Goal: Task Accomplishment & Management: Manage account settings

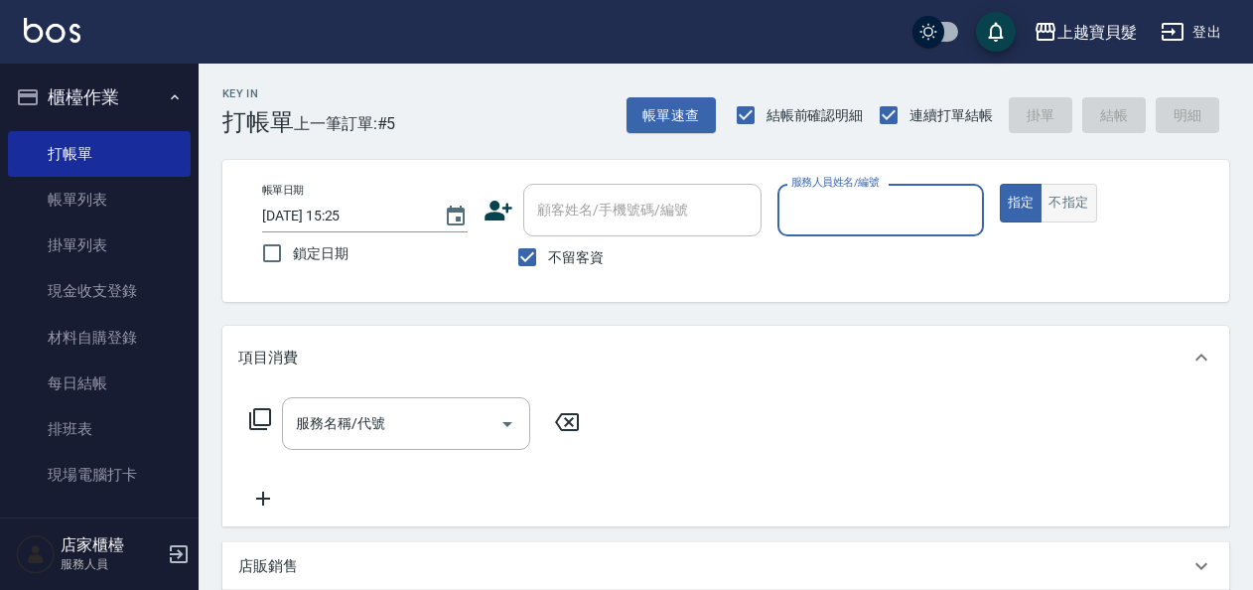
click at [1061, 210] on button "不指定" at bounding box center [1068, 203] width 56 height 39
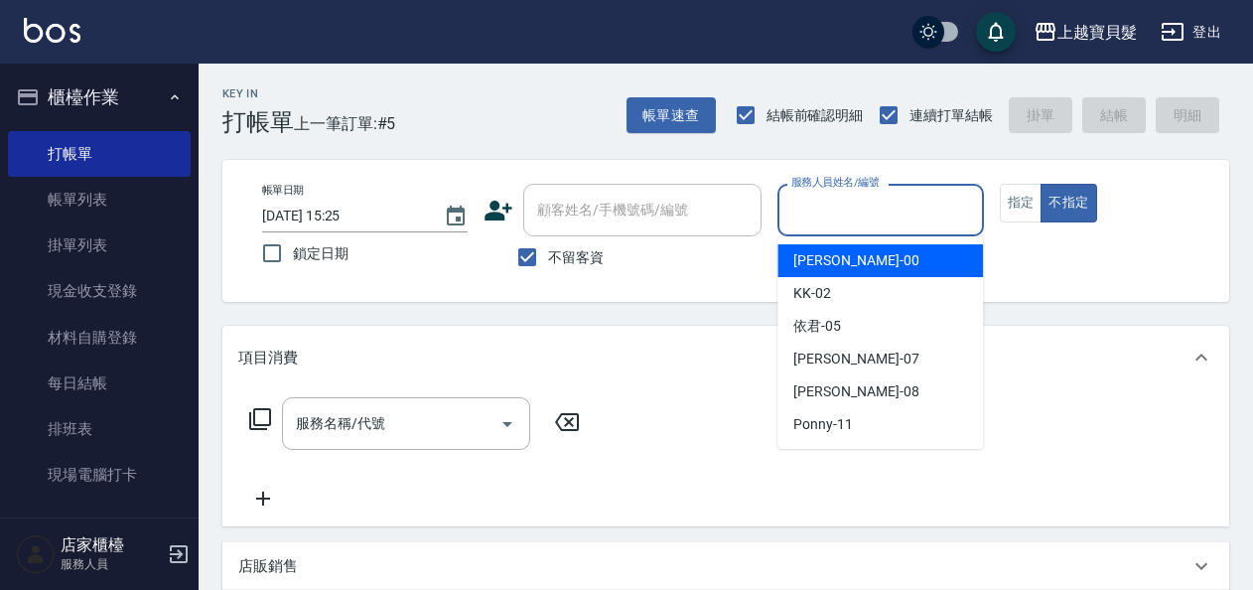
click at [875, 208] on input "服務人員姓名/編號" at bounding box center [880, 210] width 188 height 35
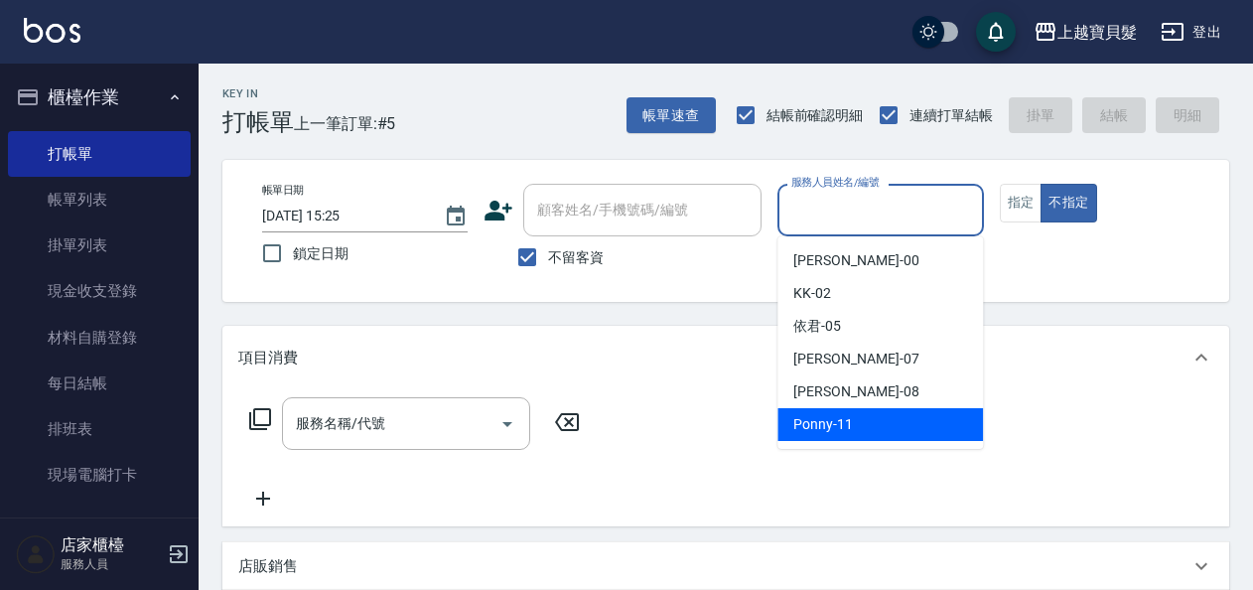
click at [850, 415] on span "Ponny -11" at bounding box center [823, 424] width 60 height 21
type input "Ponny-11"
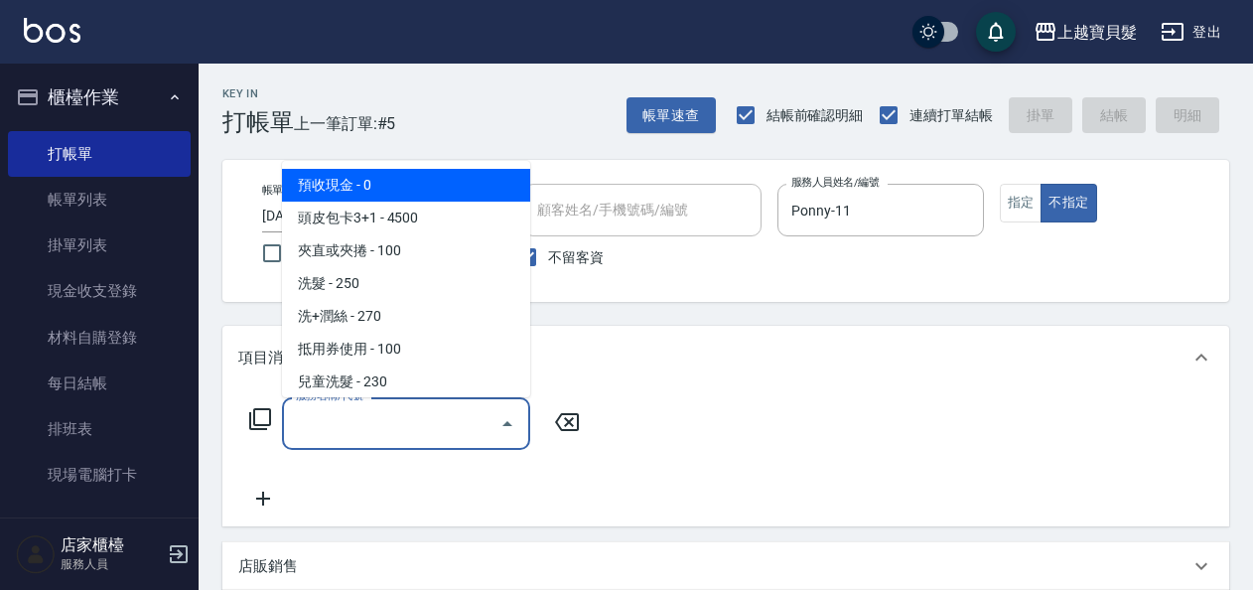
click at [414, 419] on input "服務名稱/代號" at bounding box center [391, 423] width 201 height 35
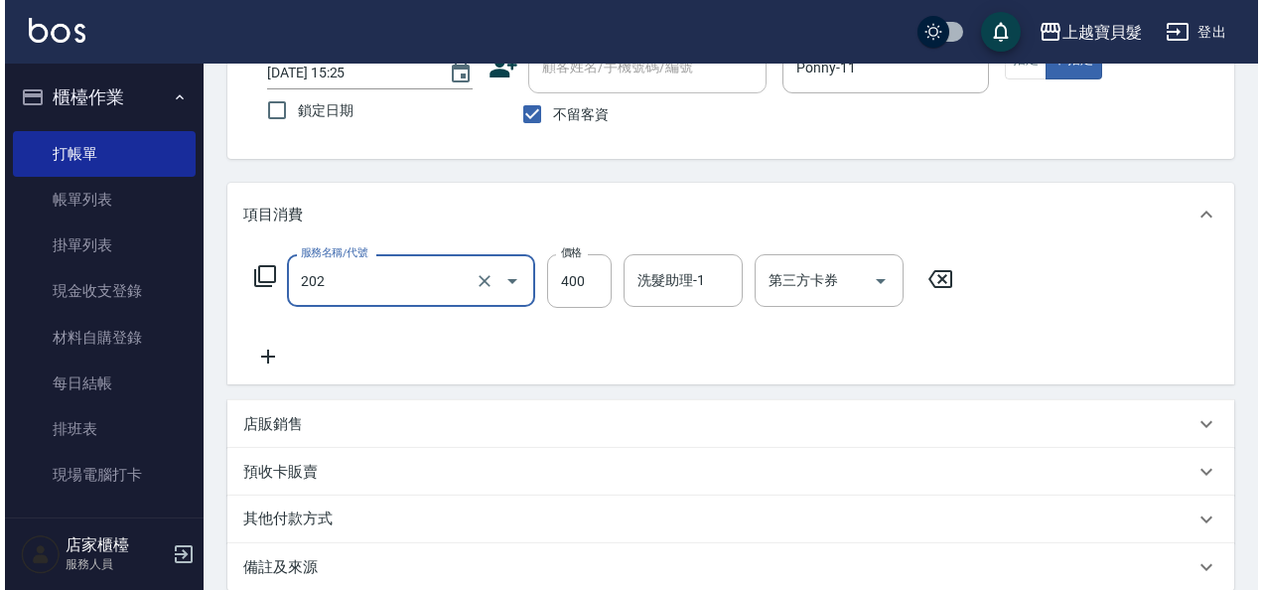
scroll to position [366, 0]
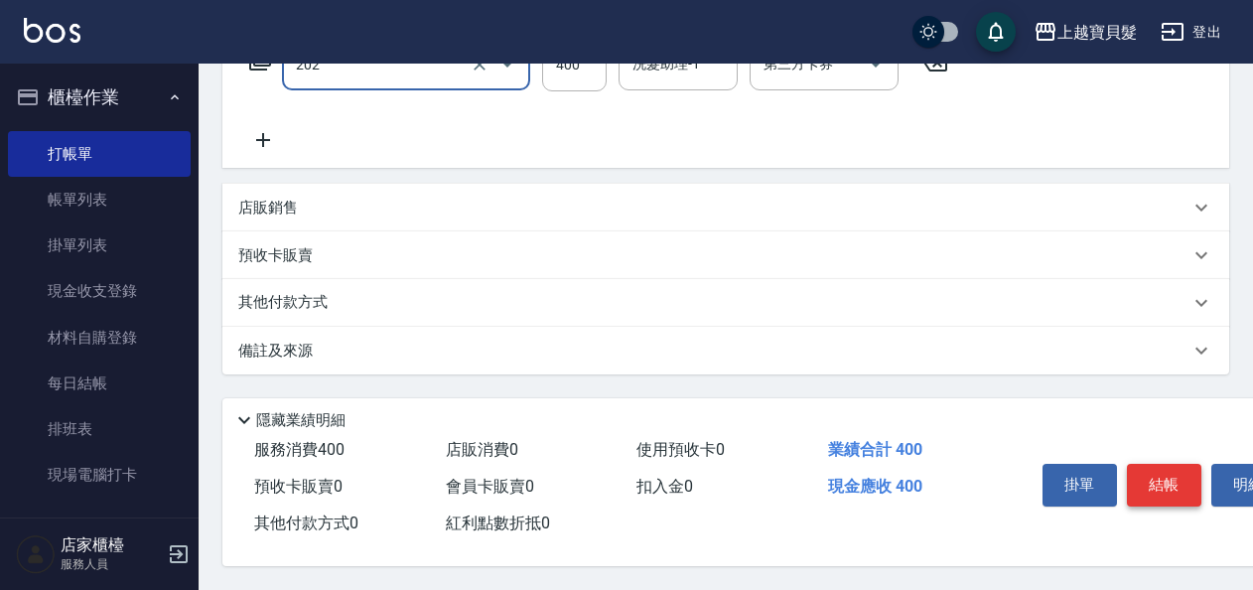
type input "剪髮(202)"
click at [1161, 476] on button "結帳" at bounding box center [1164, 485] width 74 height 42
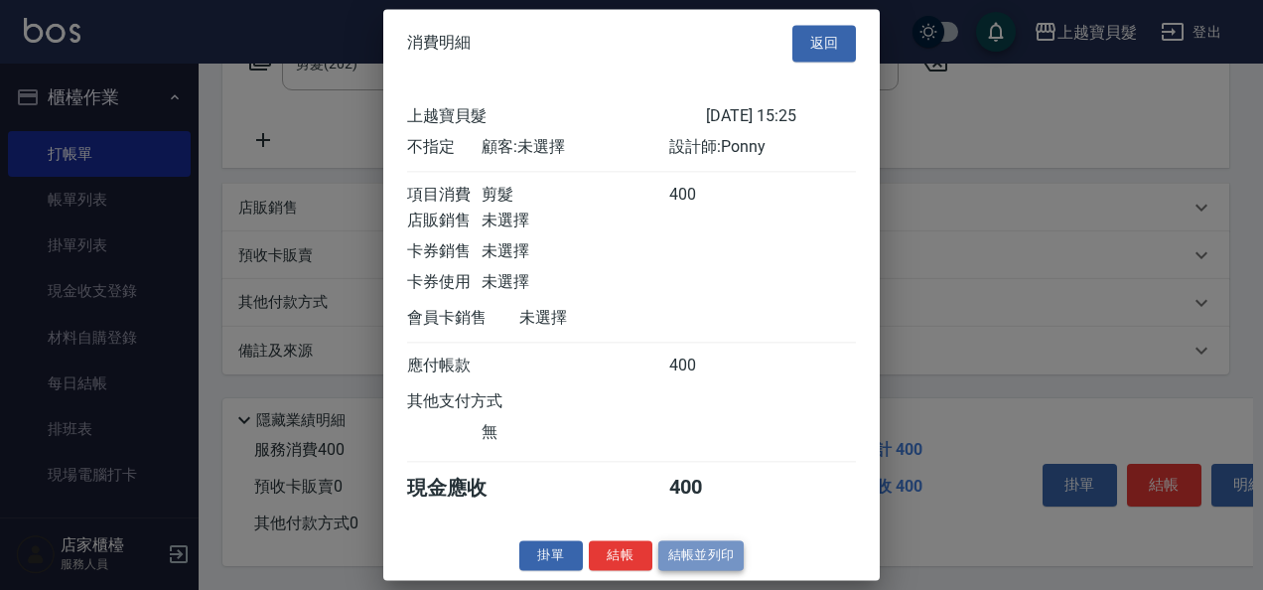
click at [681, 562] on button "結帳並列印" at bounding box center [701, 555] width 86 height 31
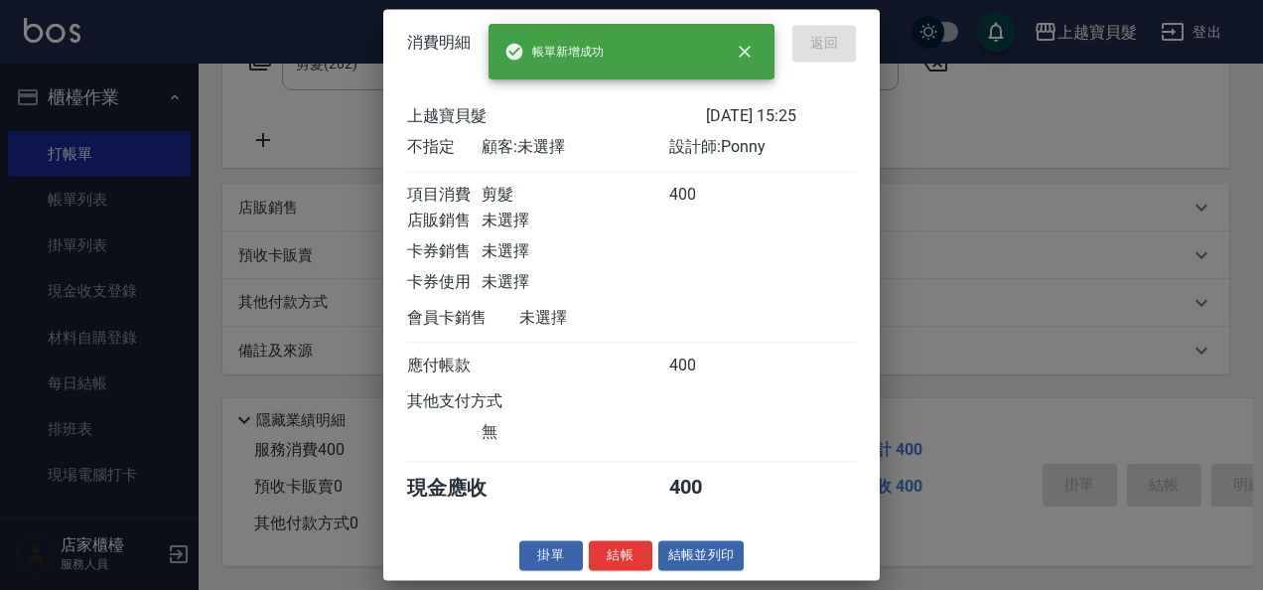
type input "[DATE] 17:30"
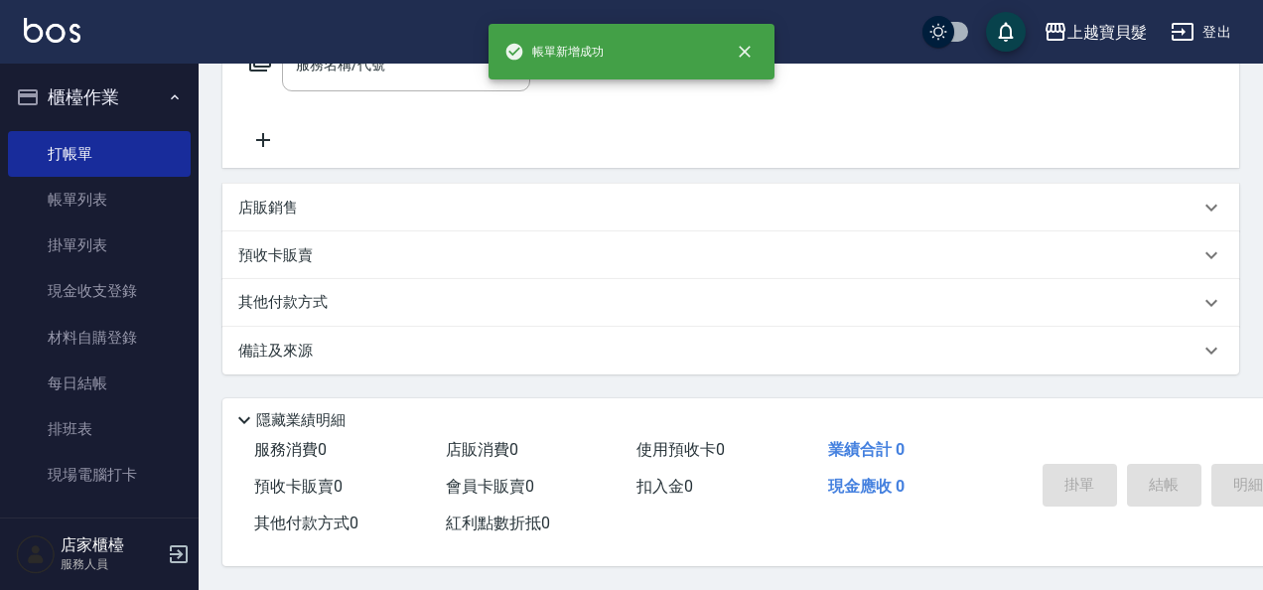
scroll to position [0, 0]
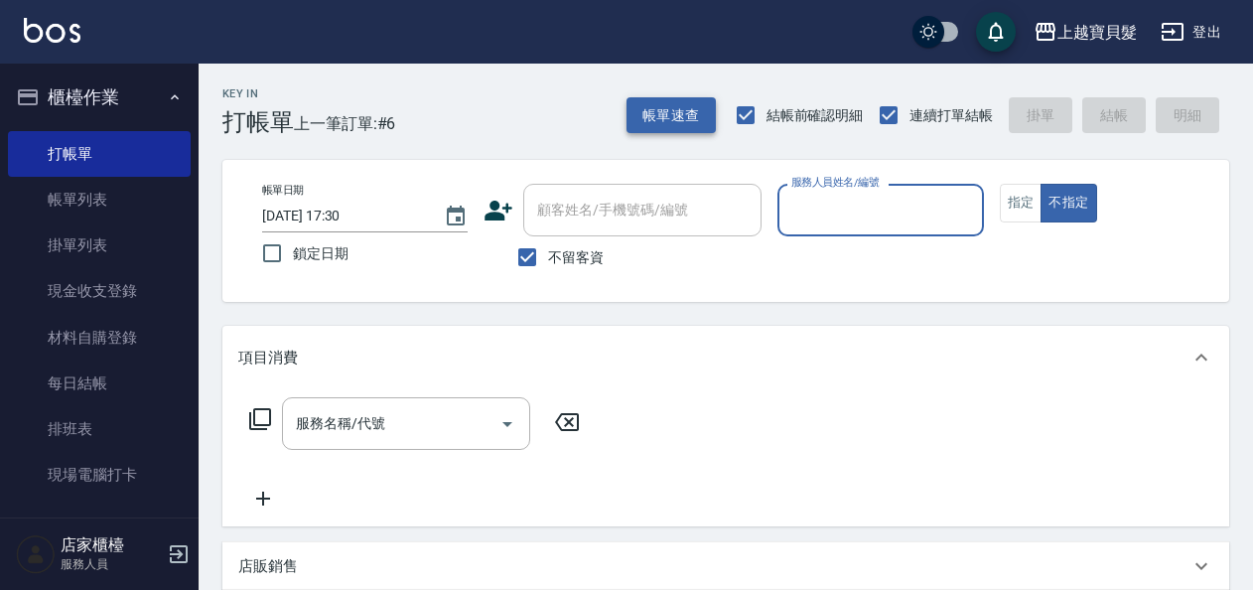
click at [657, 118] on button "帳單速查" at bounding box center [670, 115] width 89 height 37
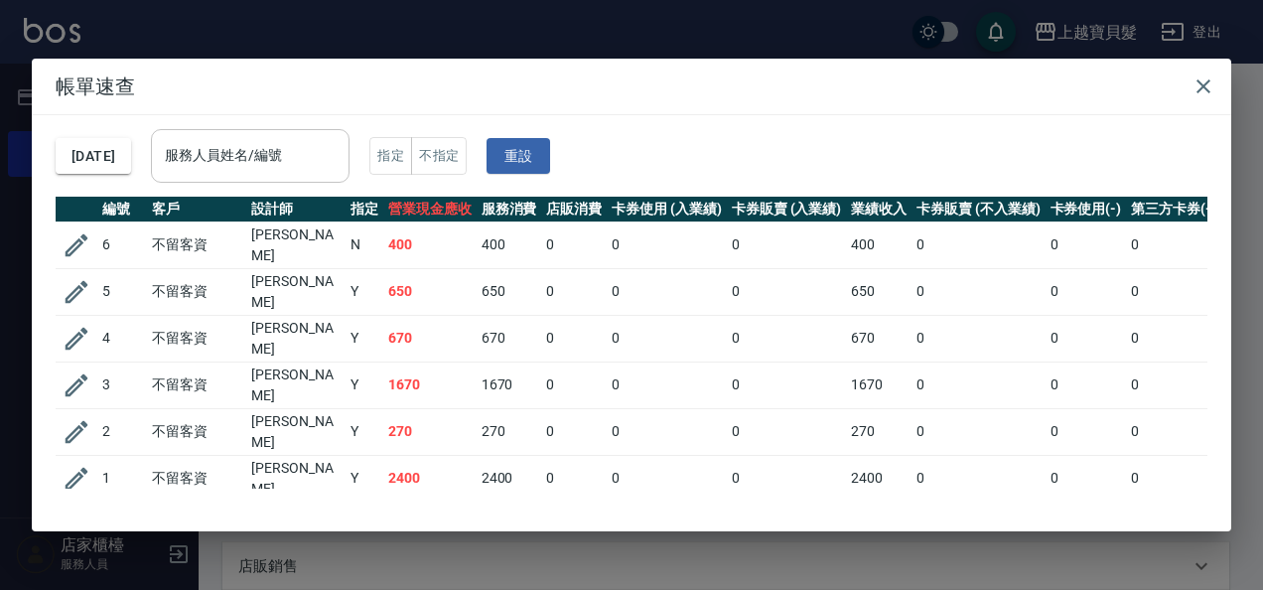
click at [258, 158] on input "服務人員姓名/編號" at bounding box center [250, 155] width 181 height 35
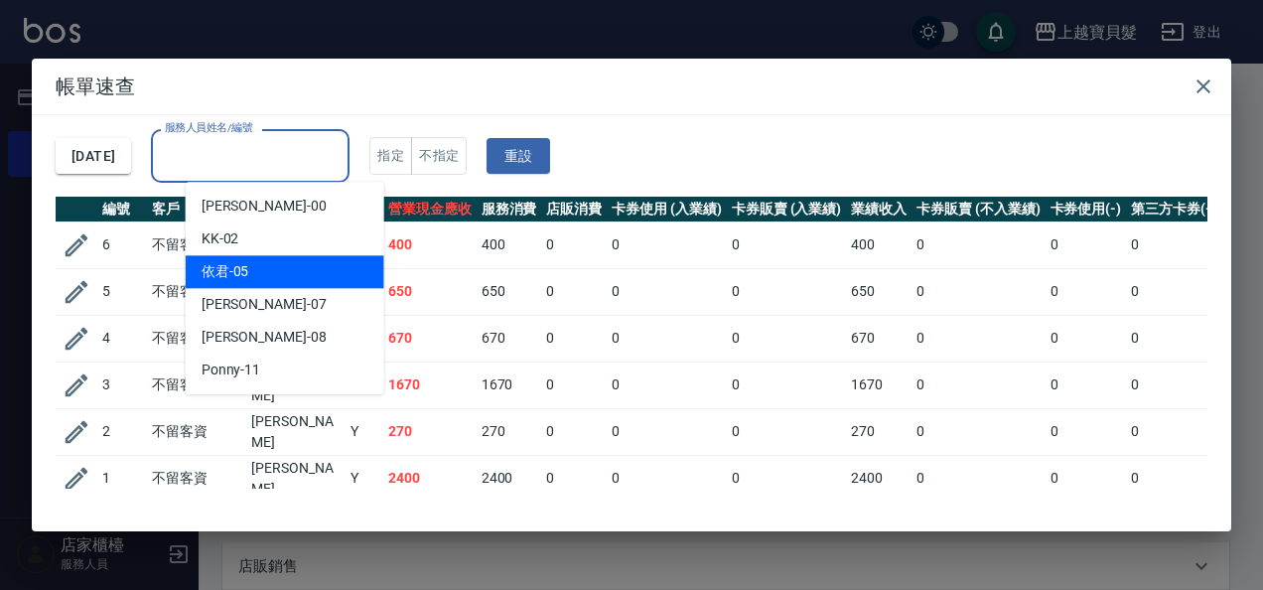
click at [297, 263] on div "依君 -05" at bounding box center [285, 271] width 199 height 33
type input "依君-05"
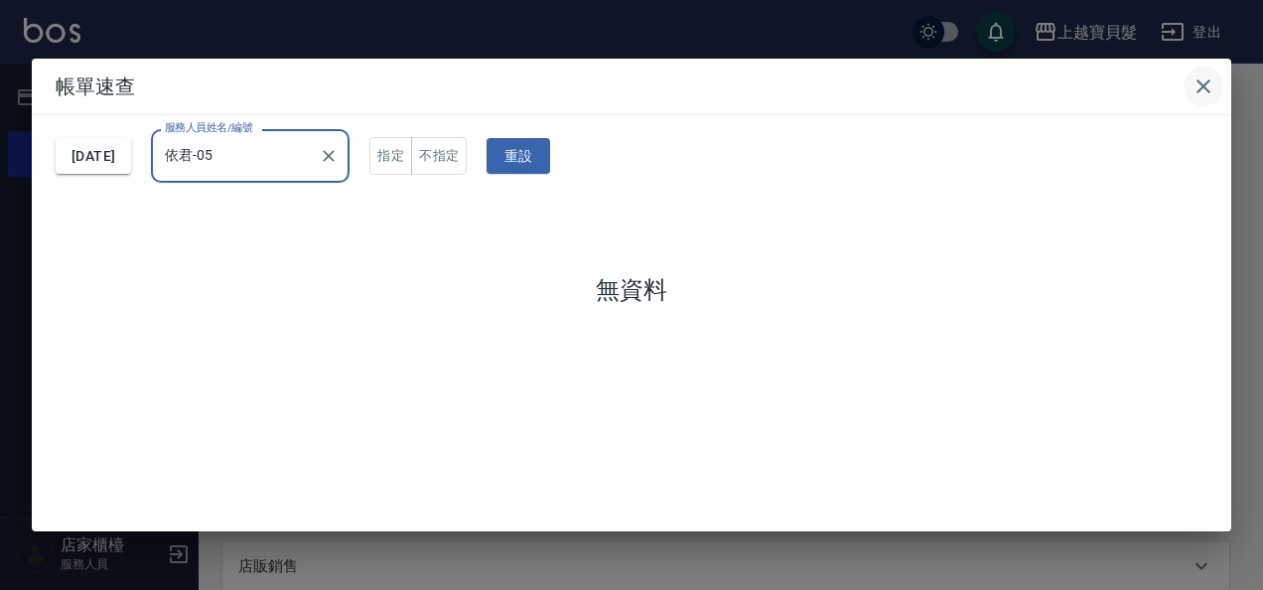
click at [1210, 99] on button "button" at bounding box center [1203, 87] width 40 height 40
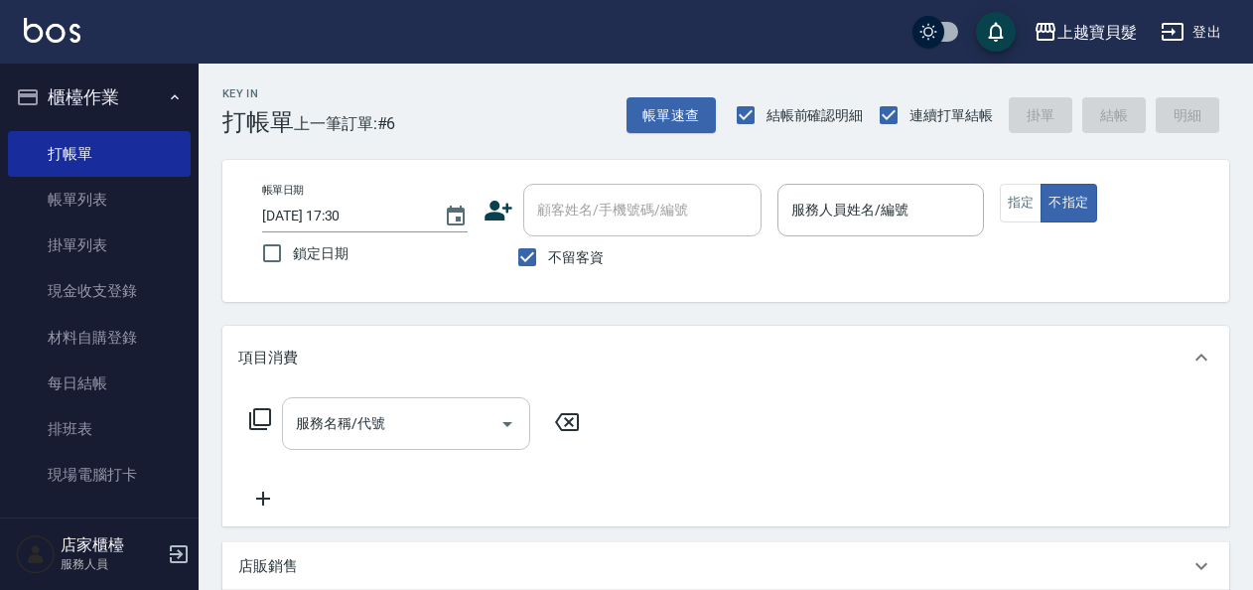
click at [347, 428] on input "服務名稱/代號" at bounding box center [391, 423] width 201 height 35
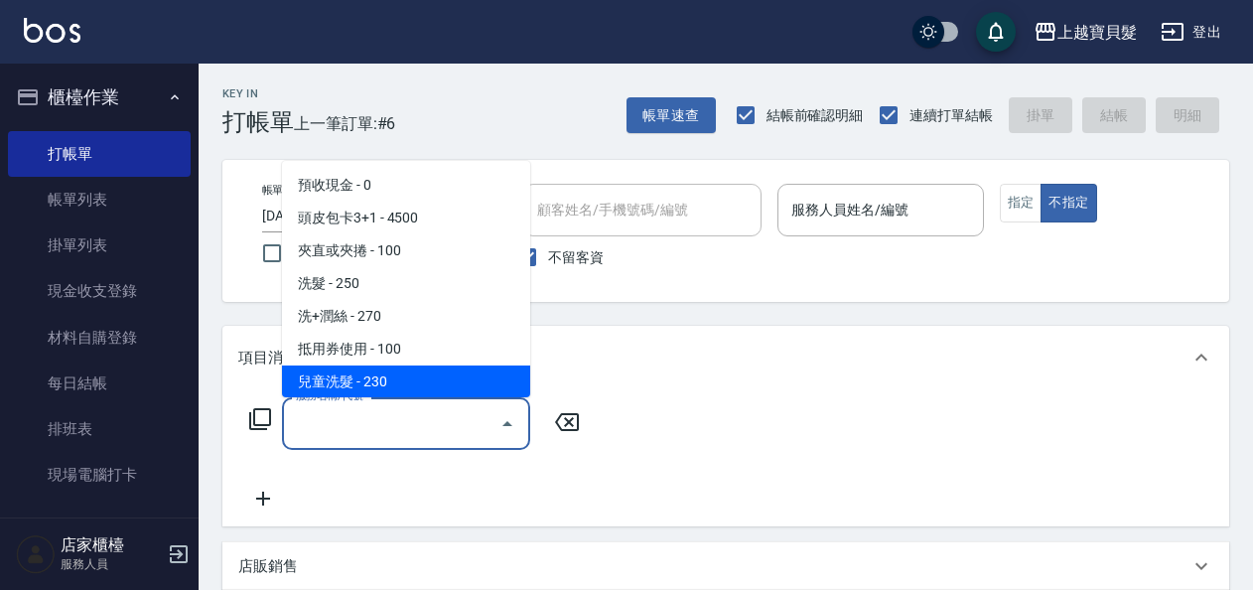
click at [258, 419] on icon at bounding box center [260, 419] width 24 height 24
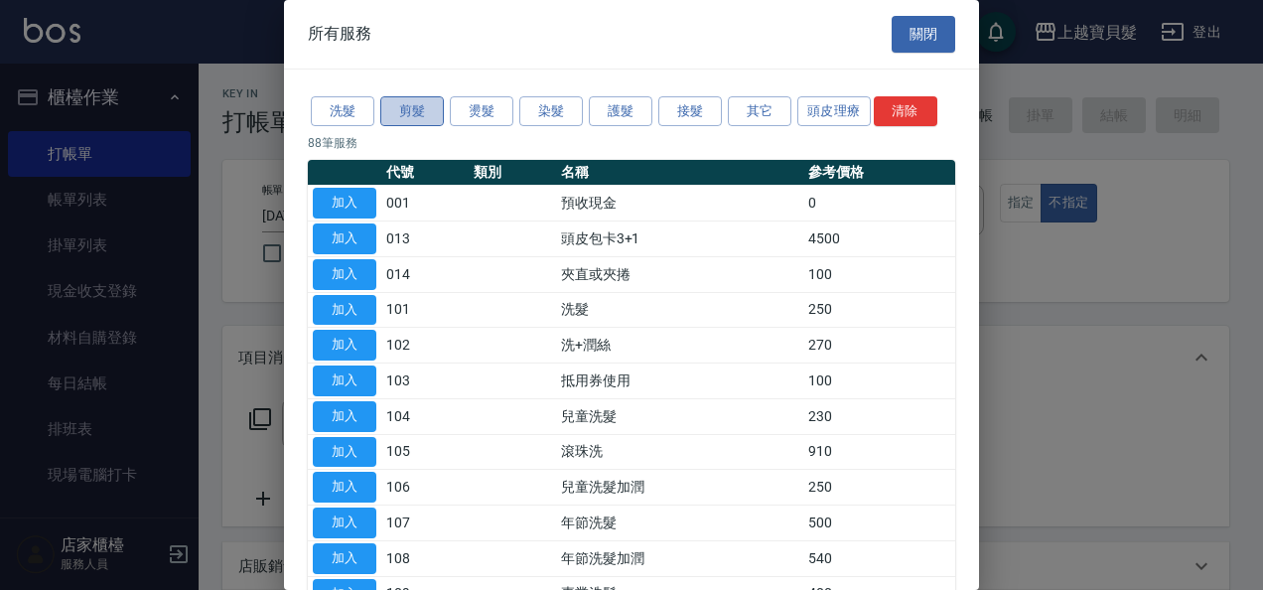
click at [401, 116] on button "剪髮" at bounding box center [412, 111] width 64 height 31
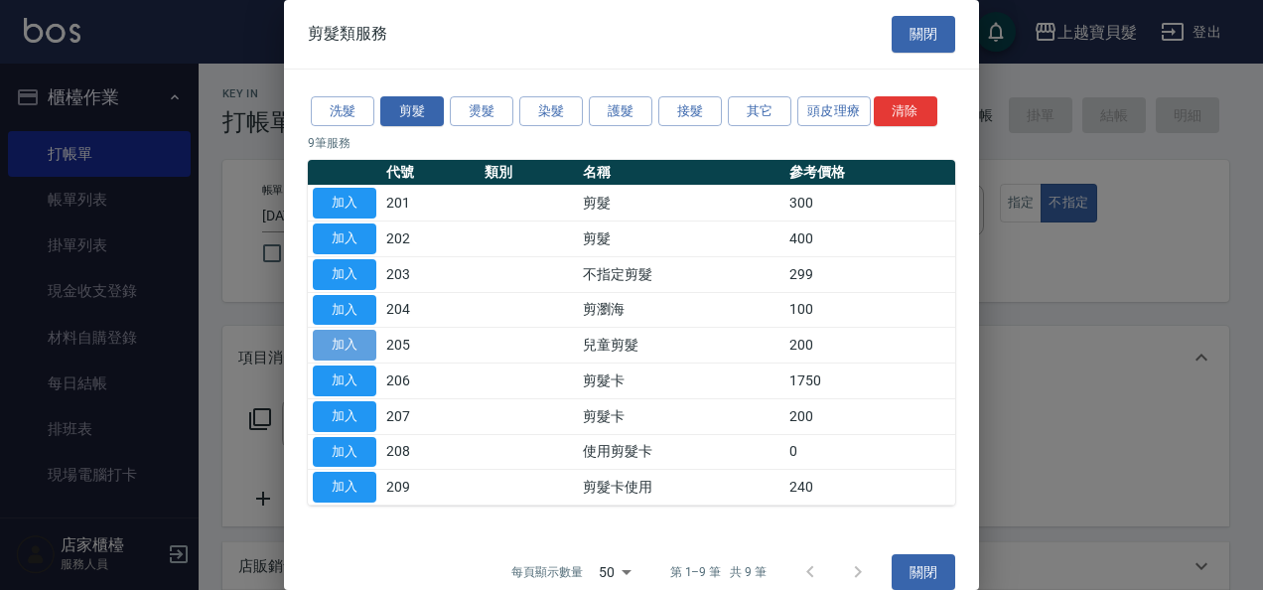
drag, startPoint x: 328, startPoint y: 340, endPoint x: 341, endPoint y: 342, distance: 14.0
click at [329, 341] on button "加入" at bounding box center [345, 345] width 64 height 31
type input "兒童剪髮(205)"
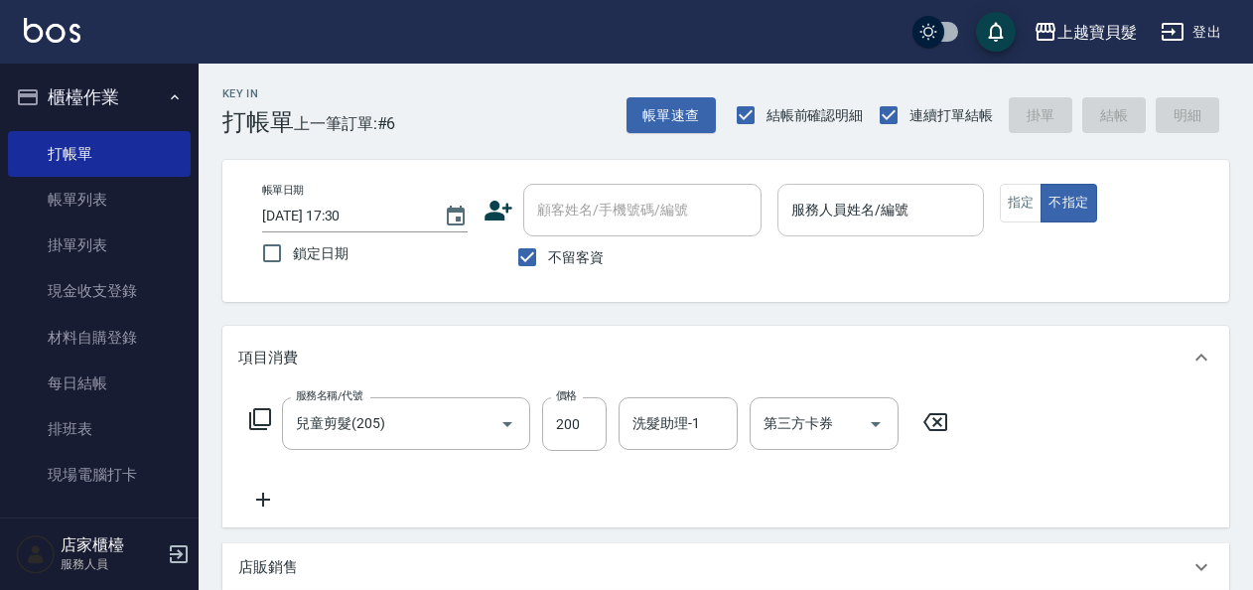
click at [911, 226] on input "服務人員姓名/編號" at bounding box center [880, 210] width 188 height 35
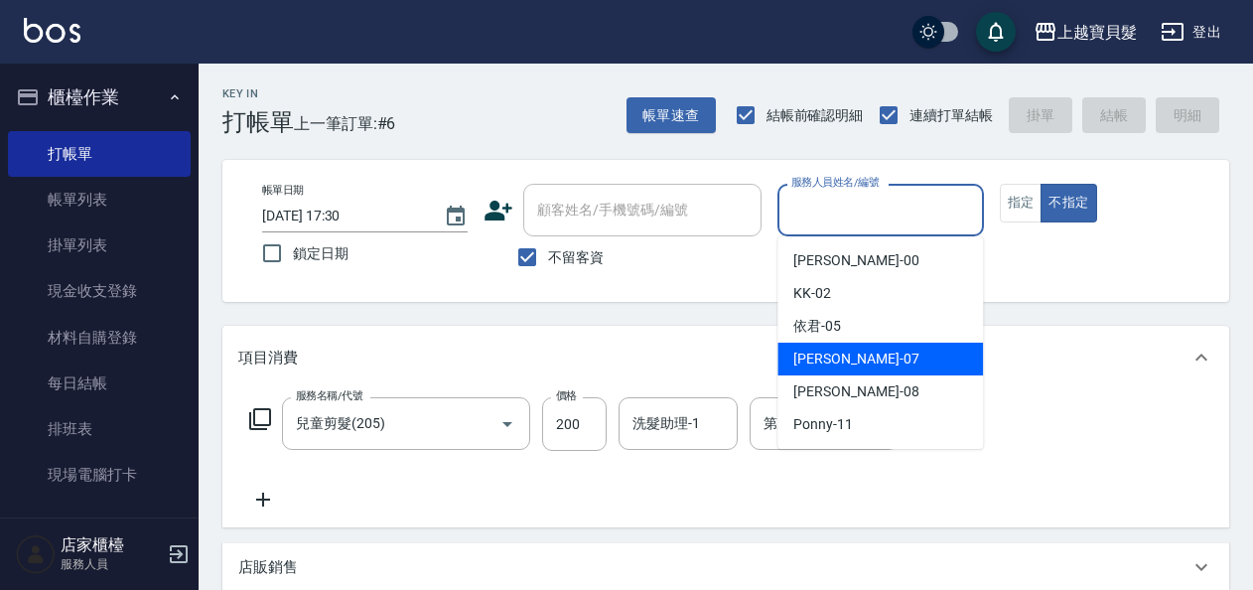
drag, startPoint x: 844, startPoint y: 334, endPoint x: 876, endPoint y: 322, distance: 33.9
click at [846, 334] on div "依君 -05" at bounding box center [879, 326] width 205 height 33
type input "依君-05"
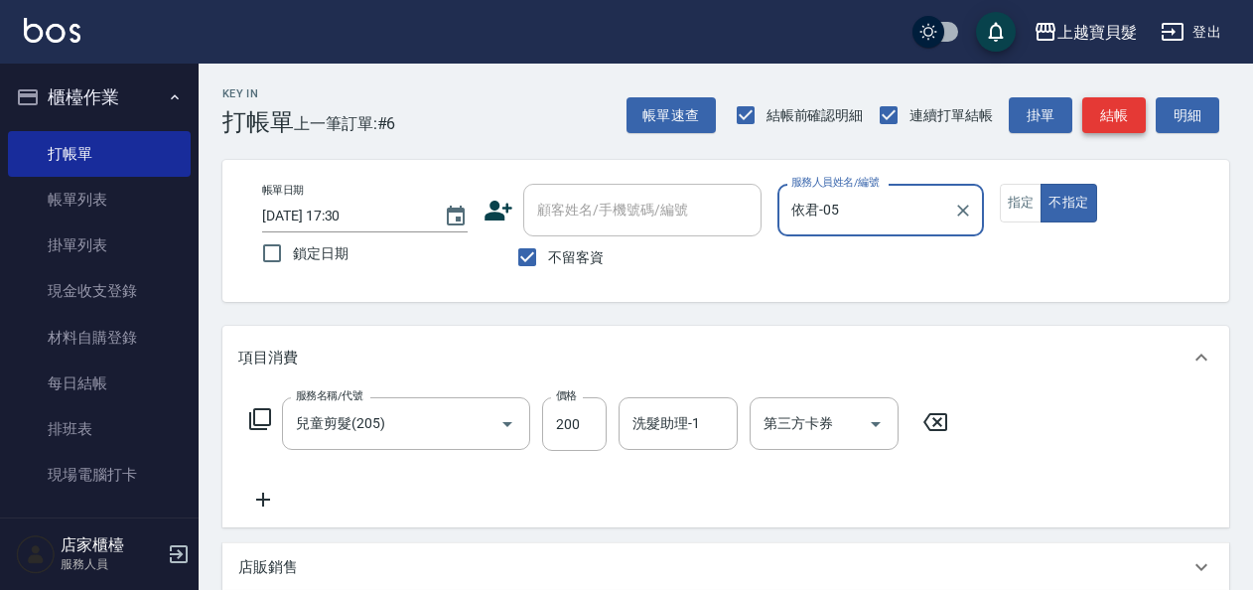
click at [1105, 119] on button "結帳" at bounding box center [1114, 115] width 64 height 37
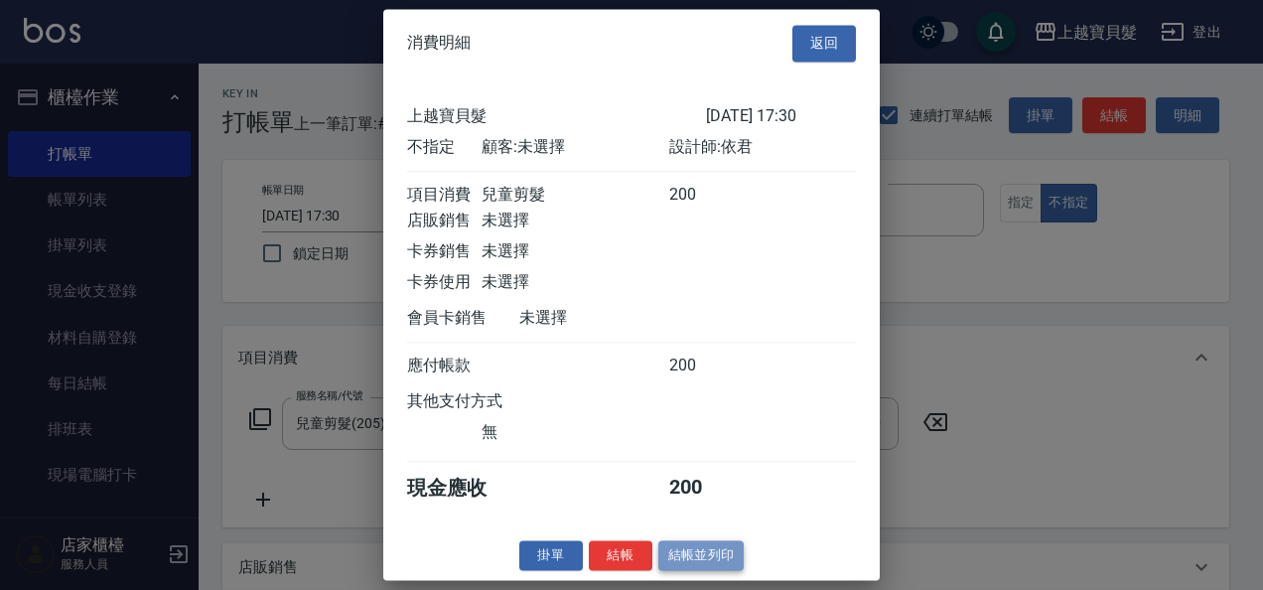
click at [687, 568] on button "結帳並列印" at bounding box center [701, 555] width 86 height 31
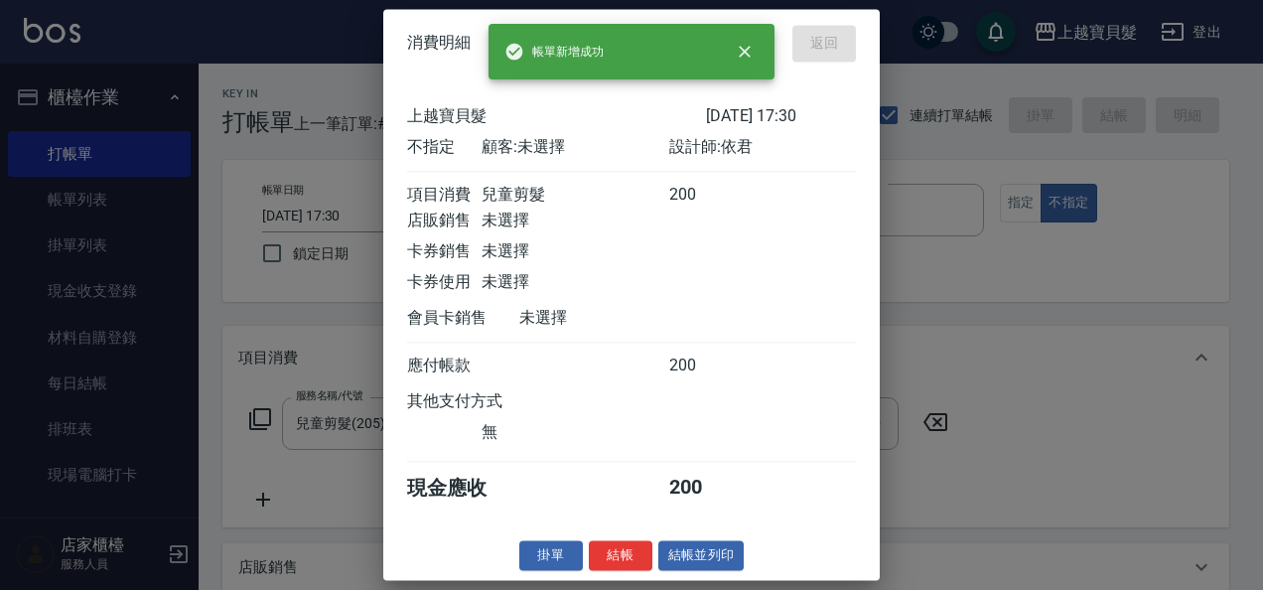
type input "[DATE] 17:55"
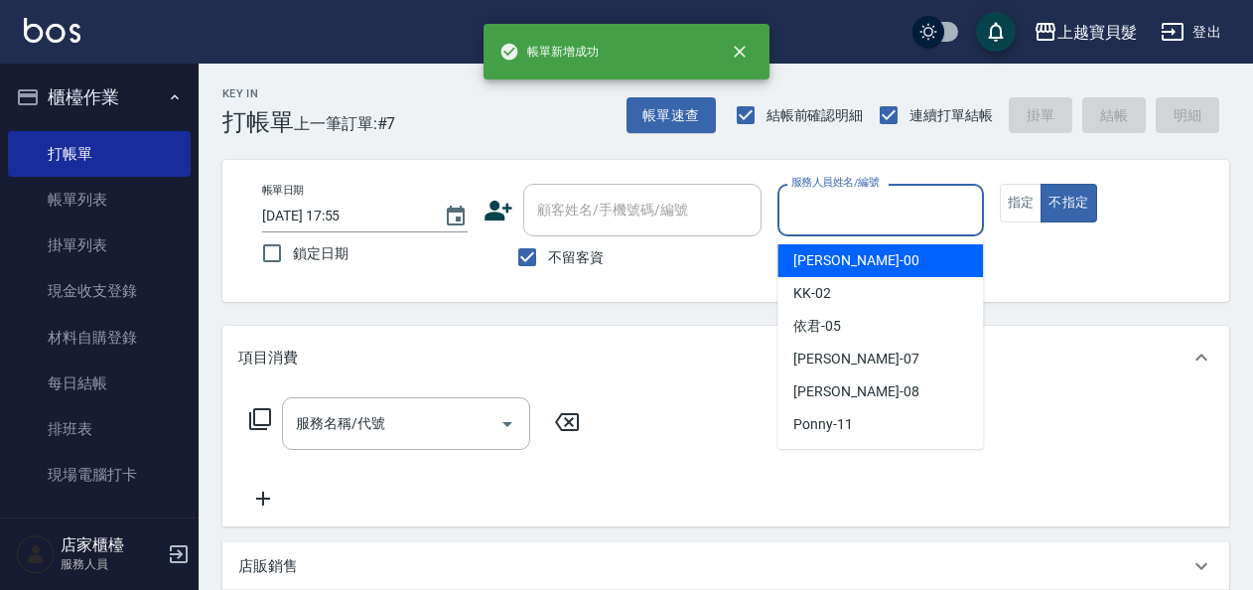
click at [908, 212] on input "服務人員姓名/編號" at bounding box center [880, 210] width 188 height 35
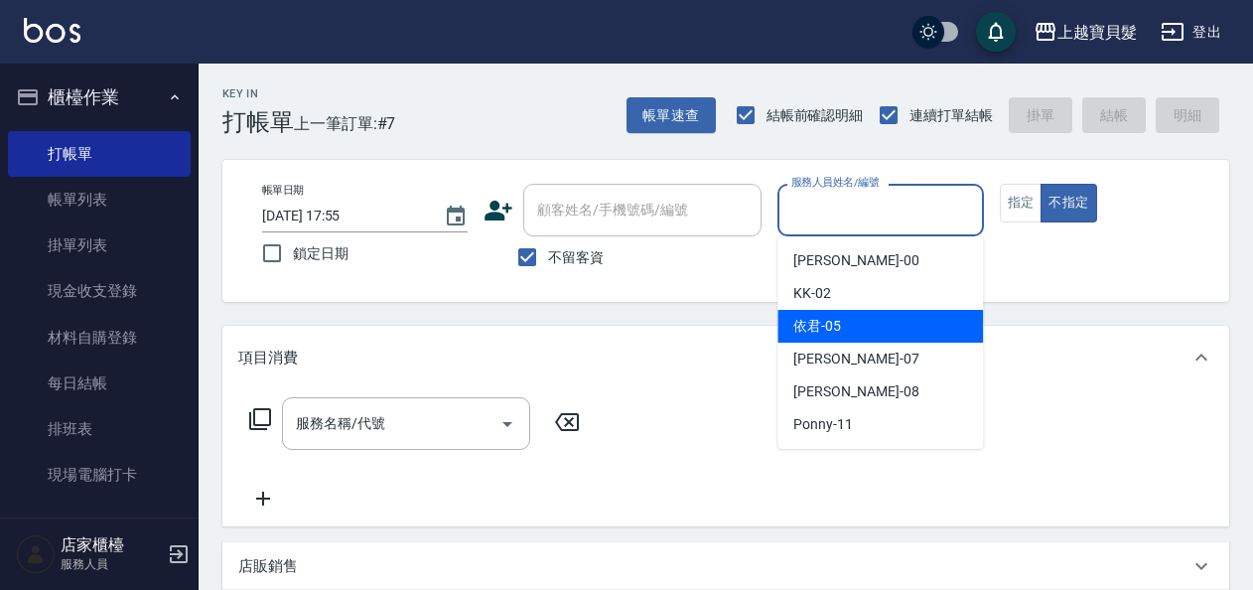
drag, startPoint x: 862, startPoint y: 316, endPoint x: 955, endPoint y: 284, distance: 98.6
click at [863, 316] on div "依君 -05" at bounding box center [879, 326] width 205 height 33
type input "依君-05"
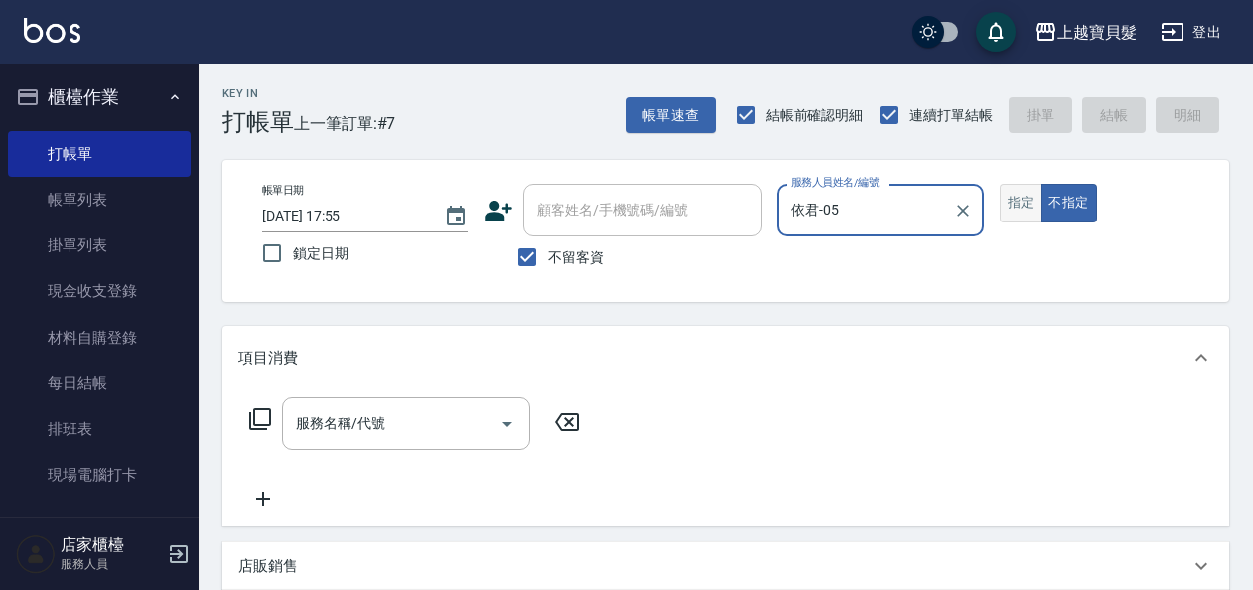
click at [1033, 205] on button "指定" at bounding box center [1021, 203] width 43 height 39
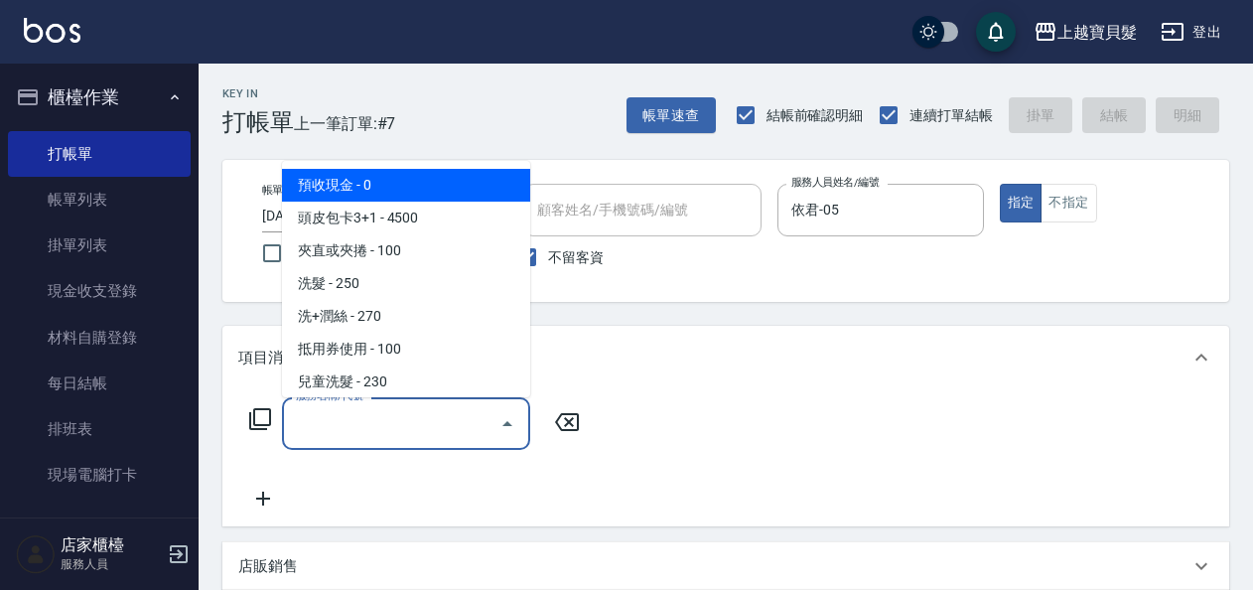
click at [331, 429] on input "服務名稱/代號" at bounding box center [391, 423] width 201 height 35
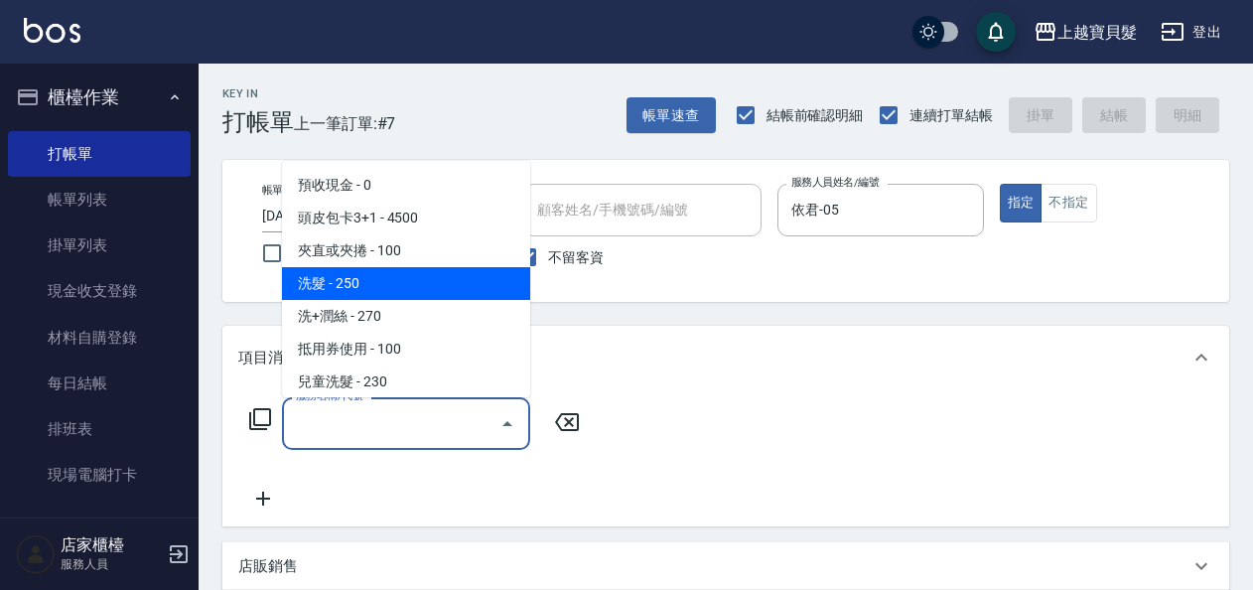
click at [373, 294] on span "洗髮 - 250" at bounding box center [406, 283] width 248 height 33
type input "洗髮(101)"
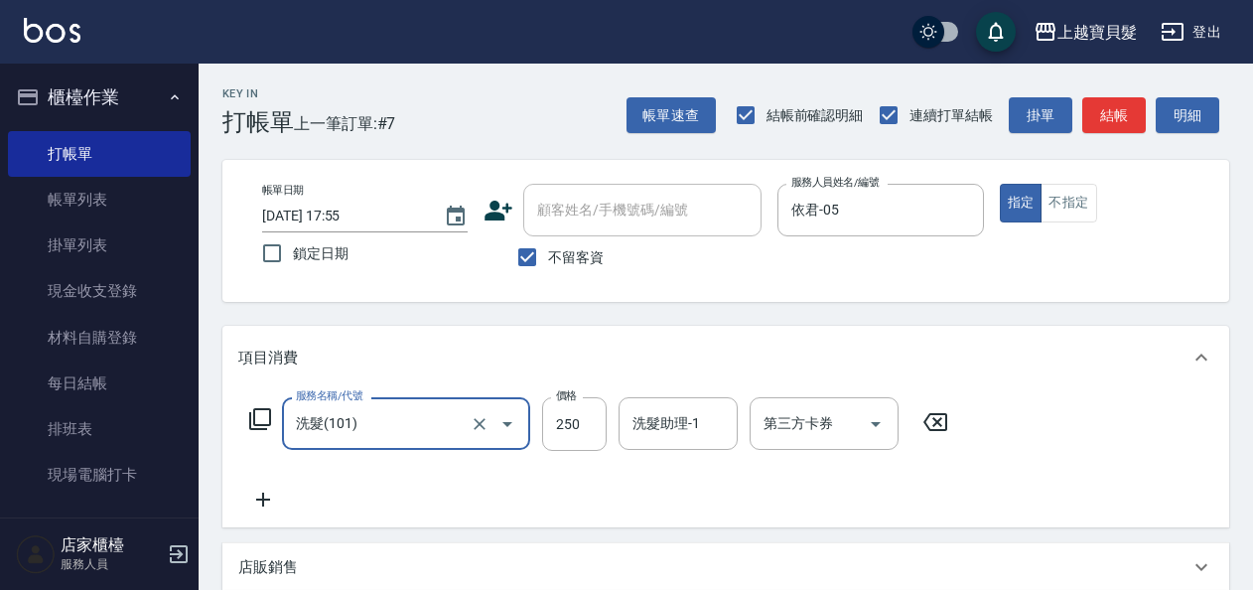
click at [259, 419] on icon at bounding box center [260, 419] width 24 height 24
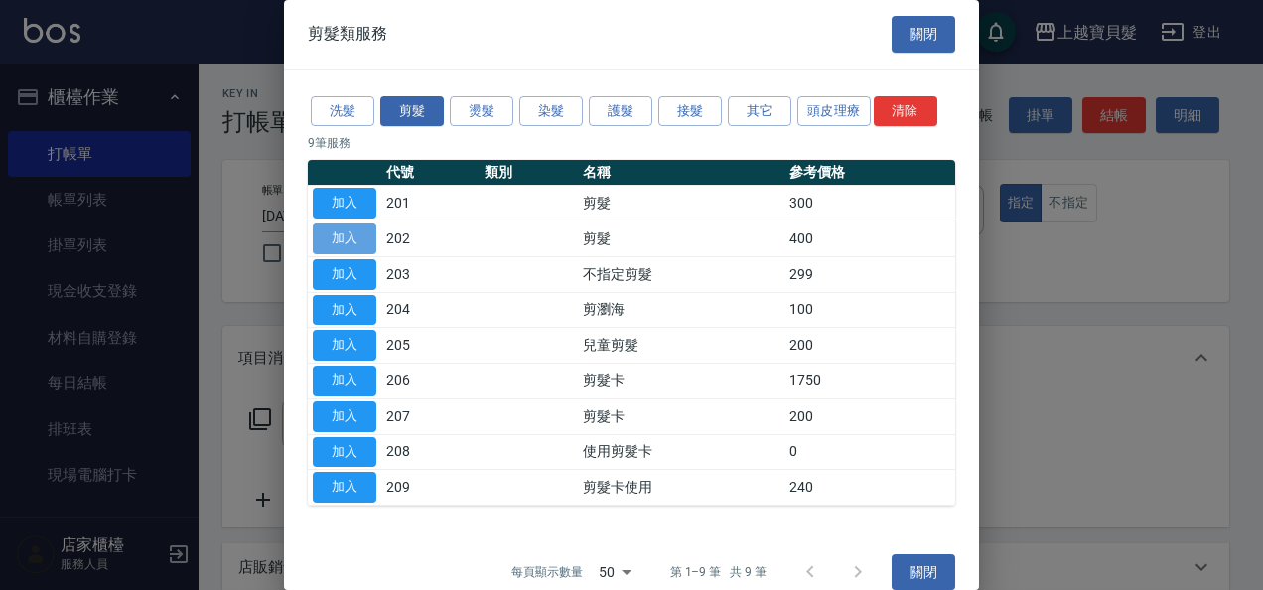
click at [365, 246] on button "加入" at bounding box center [345, 238] width 64 height 31
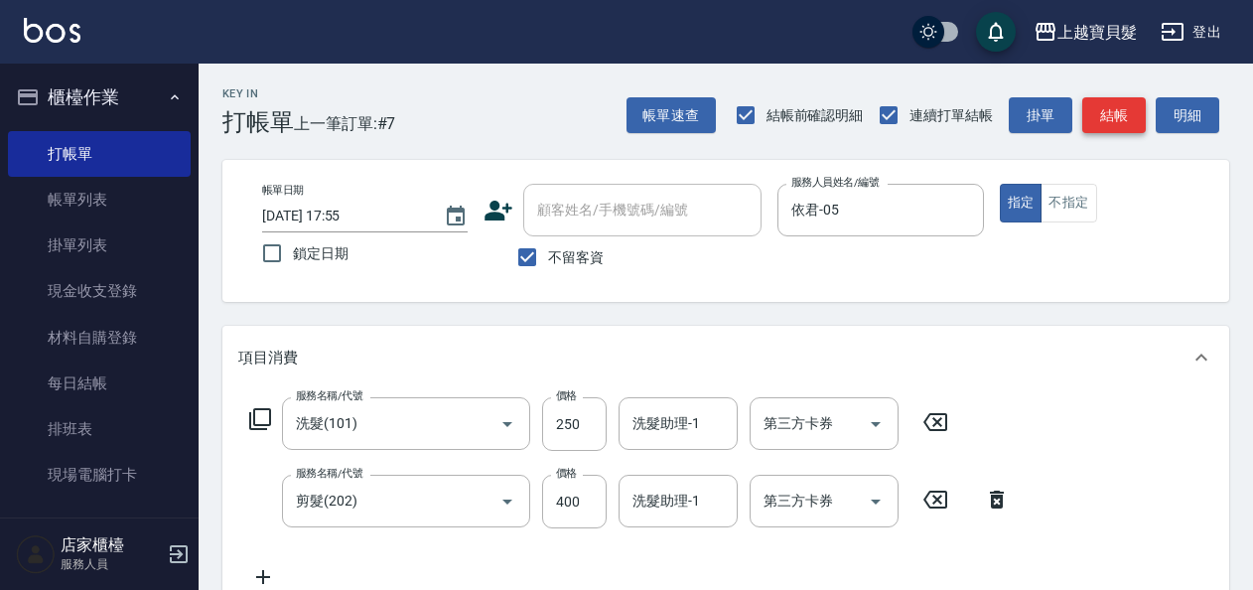
click at [1100, 122] on button "結帳" at bounding box center [1114, 115] width 64 height 37
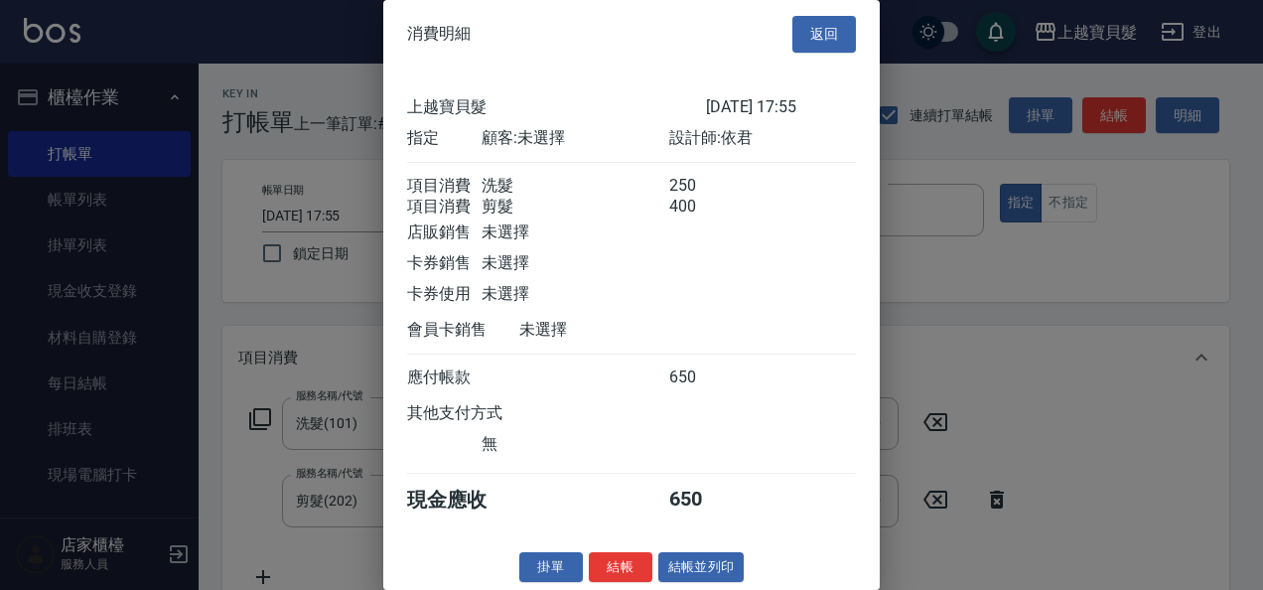
click at [673, 575] on div "消費明細 返回 上越寶貝髮 [DATE] 17:55 指定 顧客: 未選擇 設計師: 依君 項目消費 洗髮 250 項目消費 剪髮 400 店販銷售 未選擇 …" at bounding box center [631, 295] width 496 height 590
click at [672, 581] on button "結帳並列印" at bounding box center [701, 567] width 86 height 31
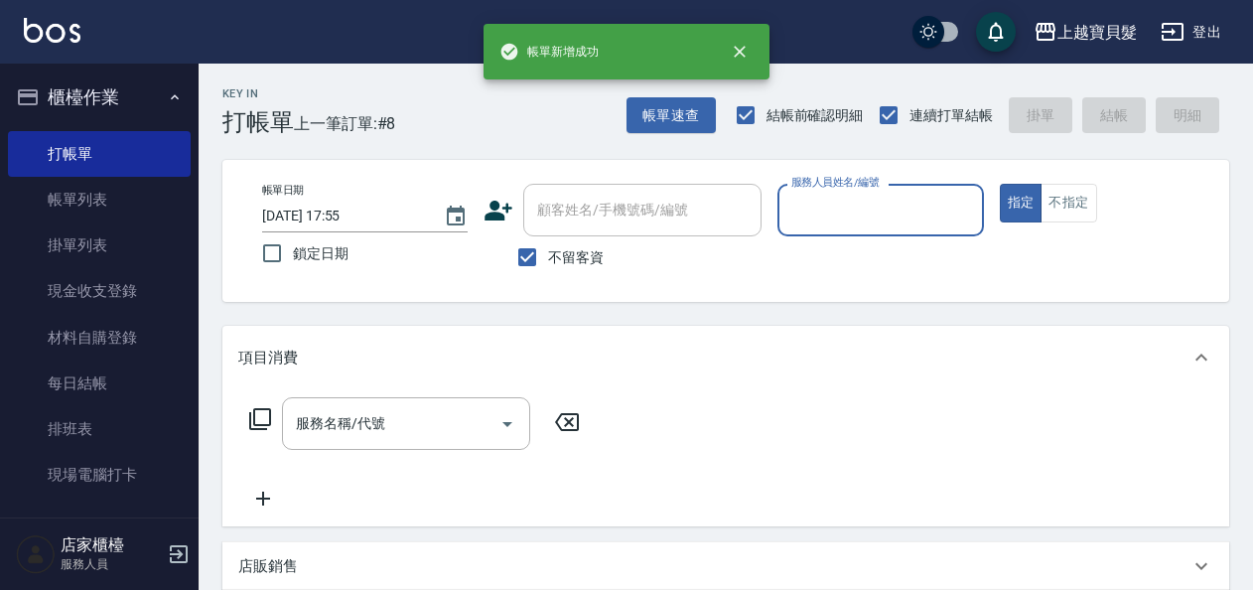
click at [871, 187] on label "服務人員姓名/編號" at bounding box center [834, 182] width 87 height 15
click at [871, 193] on input "服務人員姓名/編號" at bounding box center [880, 210] width 188 height 35
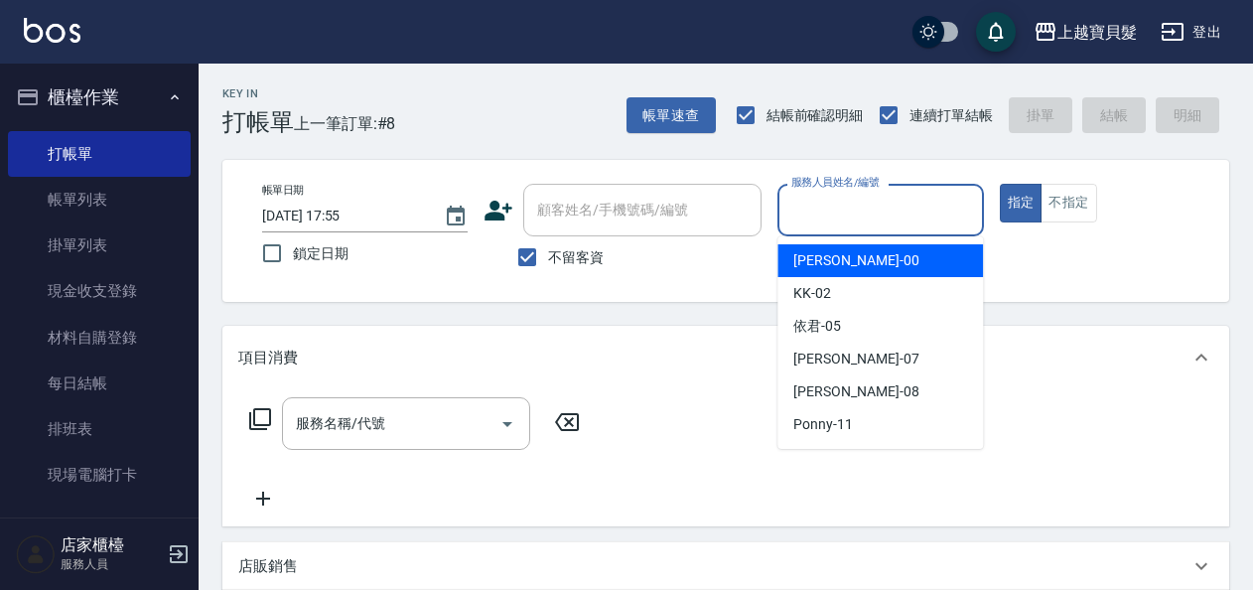
click at [847, 217] on input "服務人員姓名/編號" at bounding box center [880, 210] width 188 height 35
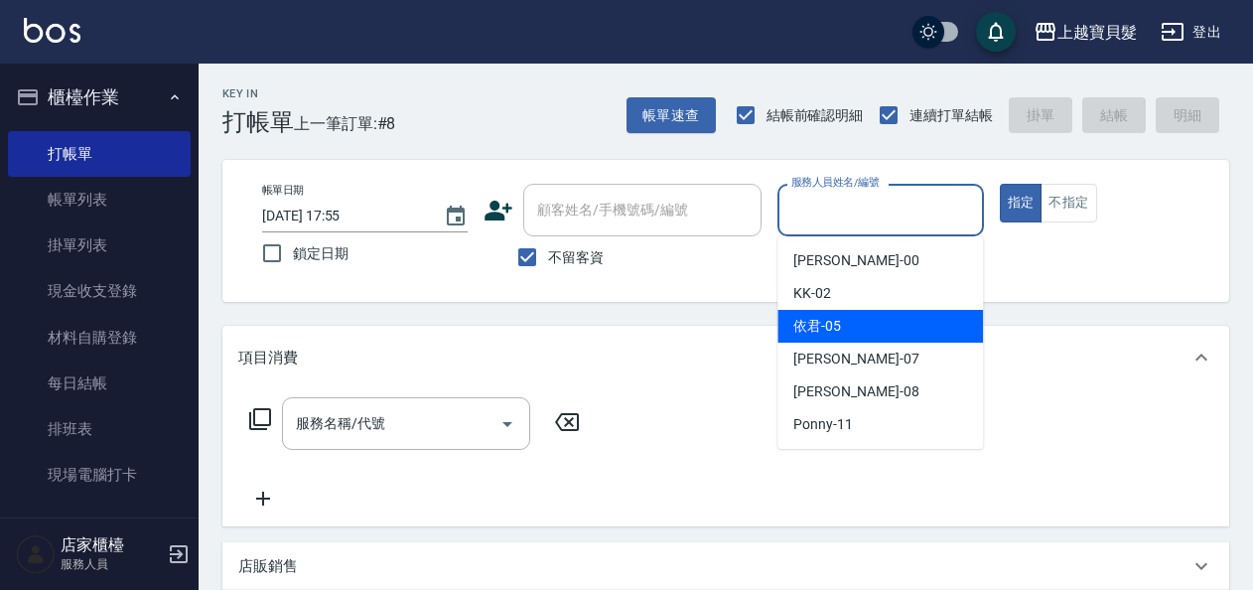
click at [845, 331] on div "依君 -05" at bounding box center [879, 326] width 205 height 33
type input "依君-05"
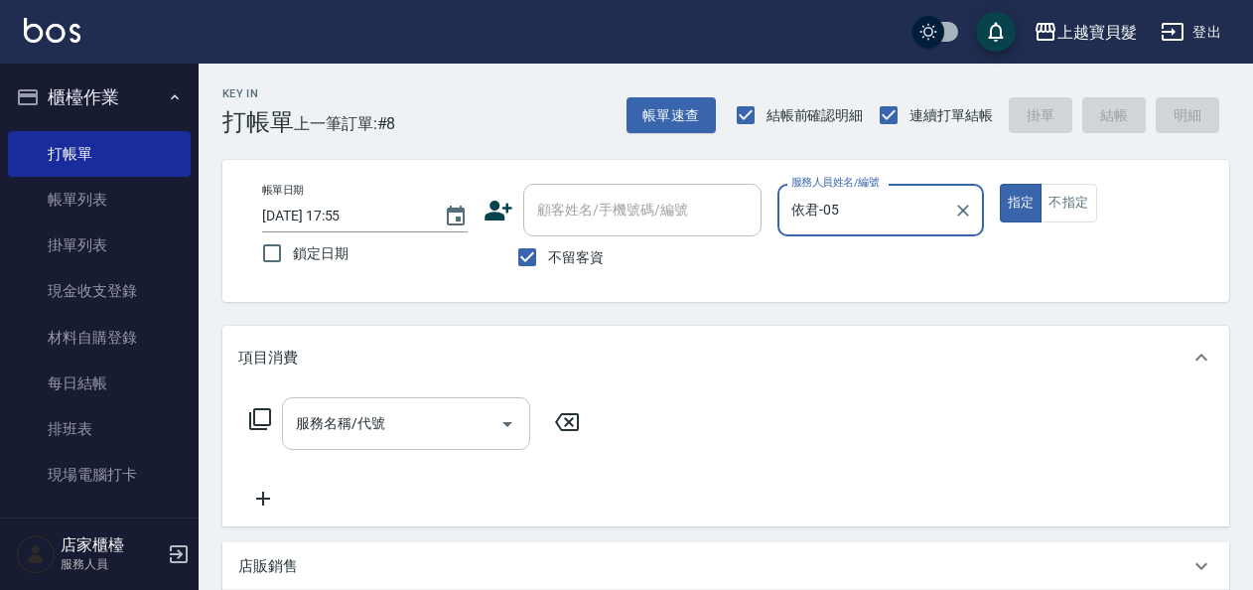
click at [431, 441] on div "服務名稱/代號" at bounding box center [406, 423] width 248 height 53
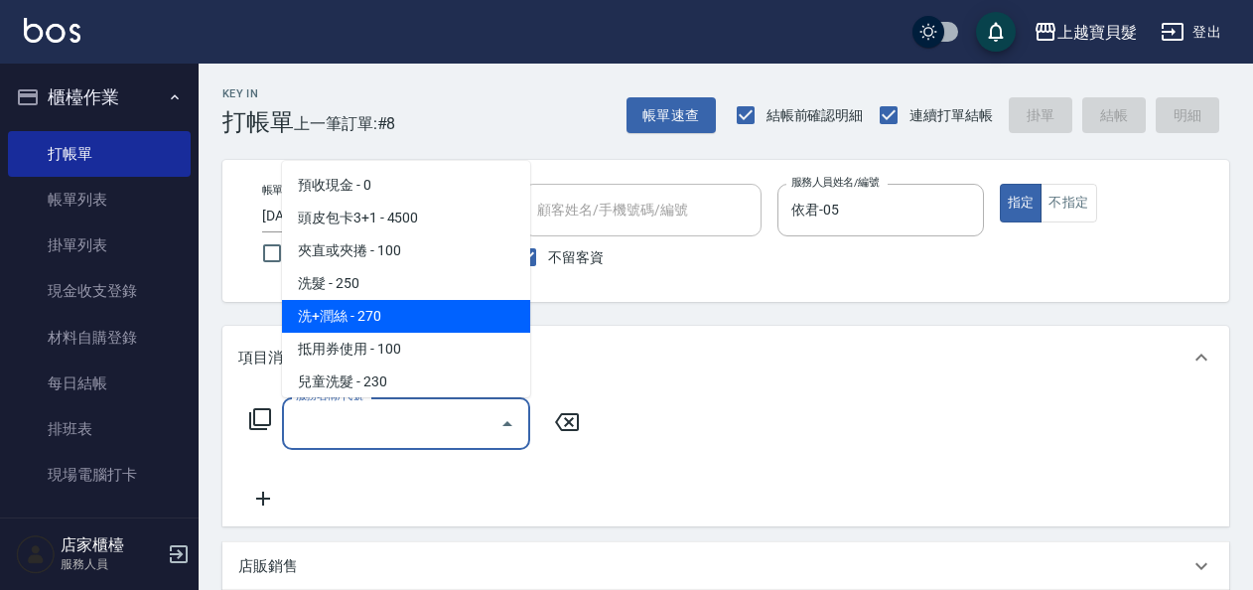
click at [423, 310] on span "洗+潤絲 - 270" at bounding box center [406, 316] width 248 height 33
type input "洗+潤絲(102)"
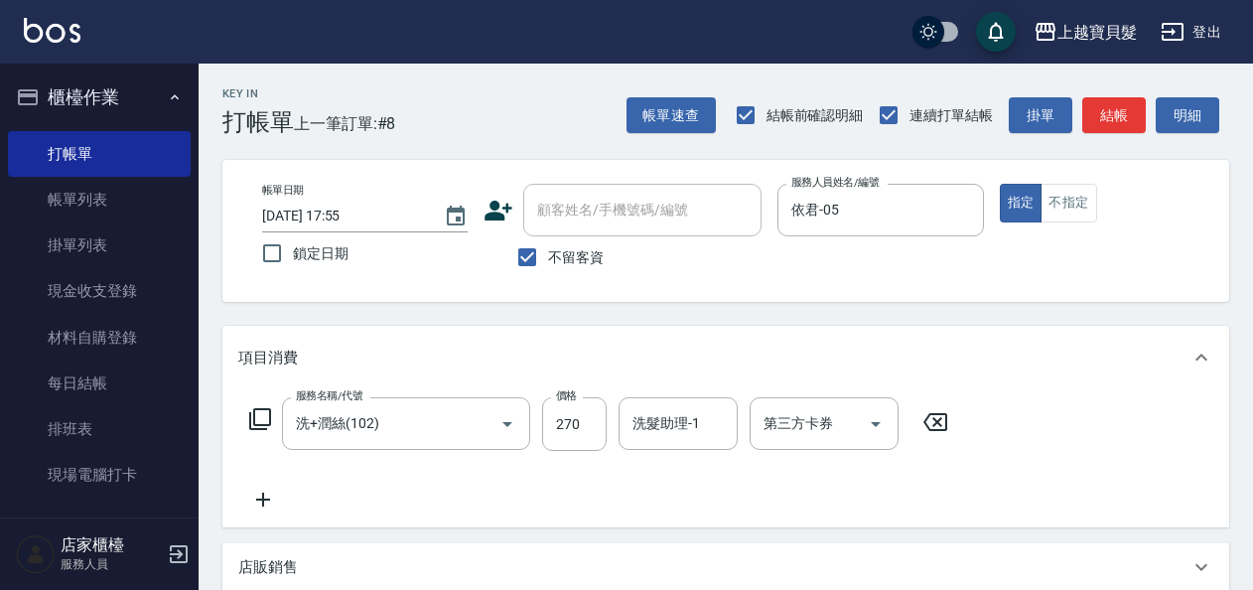
click at [263, 425] on icon at bounding box center [260, 419] width 22 height 22
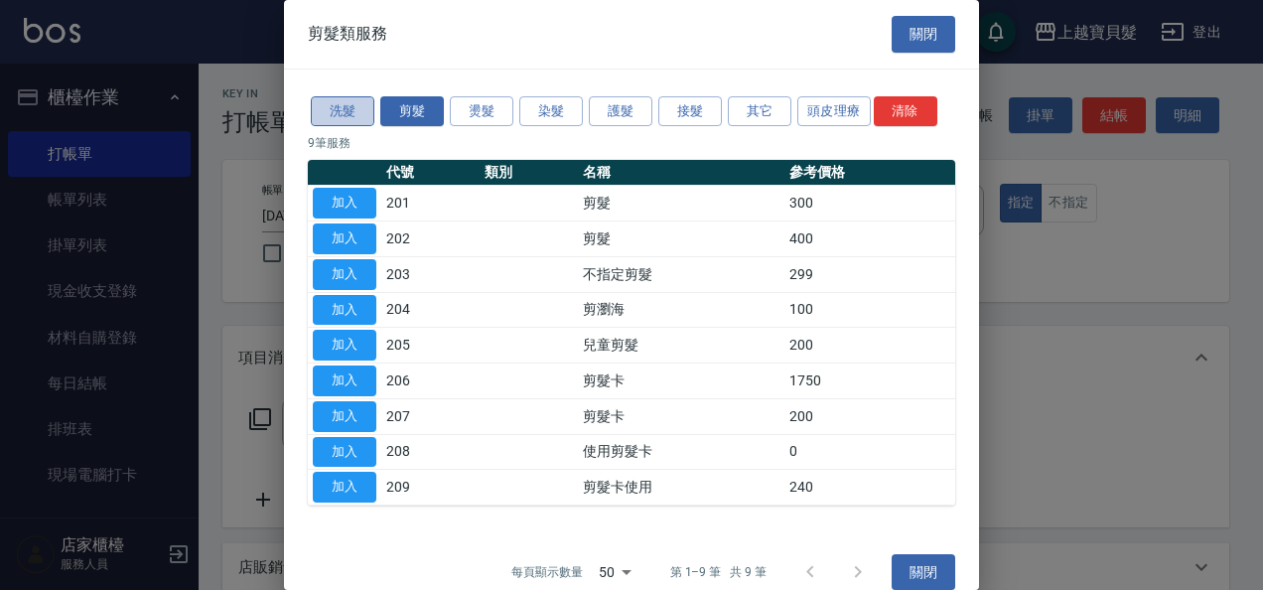
click at [362, 109] on button "洗髮" at bounding box center [343, 111] width 64 height 31
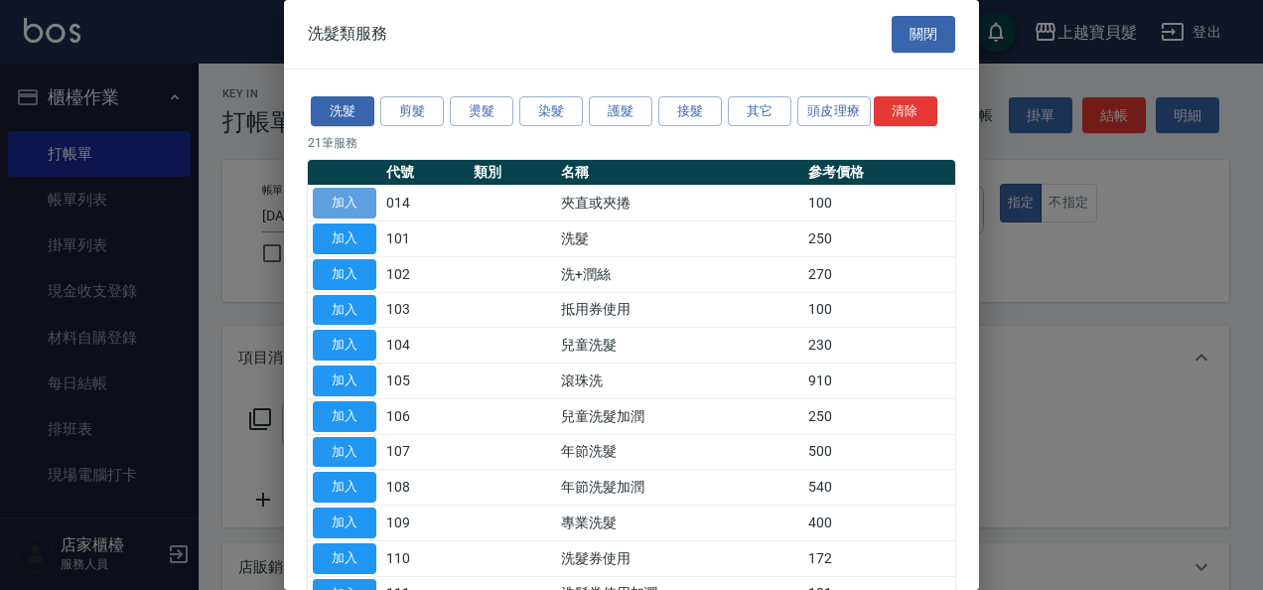
click at [357, 207] on button "加入" at bounding box center [345, 203] width 64 height 31
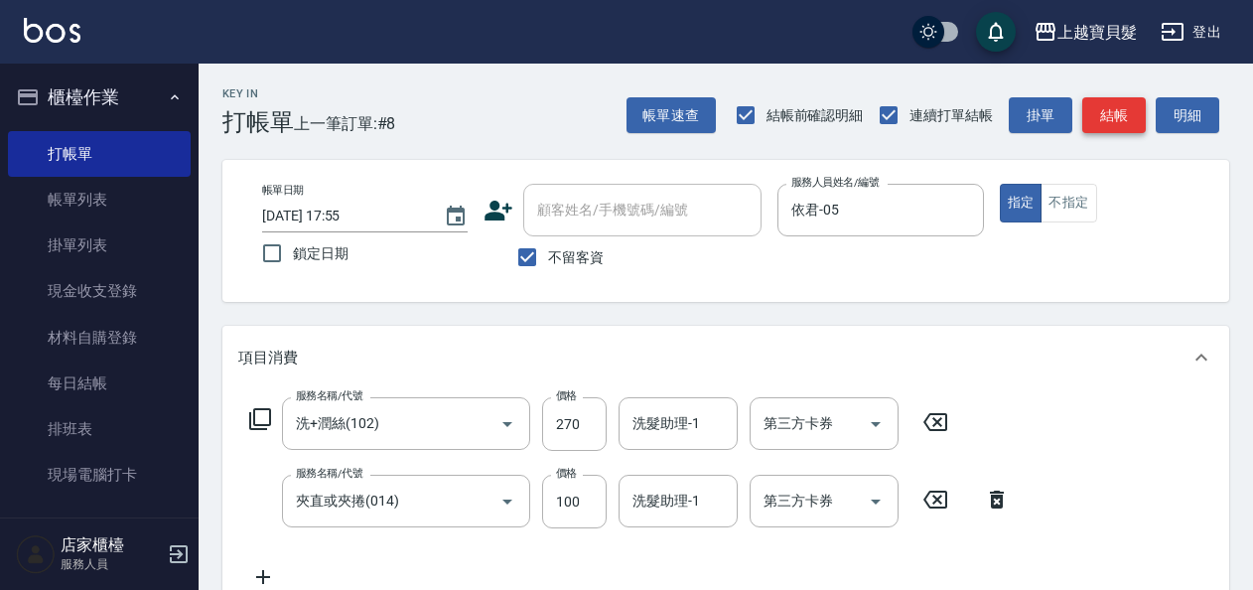
click at [1118, 113] on button "結帳" at bounding box center [1114, 115] width 64 height 37
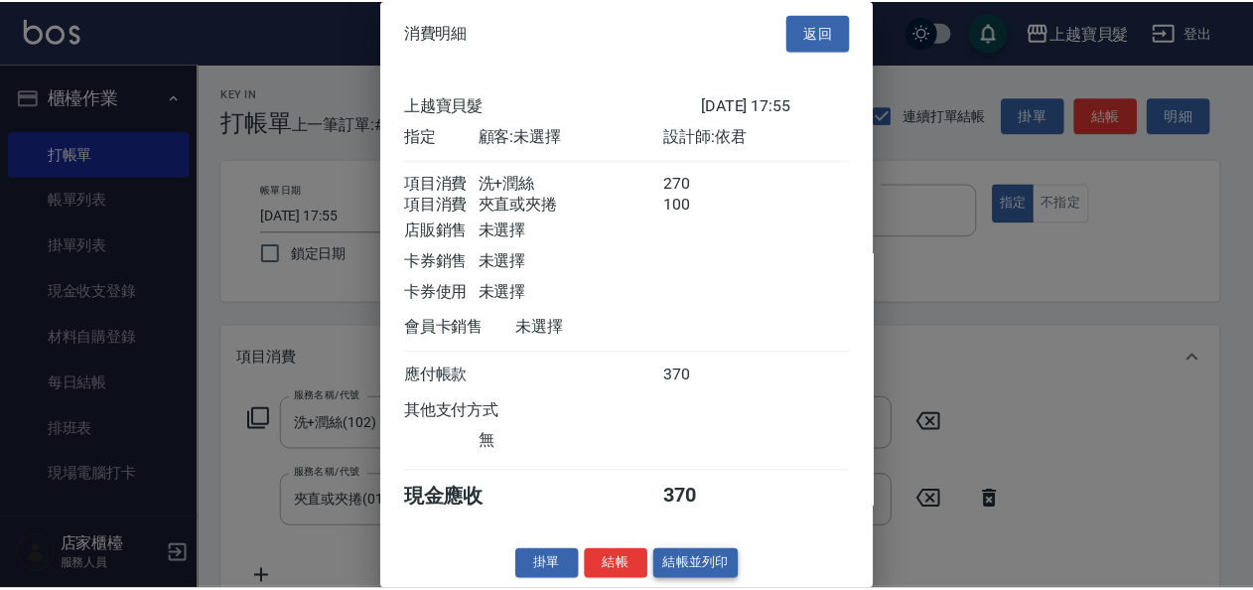
scroll to position [28, 0]
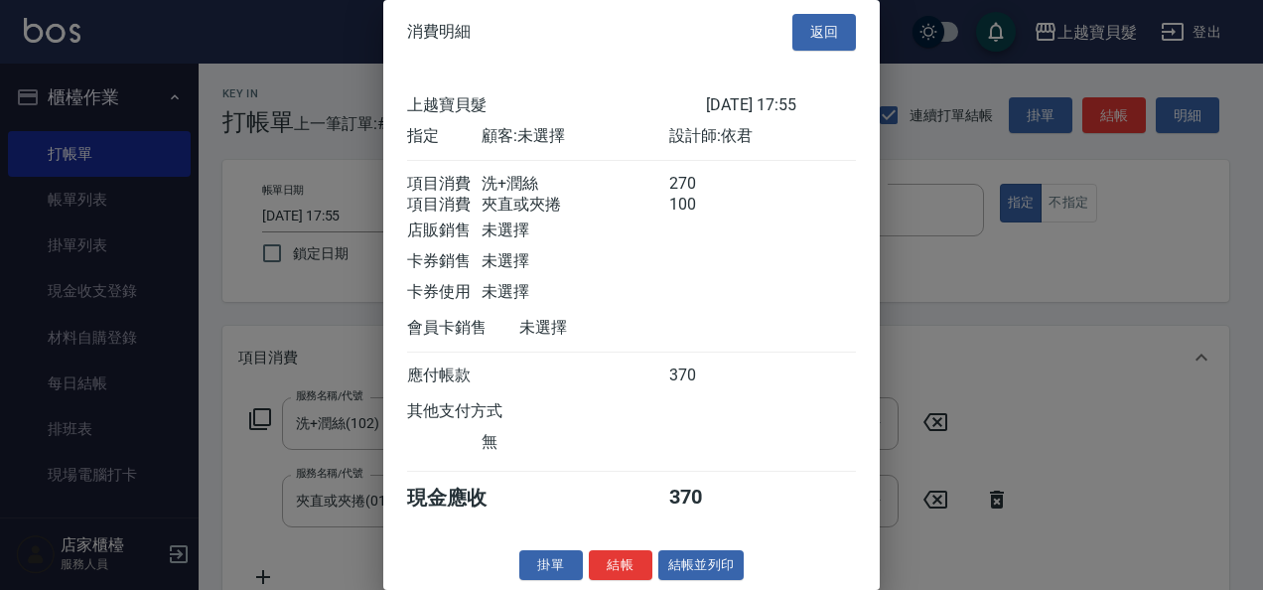
click at [684, 554] on button "結帳並列印" at bounding box center [701, 565] width 86 height 31
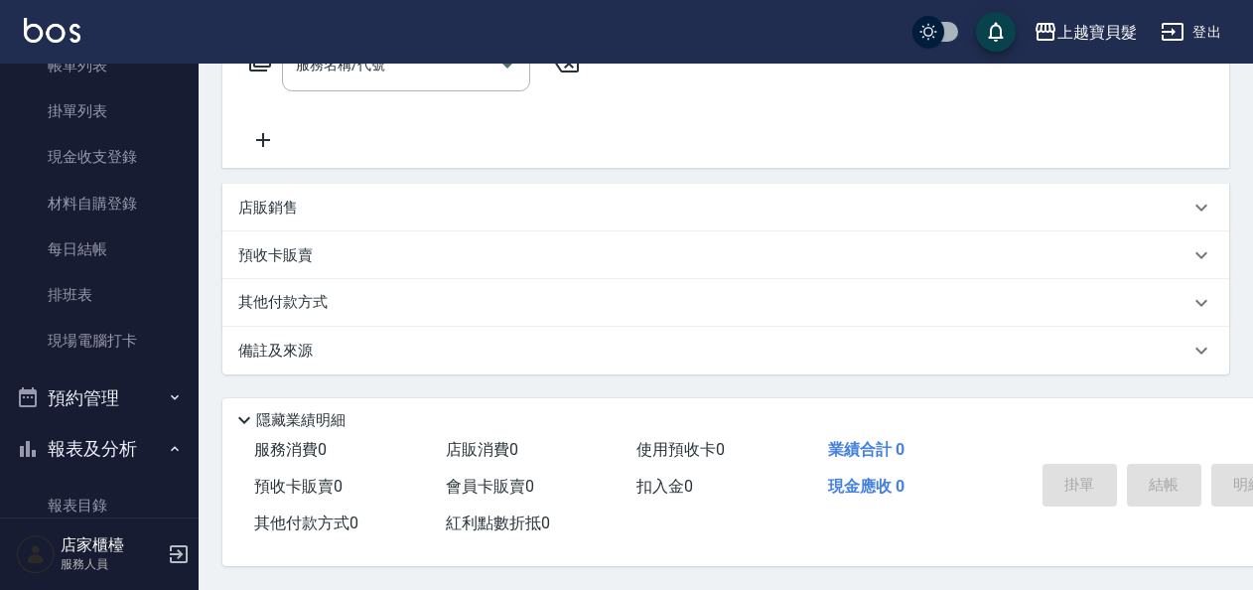
scroll to position [298, 0]
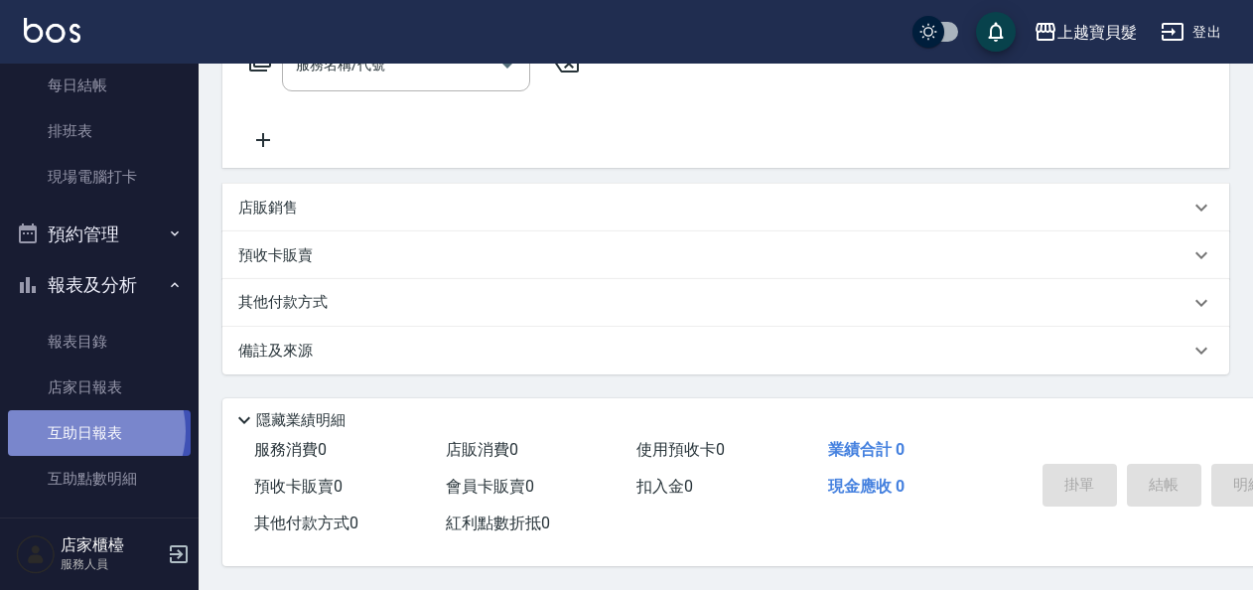
click at [91, 431] on link "互助日報表" at bounding box center [99, 433] width 183 height 46
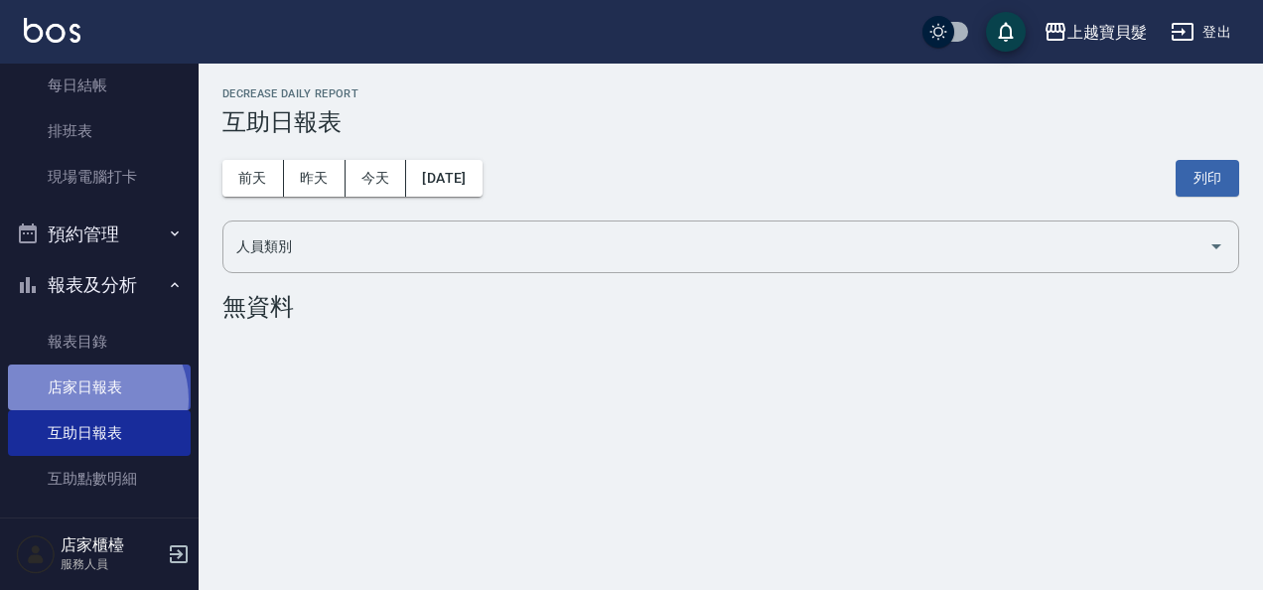
click at [91, 399] on link "店家日報表" at bounding box center [99, 387] width 183 height 46
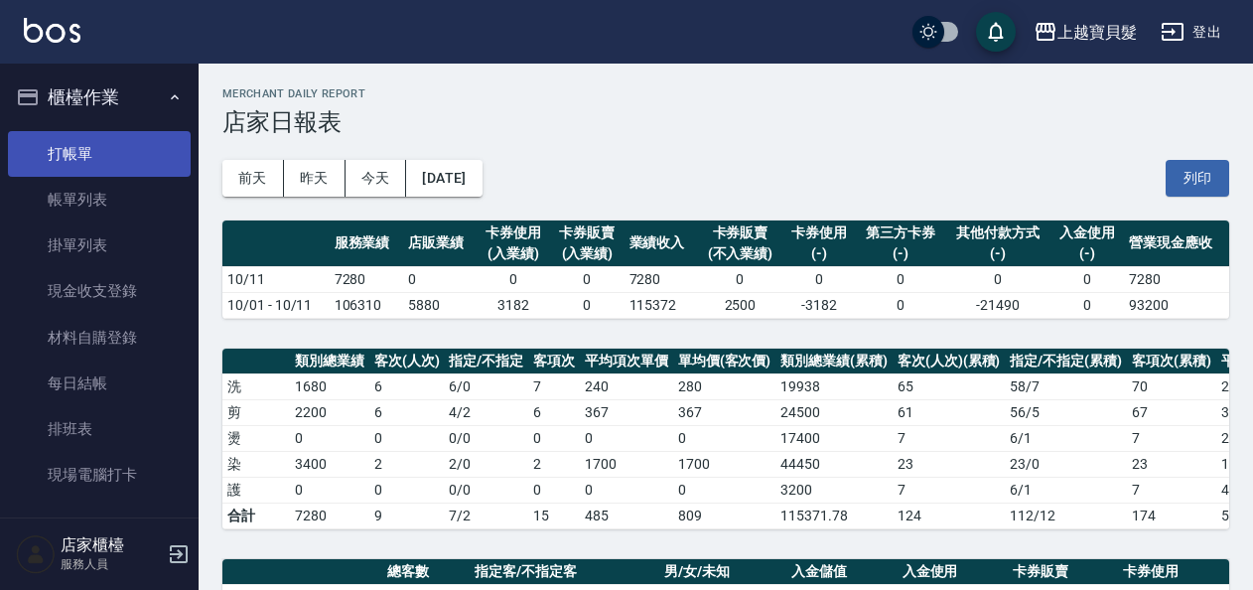
click at [108, 146] on link "打帳單" at bounding box center [99, 154] width 183 height 46
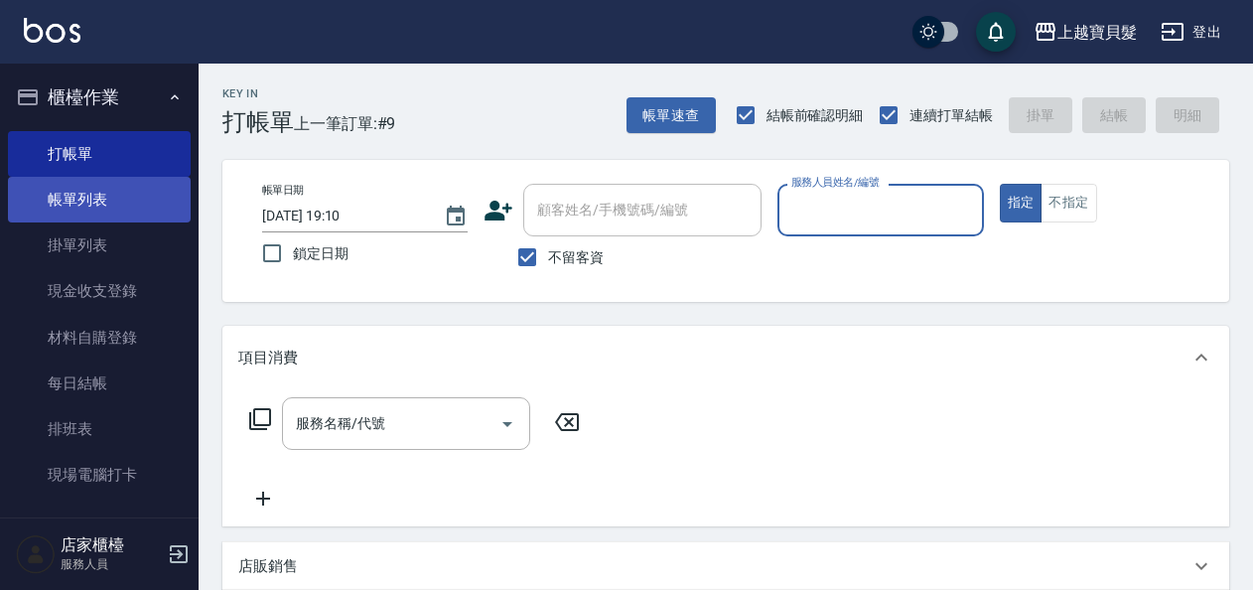
click at [103, 198] on link "帳單列表" at bounding box center [99, 200] width 183 height 46
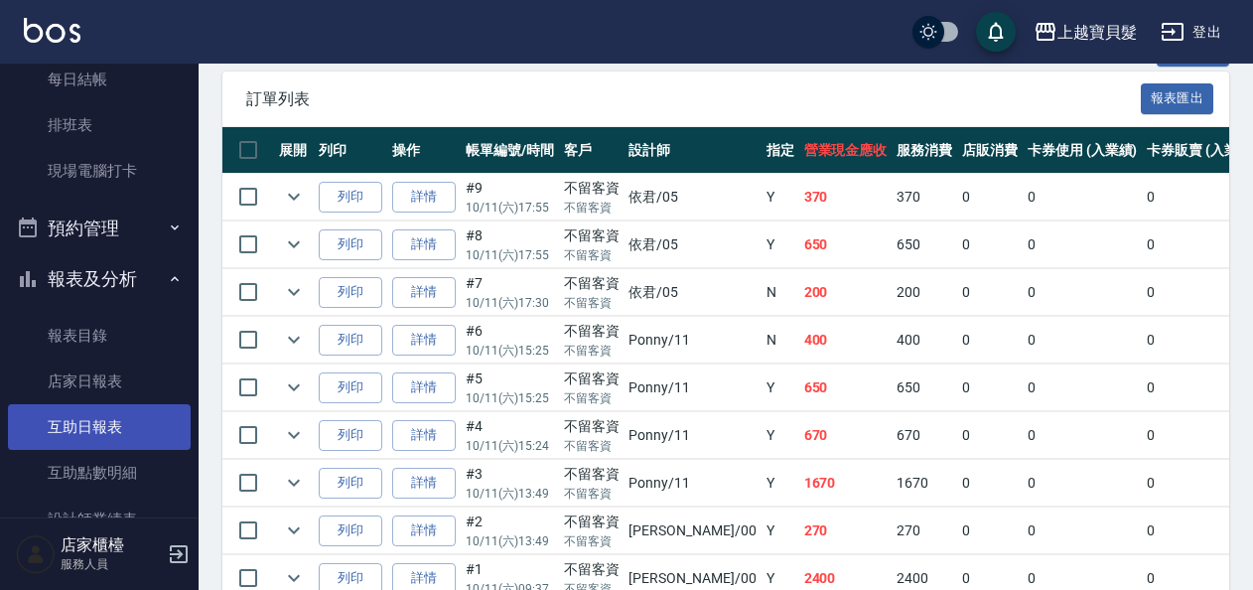
scroll to position [496, 0]
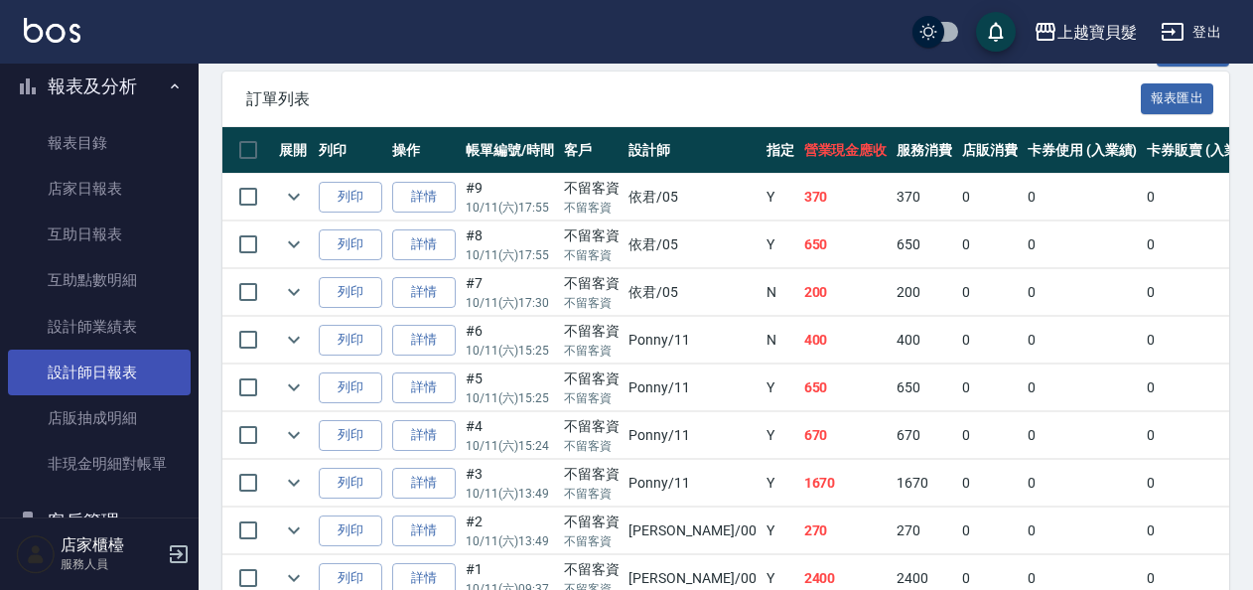
click at [131, 370] on link "設計師日報表" at bounding box center [99, 372] width 183 height 46
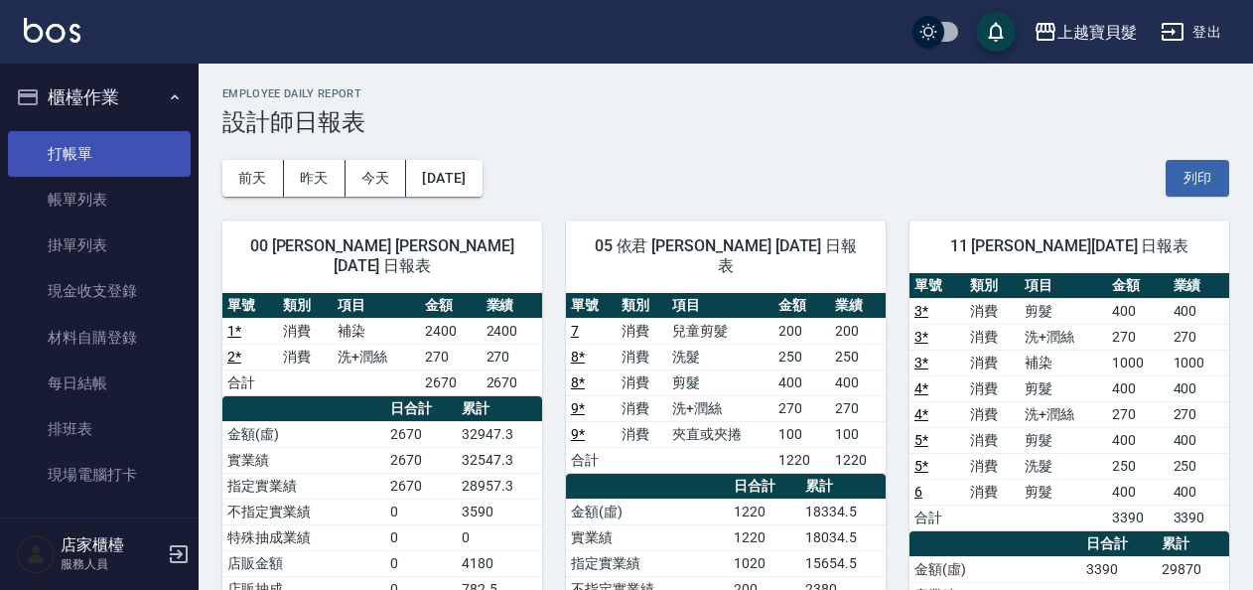
click at [56, 146] on link "打帳單" at bounding box center [99, 154] width 183 height 46
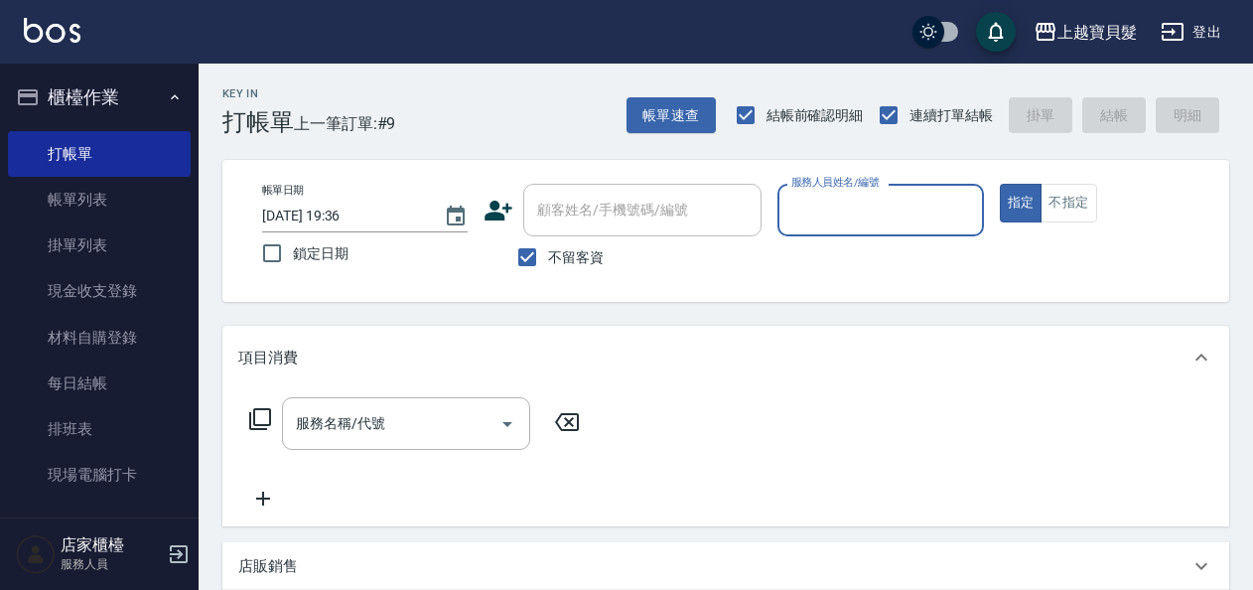
click at [872, 194] on input "服務人員姓名/編號" at bounding box center [880, 210] width 188 height 35
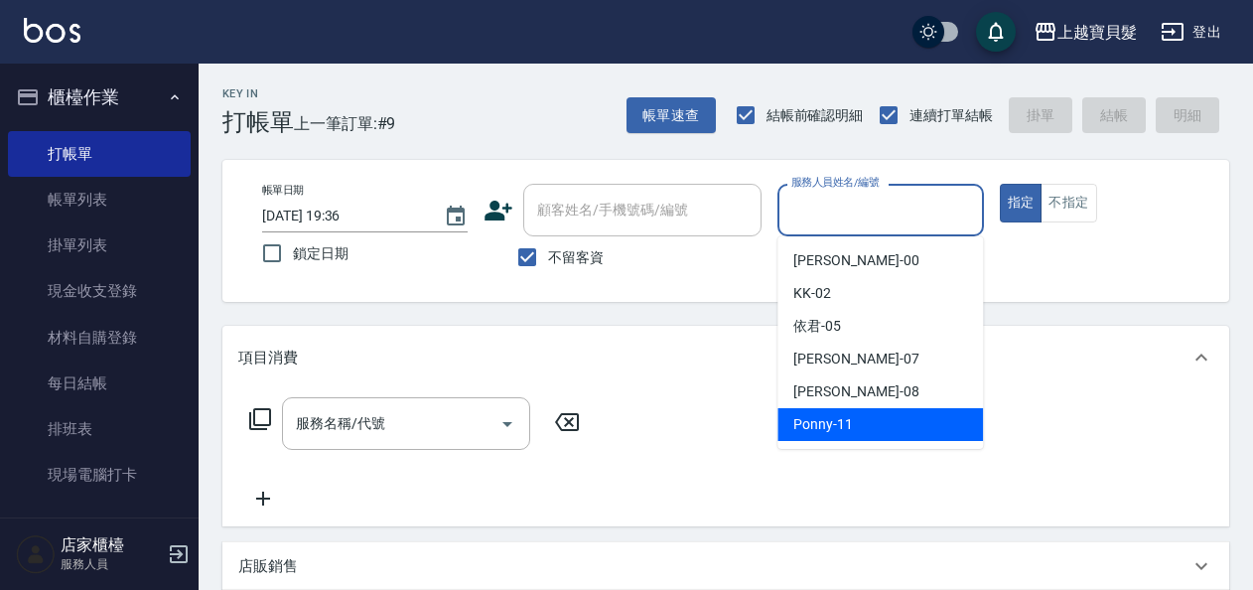
click at [882, 433] on div "Ponny -11" at bounding box center [879, 424] width 205 height 33
type input "Ponny-11"
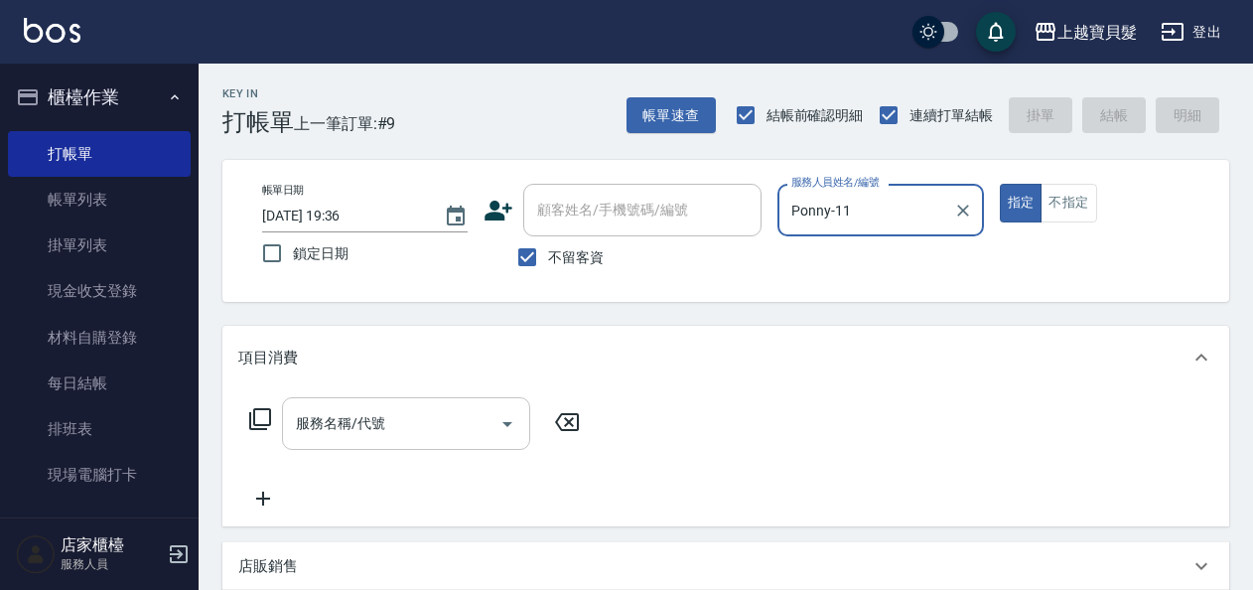
click at [378, 420] on input "服務名稱/代號" at bounding box center [391, 423] width 201 height 35
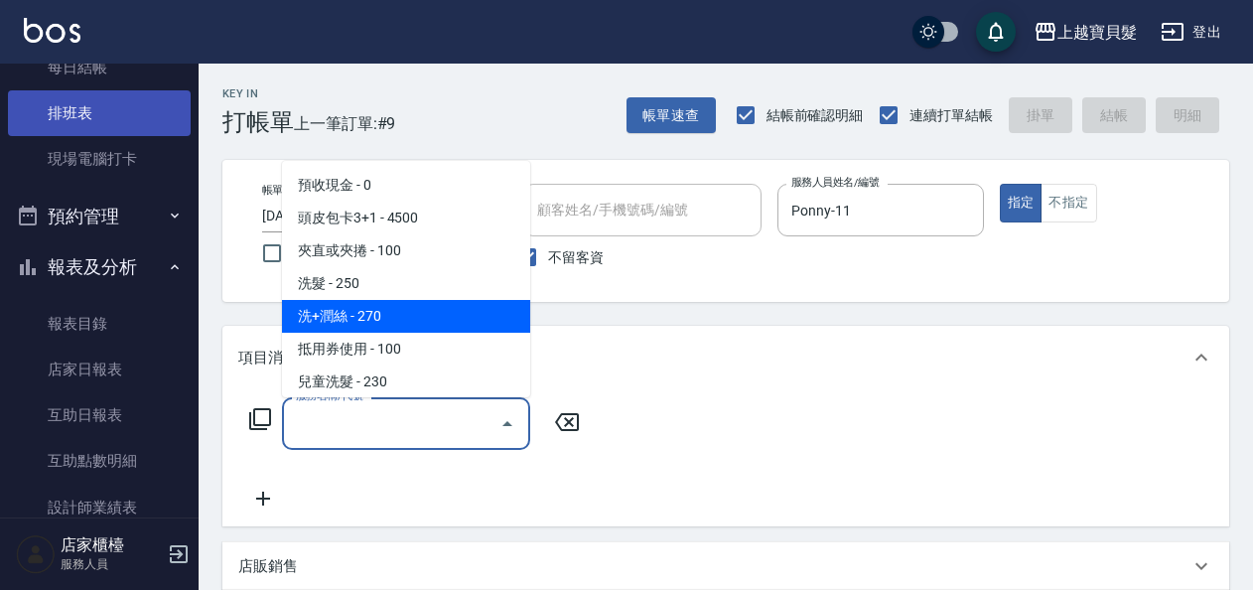
scroll to position [596, 0]
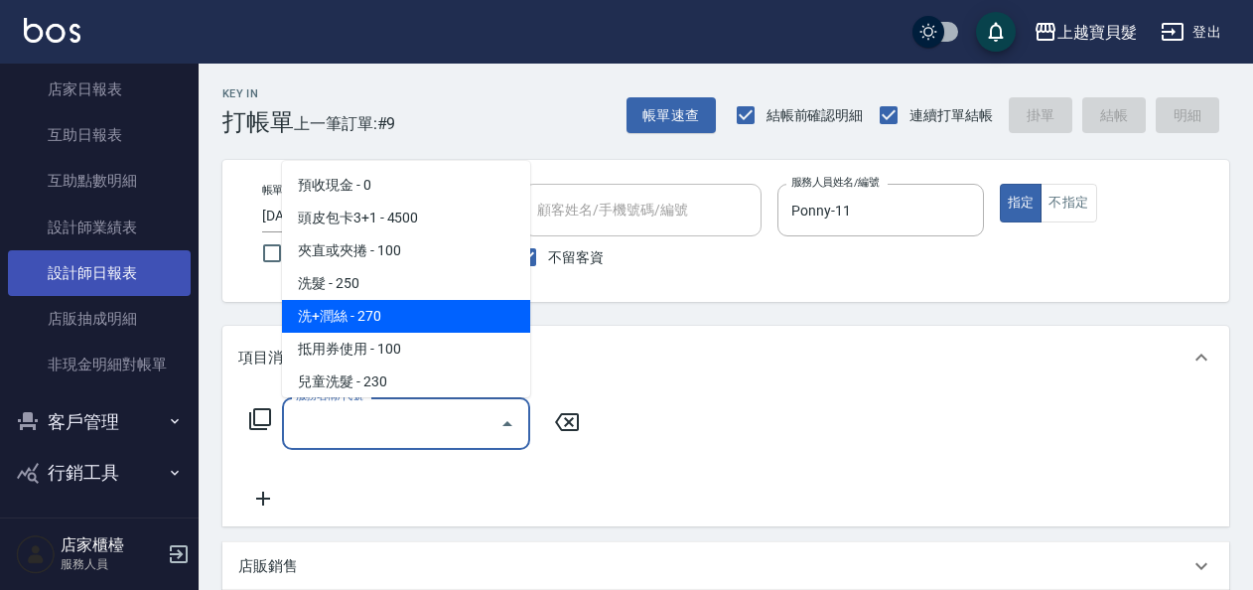
click at [111, 287] on link "設計師日報表" at bounding box center [99, 273] width 183 height 46
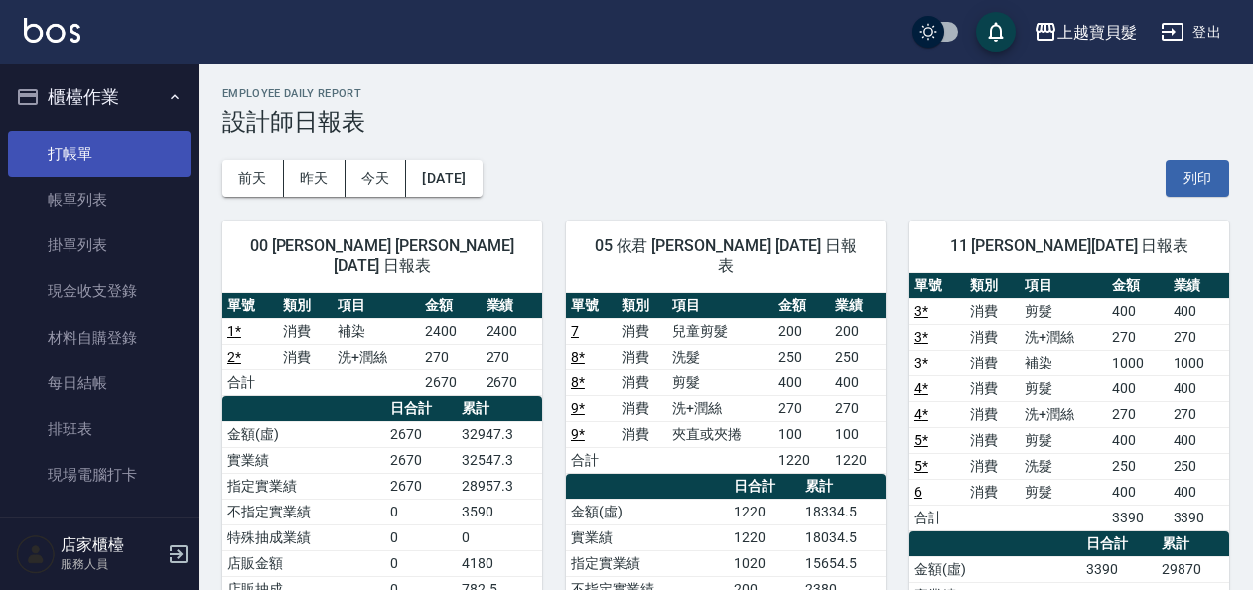
click at [72, 154] on link "打帳單" at bounding box center [99, 154] width 183 height 46
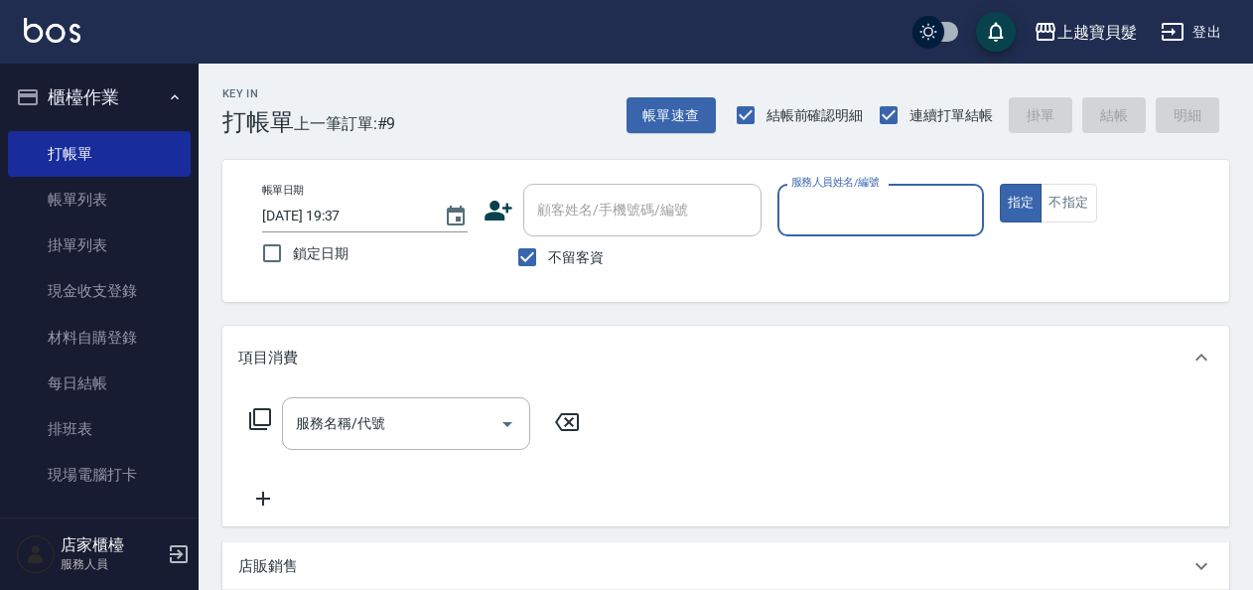
click at [832, 211] on input "服務人員姓名/編號" at bounding box center [880, 210] width 188 height 35
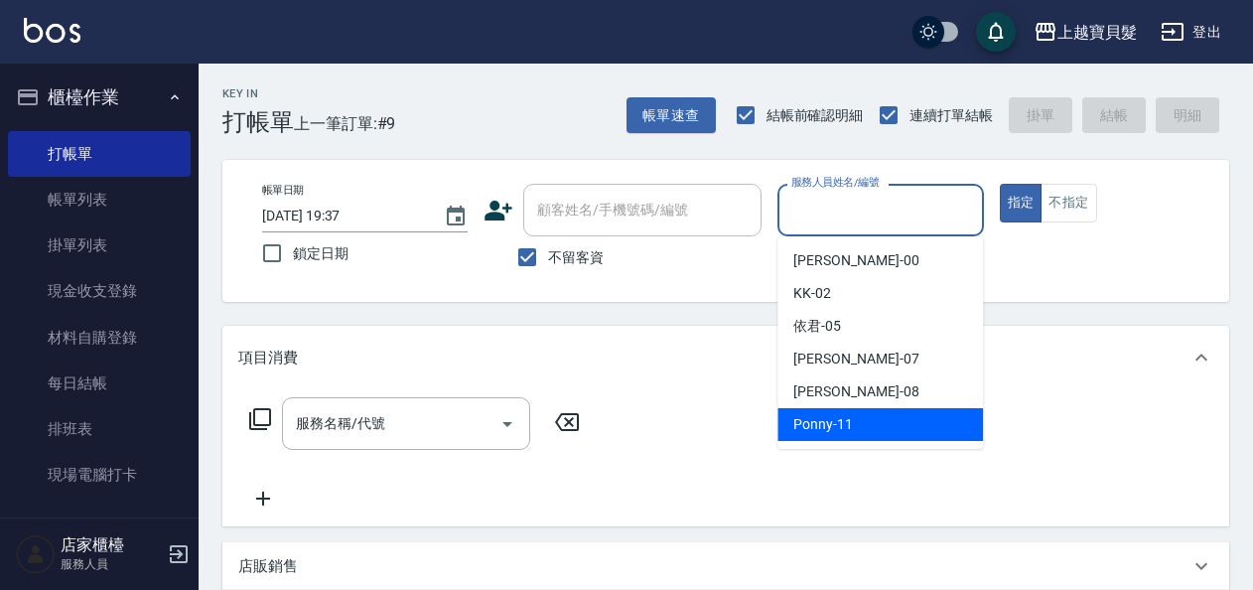
click at [838, 427] on span "Ponny -11" at bounding box center [823, 424] width 60 height 21
type input "Ponny-11"
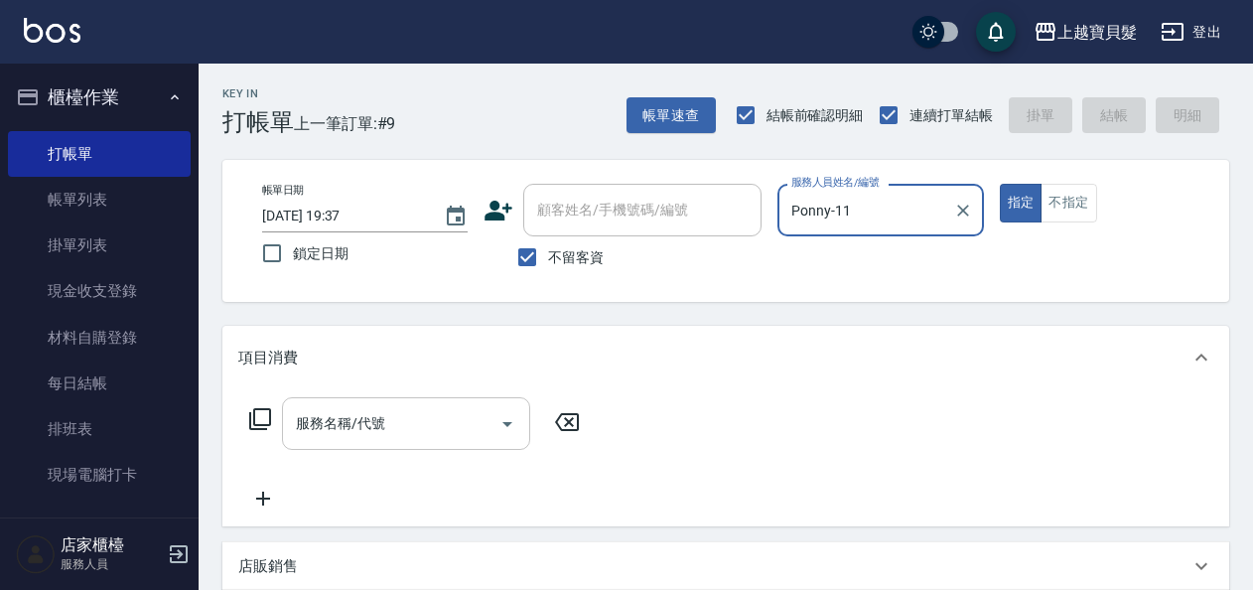
click at [347, 442] on div "服務名稱/代號" at bounding box center [406, 423] width 248 height 53
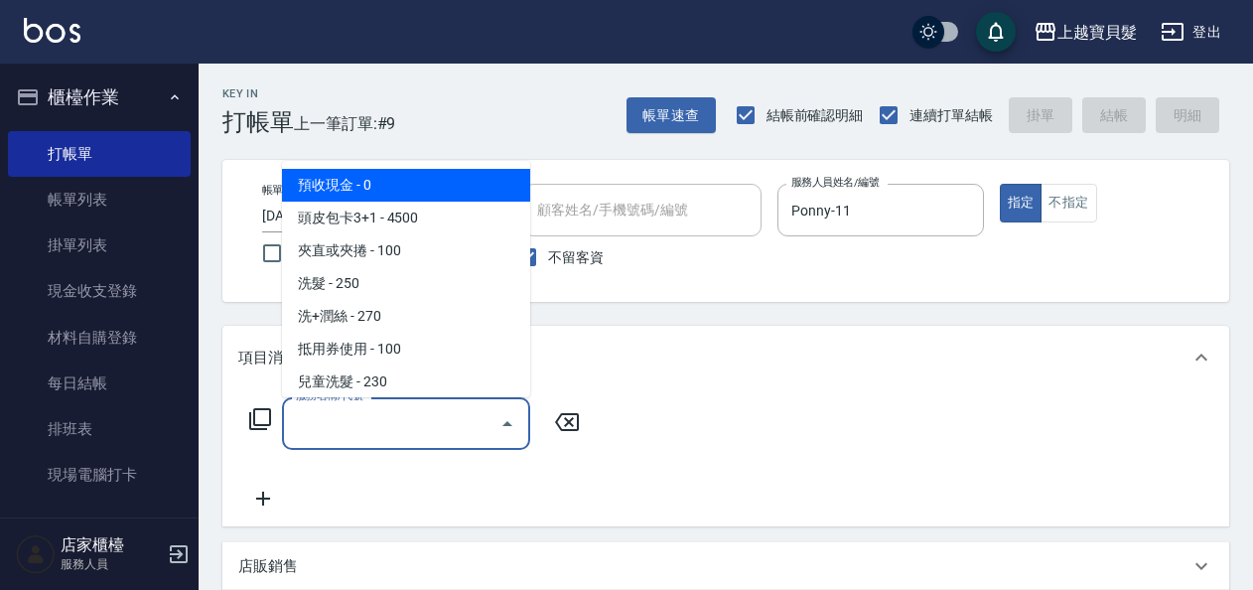
click at [258, 419] on icon at bounding box center [260, 419] width 24 height 24
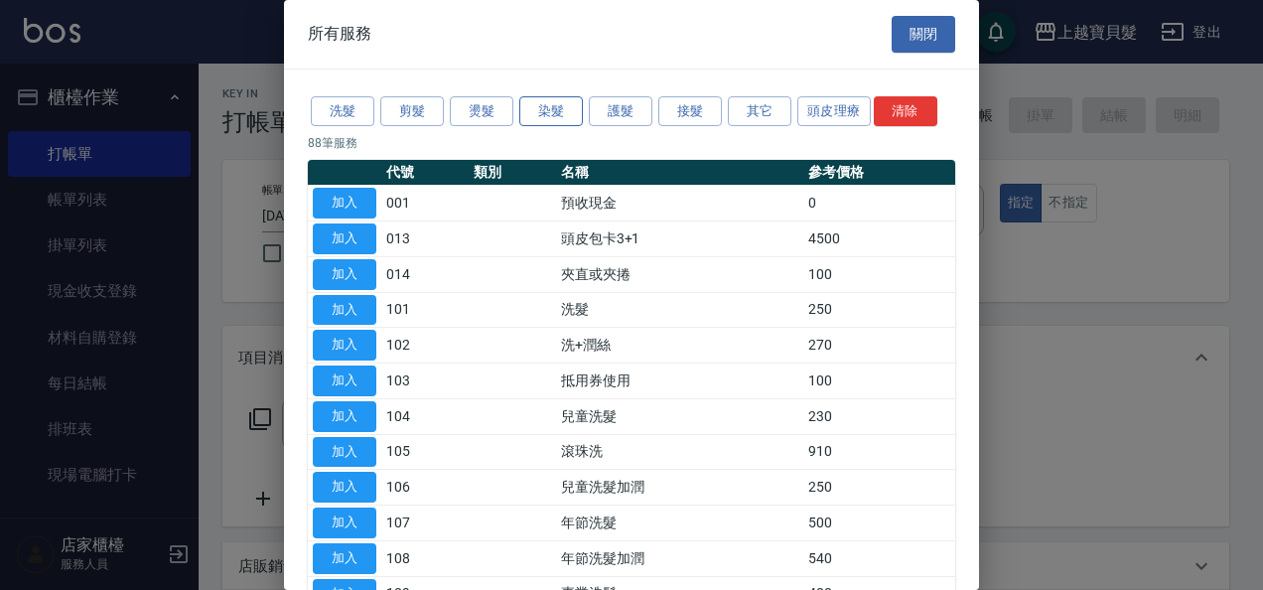
click at [545, 103] on button "染髮" at bounding box center [551, 111] width 64 height 31
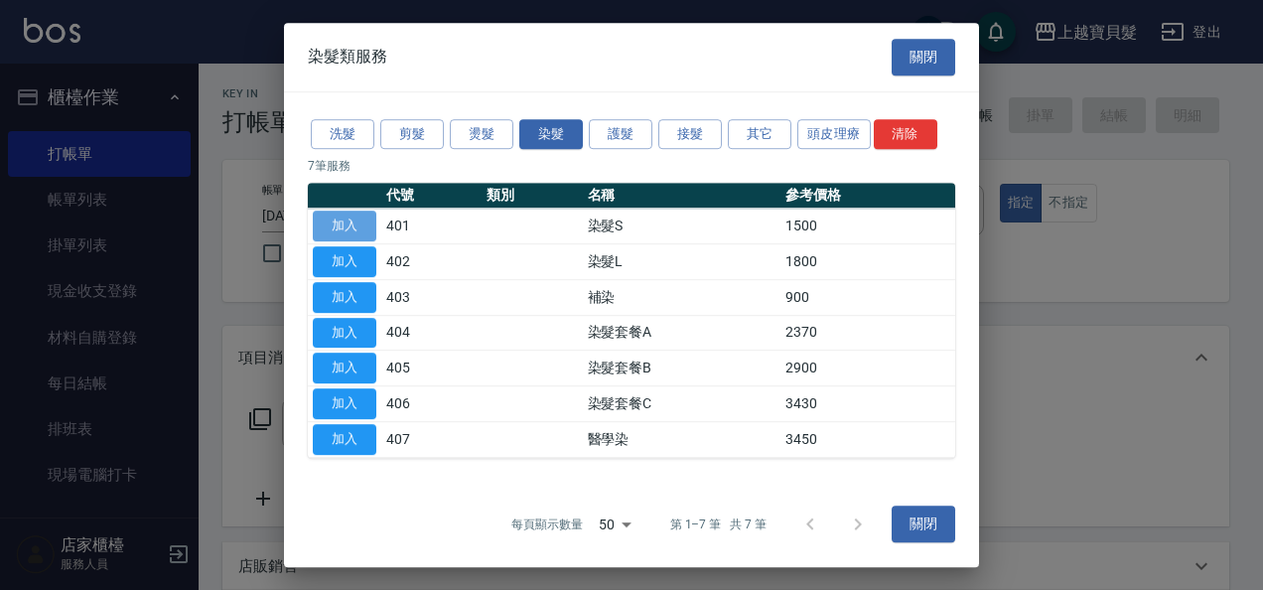
click at [339, 220] on button "加入" at bounding box center [345, 225] width 64 height 31
type input "染髮S(401)"
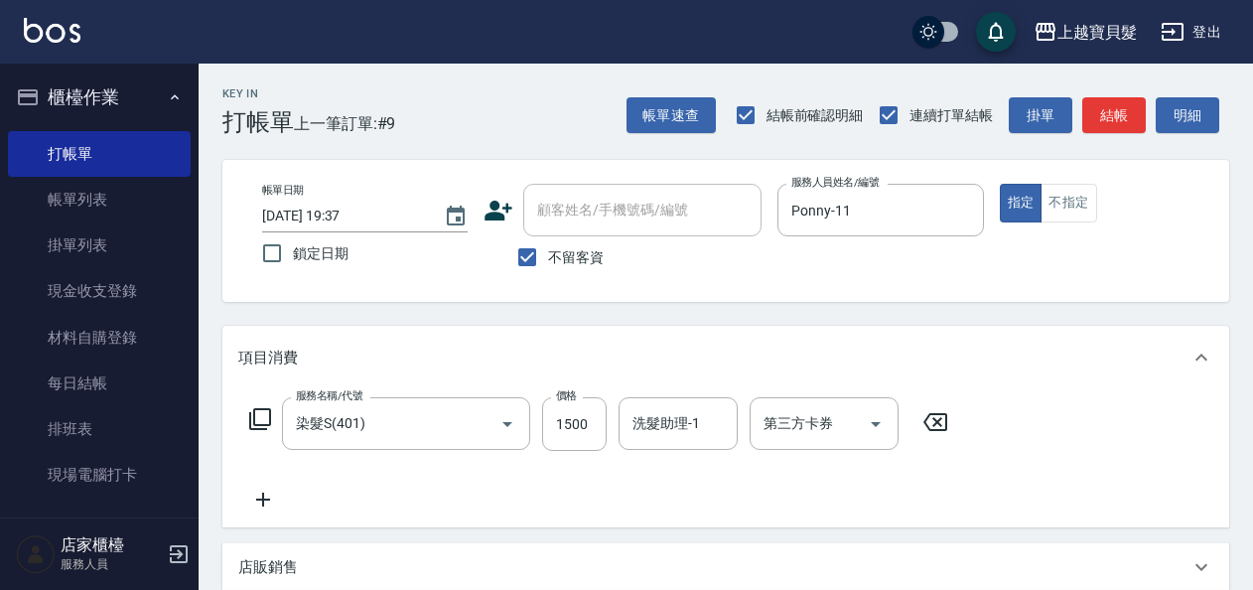
click at [264, 411] on icon at bounding box center [260, 419] width 24 height 24
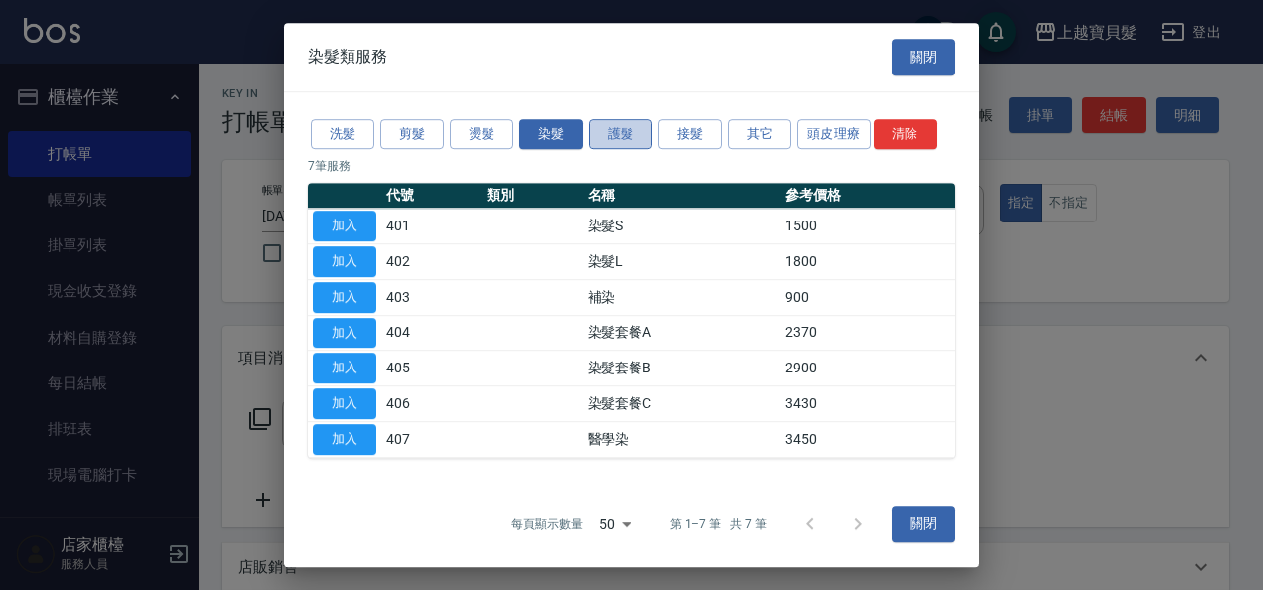
click at [618, 127] on button "護髮" at bounding box center [621, 134] width 64 height 31
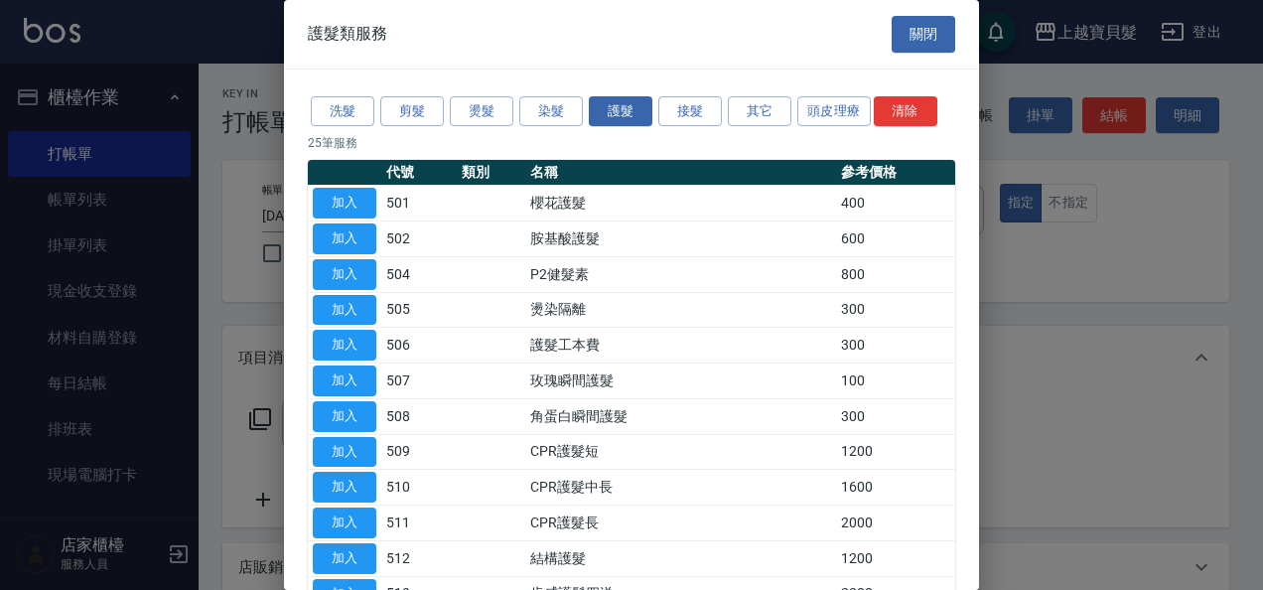
click at [913, 35] on button "關閉" at bounding box center [923, 34] width 64 height 37
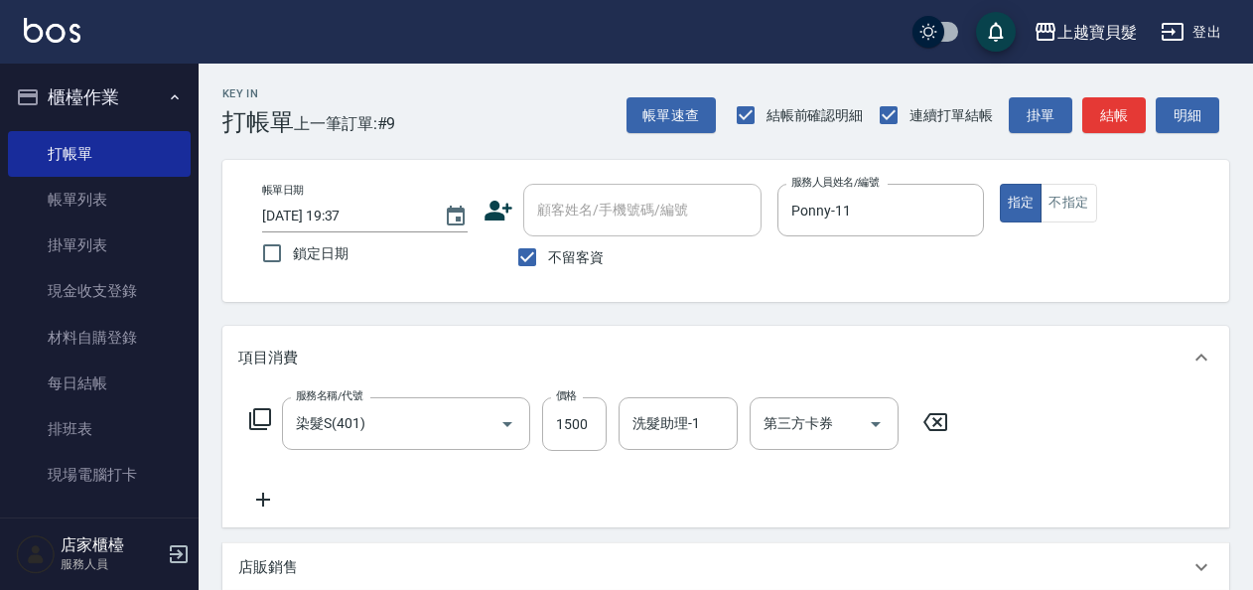
click at [259, 415] on icon at bounding box center [260, 419] width 24 height 24
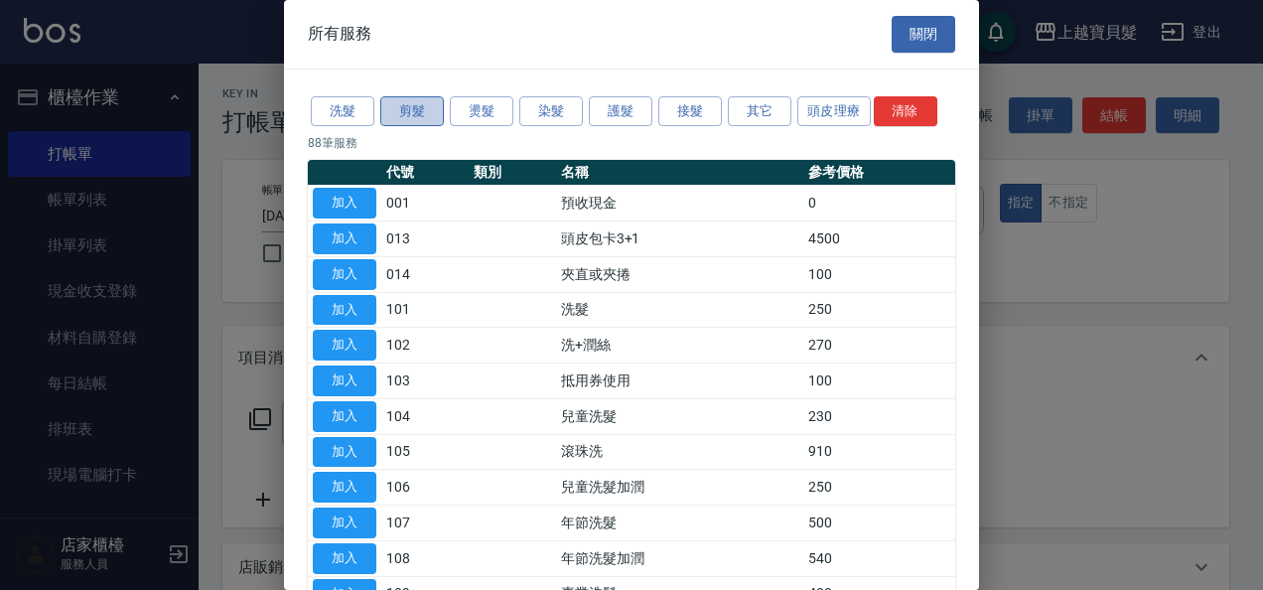
click at [417, 105] on button "剪髮" at bounding box center [412, 111] width 64 height 31
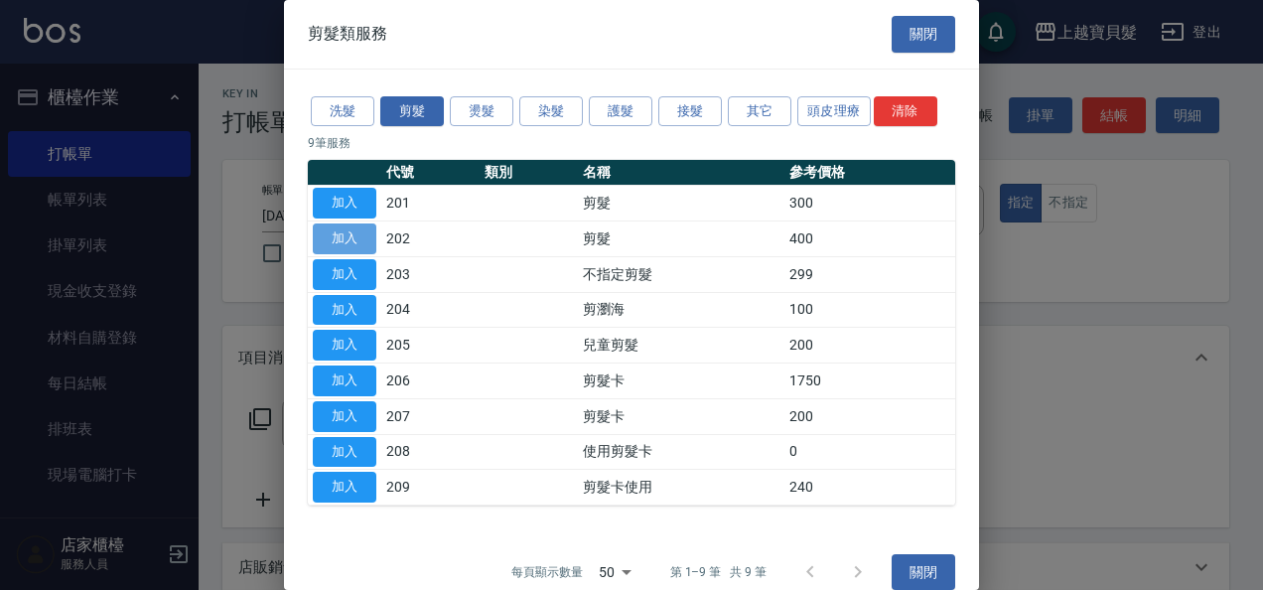
click at [337, 239] on button "加入" at bounding box center [345, 238] width 64 height 31
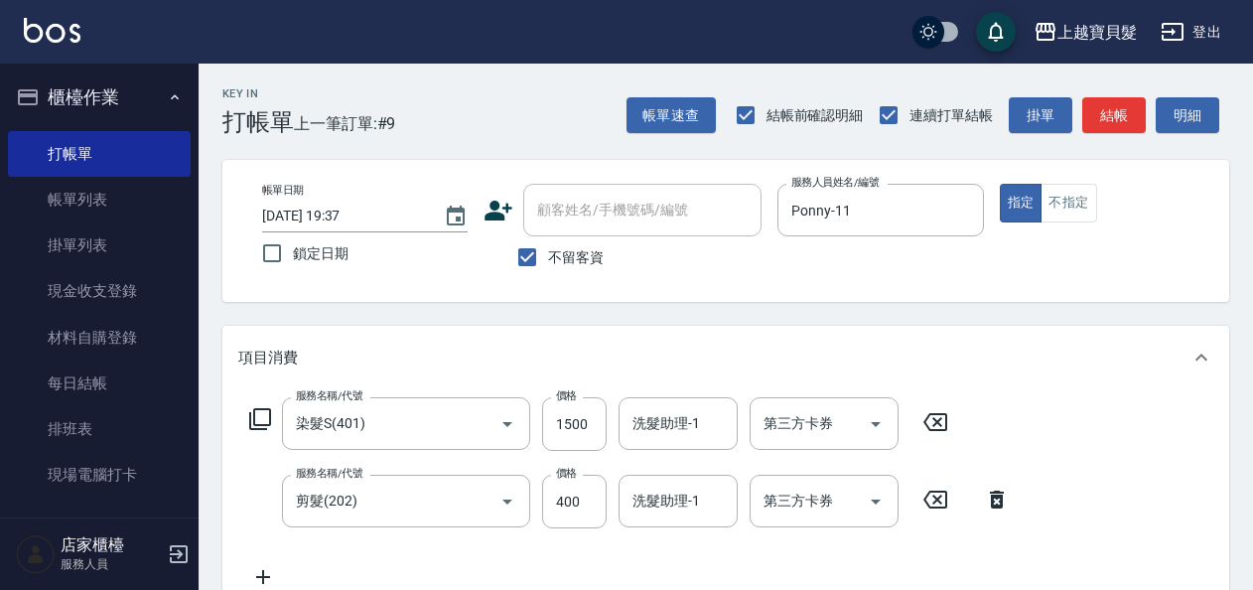
click at [260, 412] on icon at bounding box center [260, 419] width 24 height 24
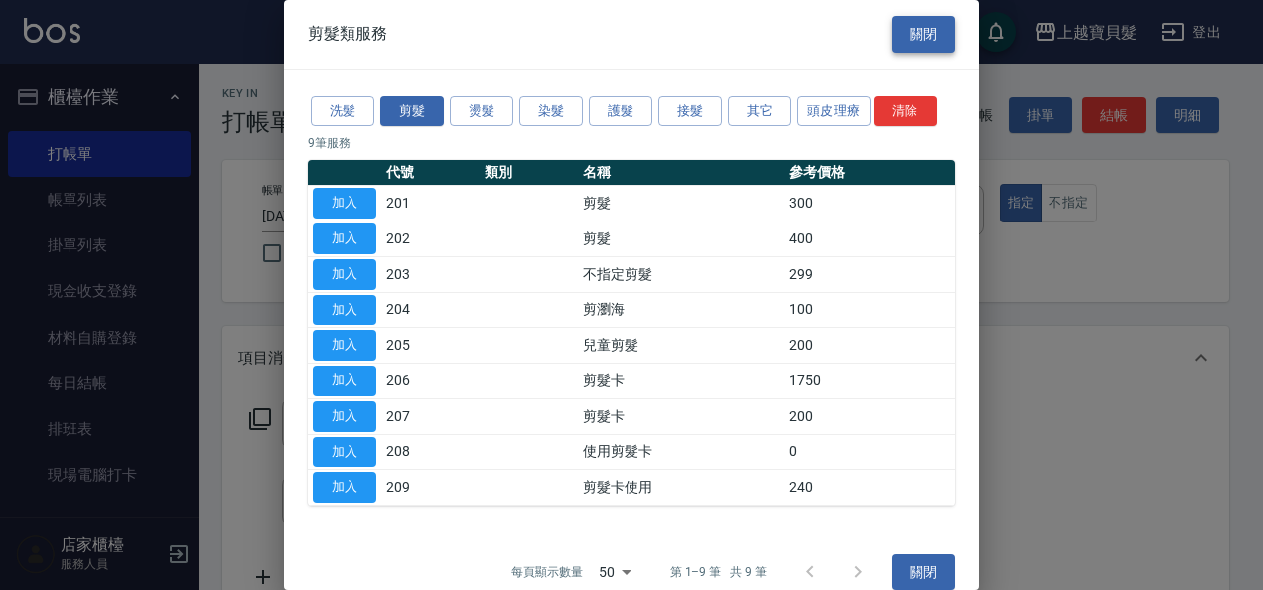
click at [920, 28] on button "關閉" at bounding box center [923, 34] width 64 height 37
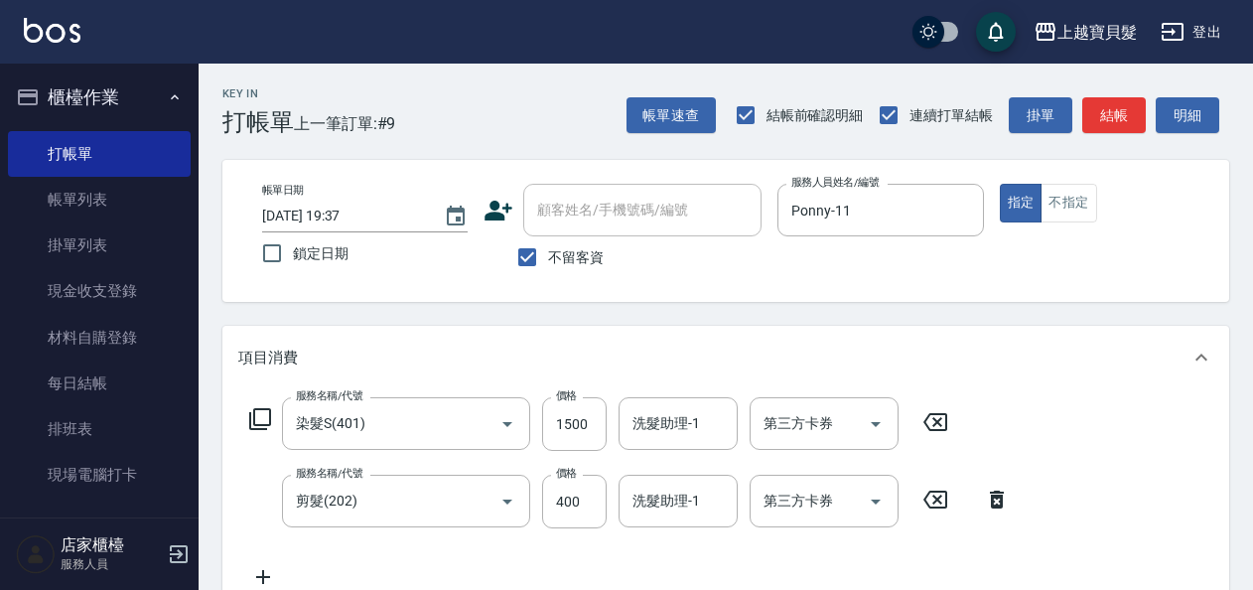
click at [264, 413] on icon at bounding box center [260, 419] width 24 height 24
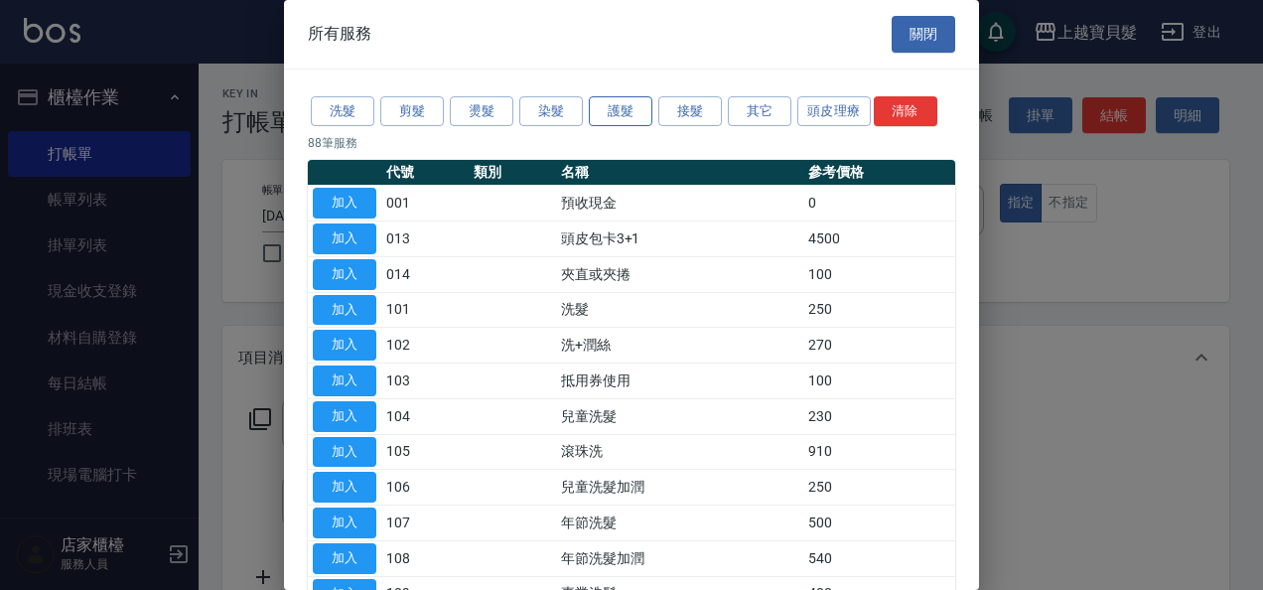
click at [636, 113] on button "護髮" at bounding box center [621, 111] width 64 height 31
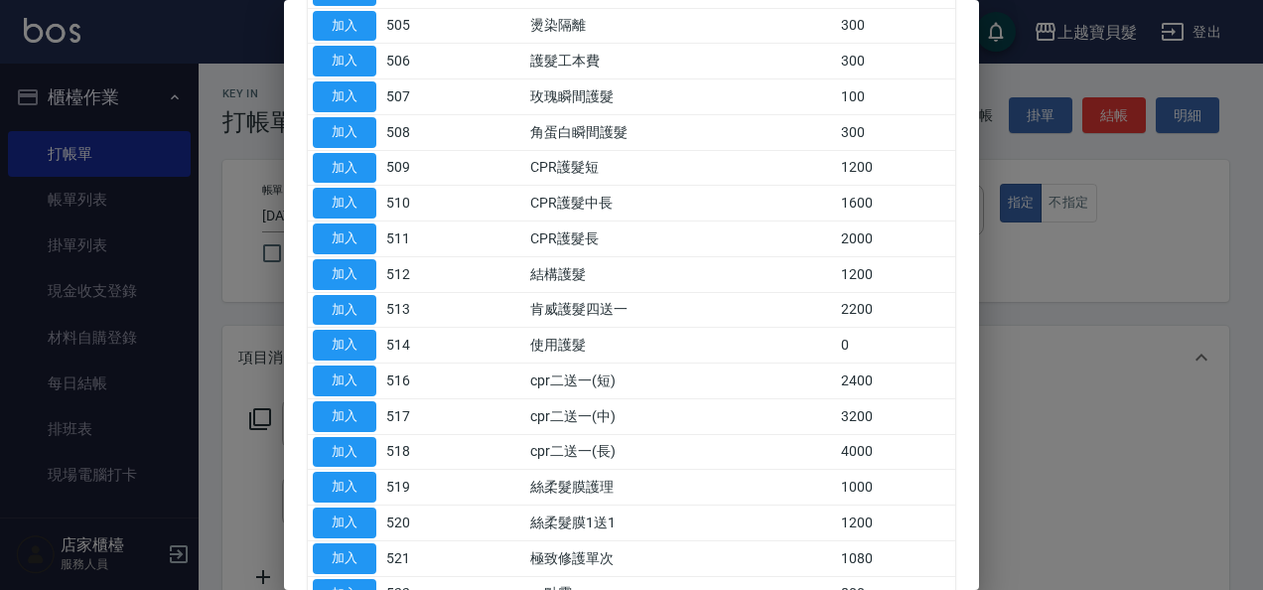
scroll to position [298, 0]
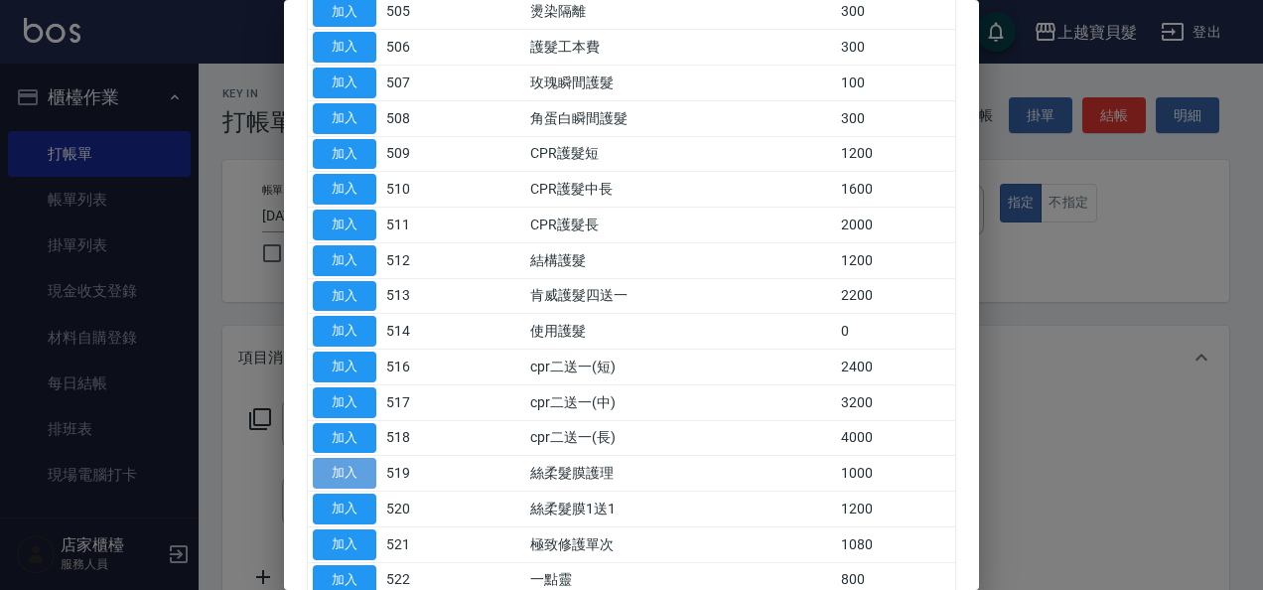
click at [362, 465] on button "加入" at bounding box center [345, 473] width 64 height 31
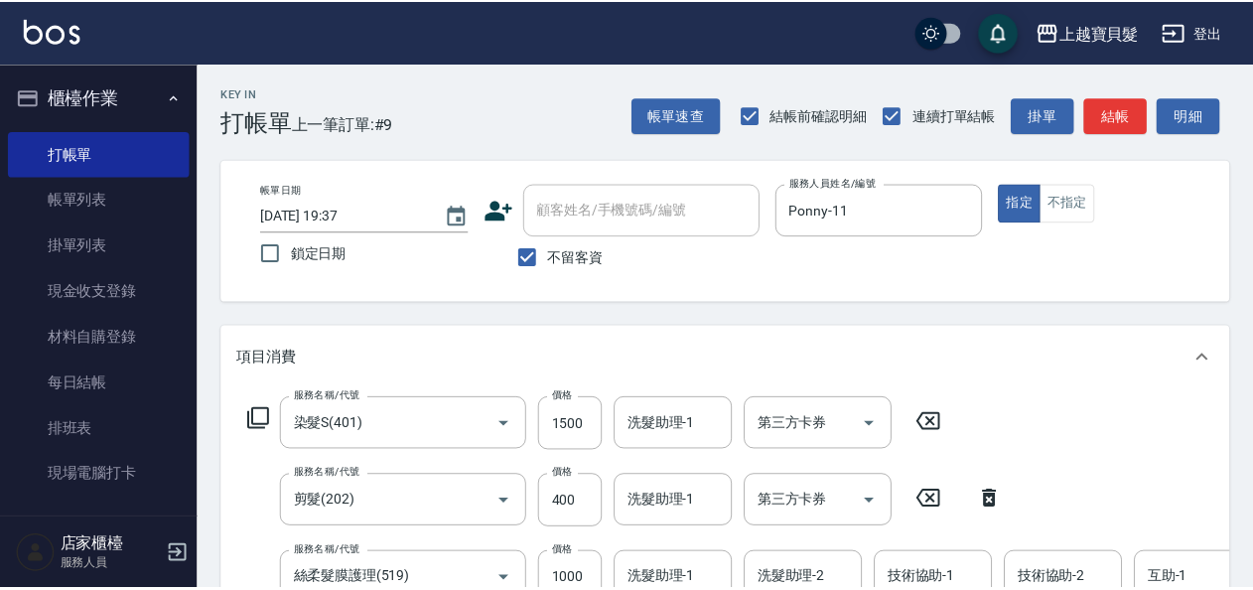
scroll to position [6, 0]
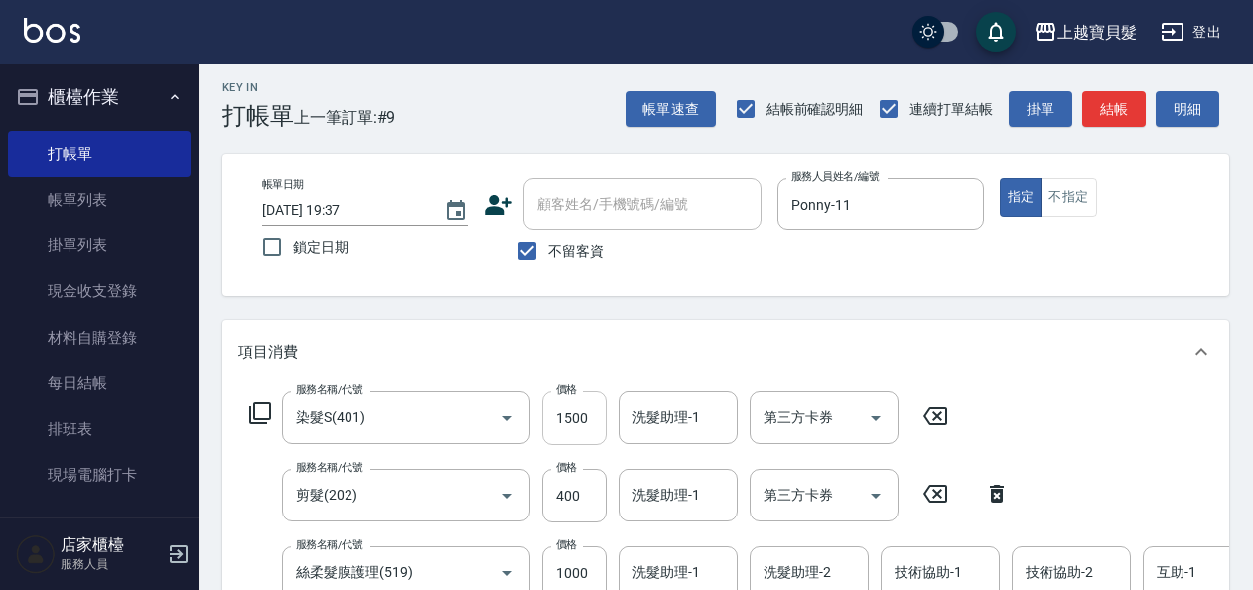
click at [597, 423] on input "1500" at bounding box center [574, 418] width 65 height 54
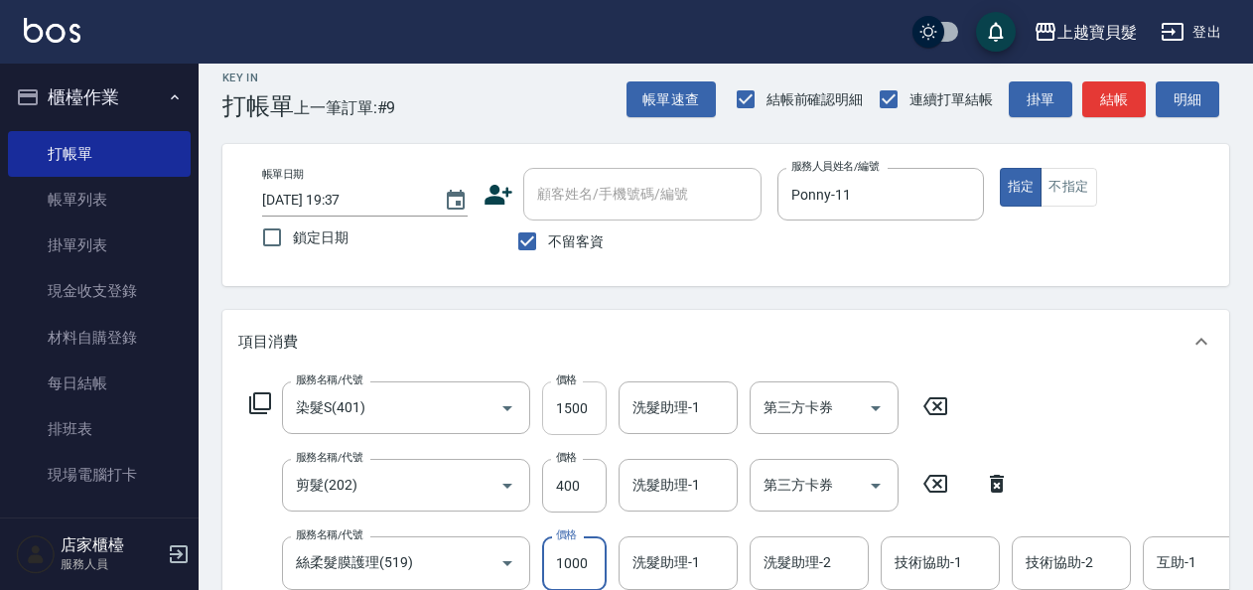
click at [589, 399] on input "1500" at bounding box center [574, 408] width 65 height 54
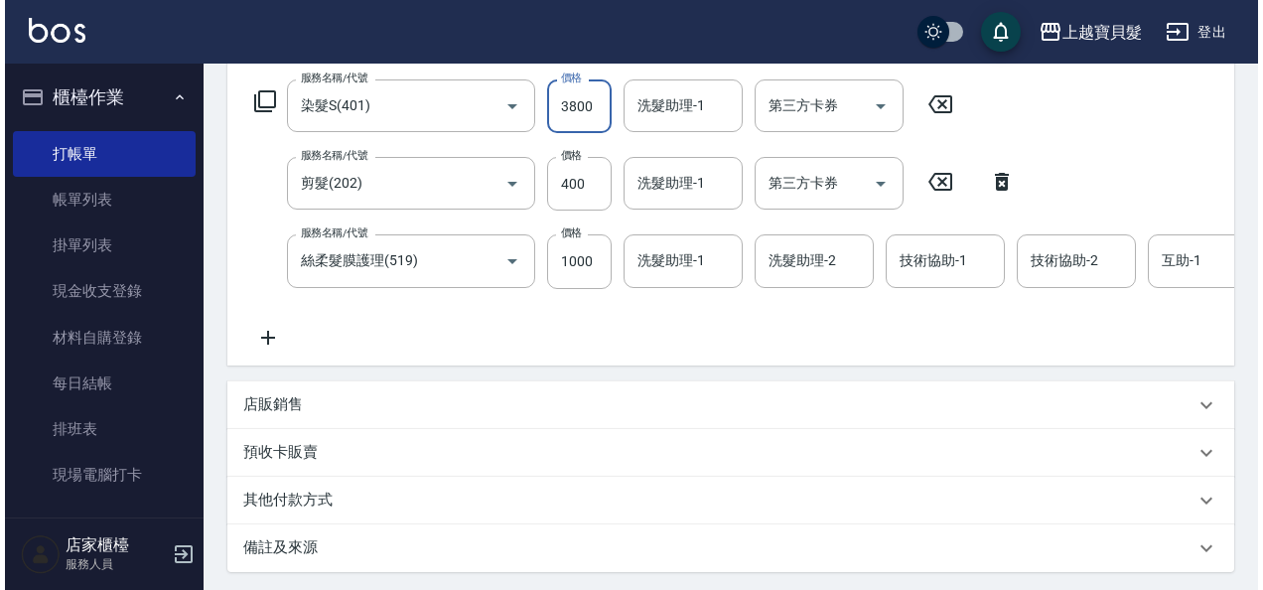
scroll to position [536, 0]
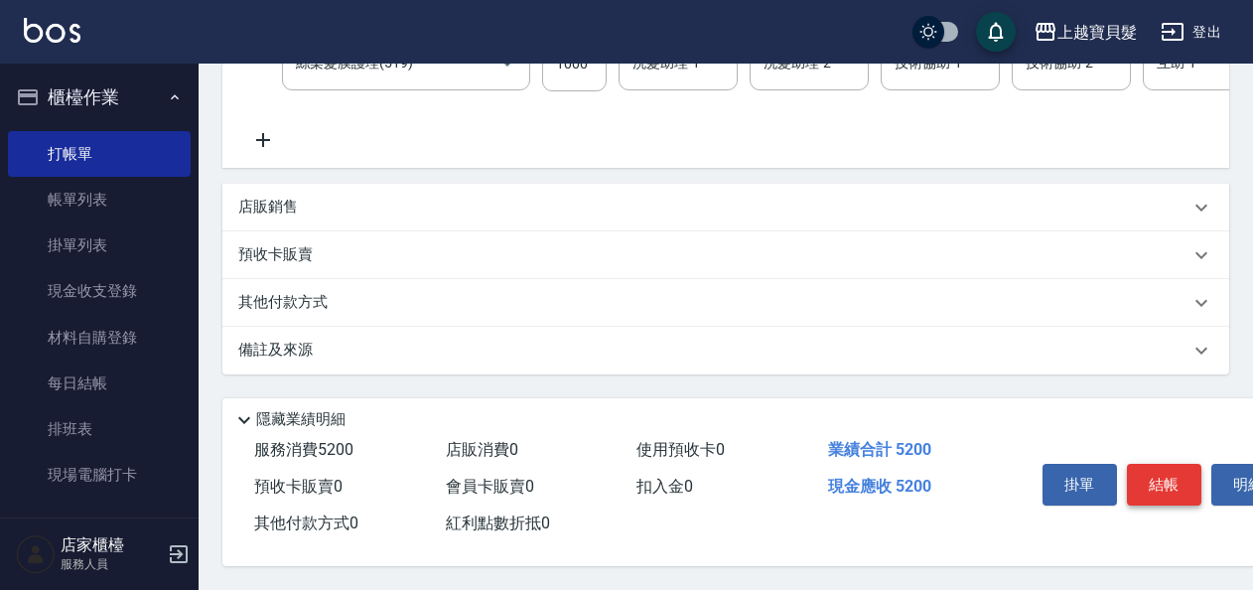
type input "3800"
click at [1159, 491] on button "結帳" at bounding box center [1164, 485] width 74 height 42
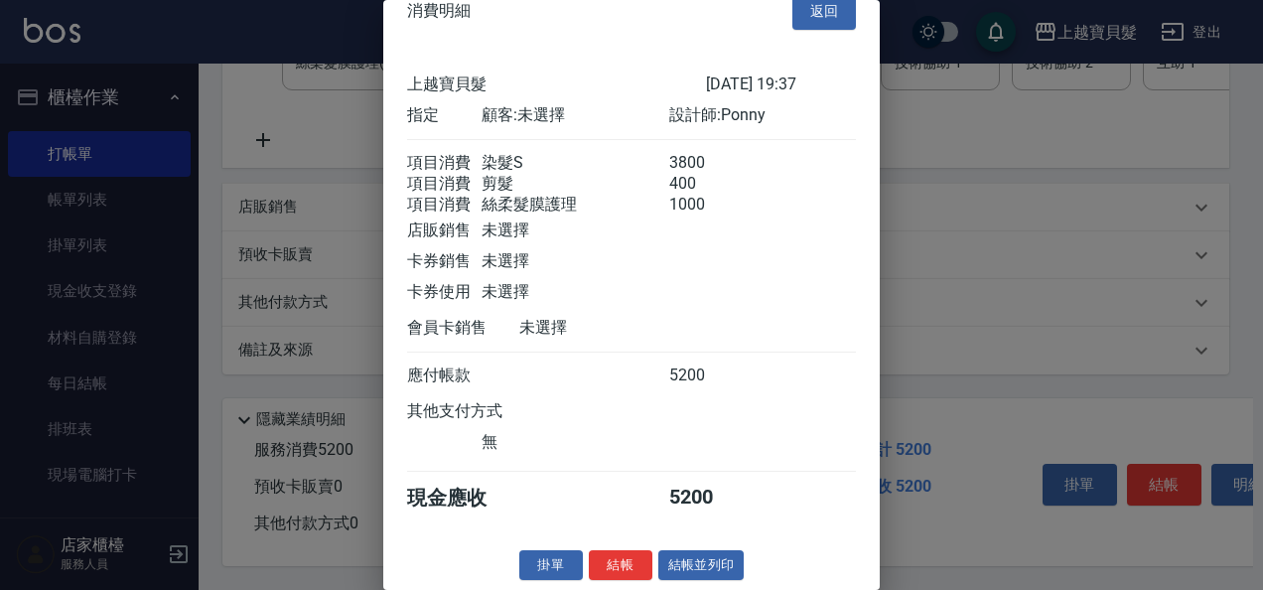
scroll to position [52, 0]
click at [691, 570] on button "結帳並列印" at bounding box center [701, 565] width 86 height 31
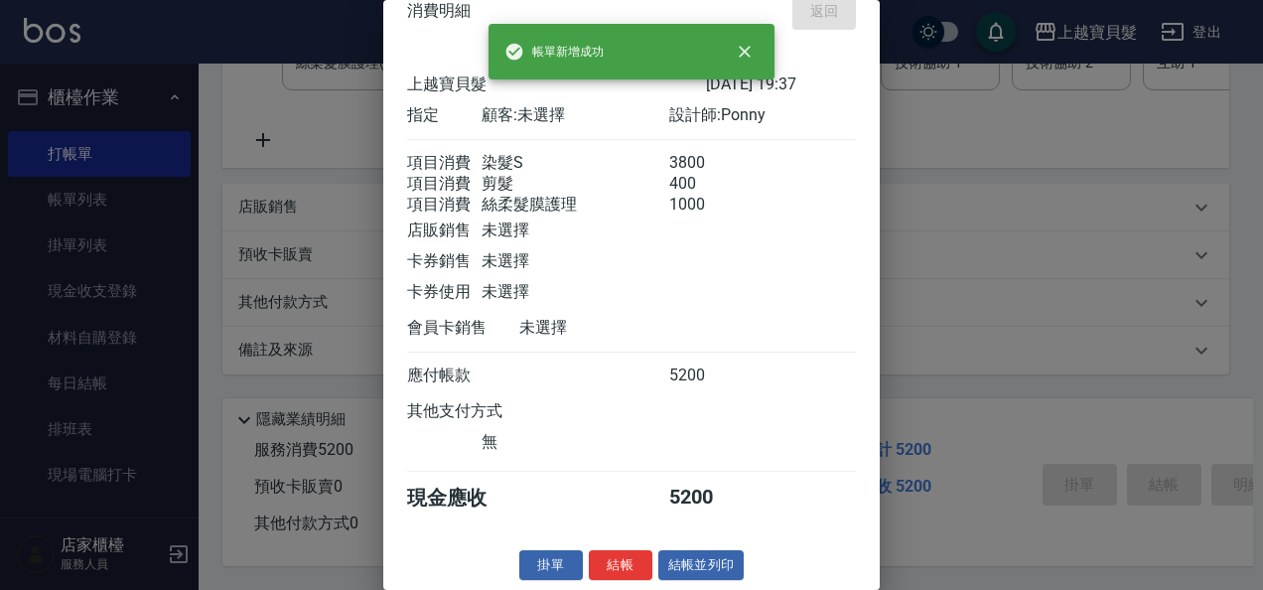
type input "[DATE] 19:39"
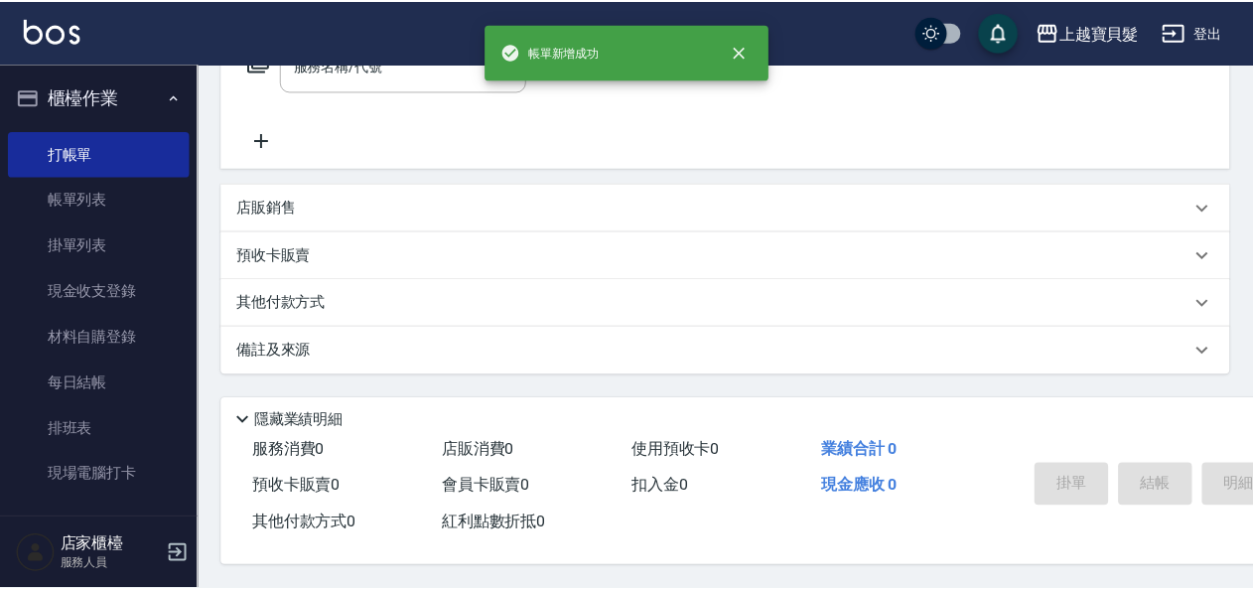
scroll to position [0, 0]
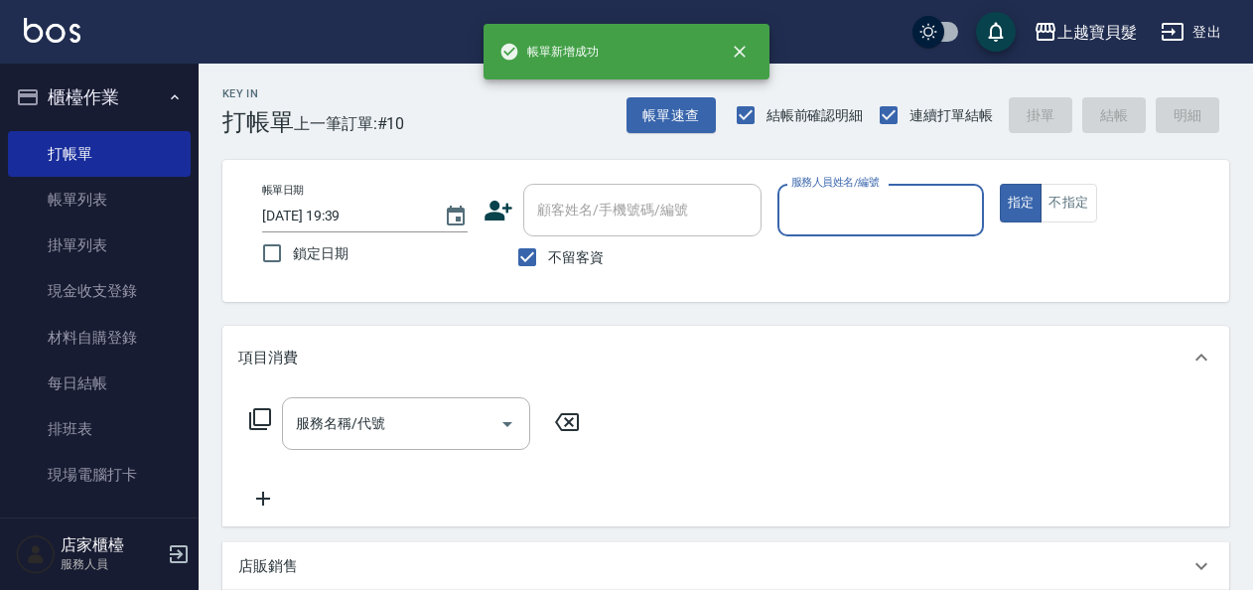
click at [907, 206] on input "服務人員姓名/編號" at bounding box center [880, 210] width 188 height 35
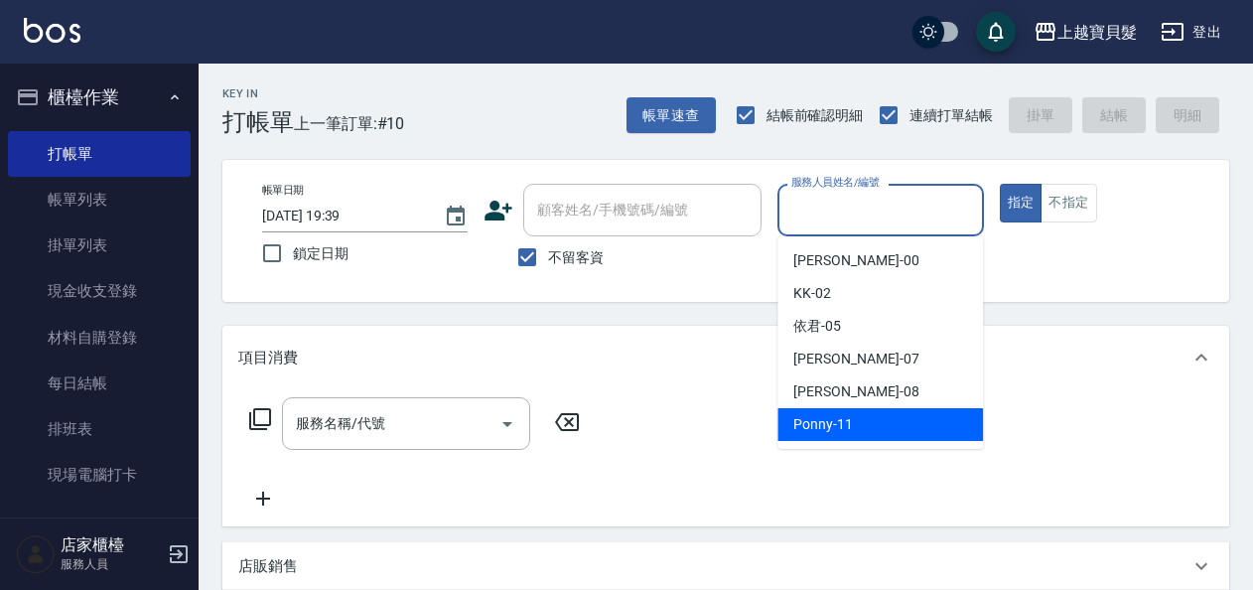
drag, startPoint x: 885, startPoint y: 411, endPoint x: 864, endPoint y: 422, distance: 24.4
click at [884, 412] on div "Ponny -11" at bounding box center [879, 424] width 205 height 33
type input "Ponny-11"
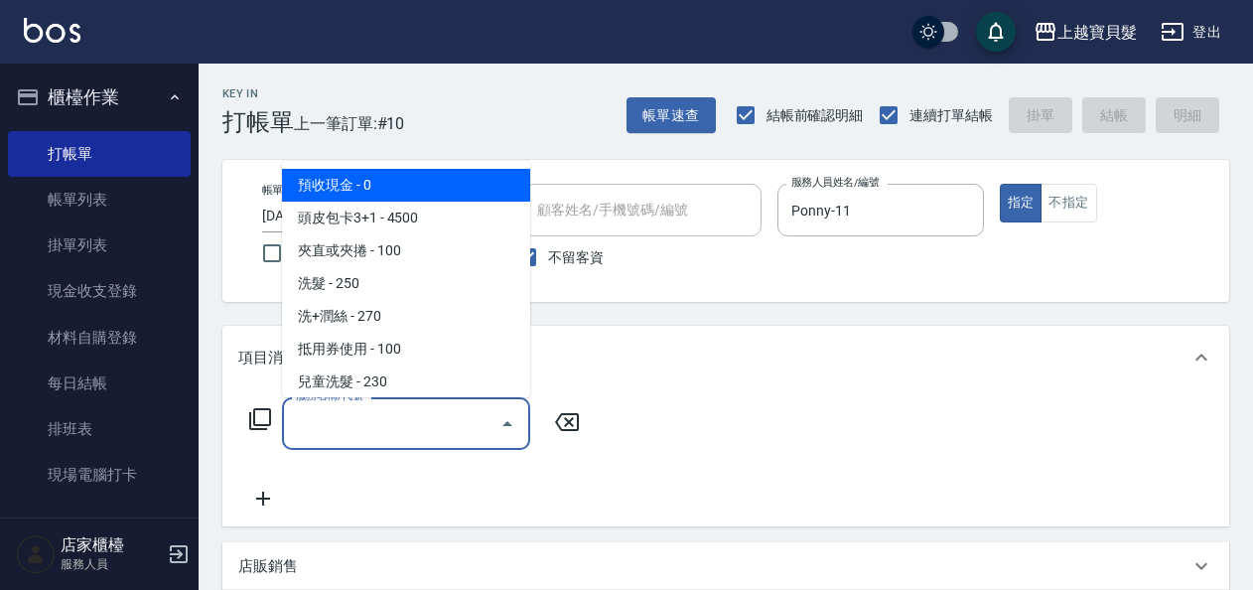
click at [316, 422] on input "服務名稱/代號" at bounding box center [391, 423] width 201 height 35
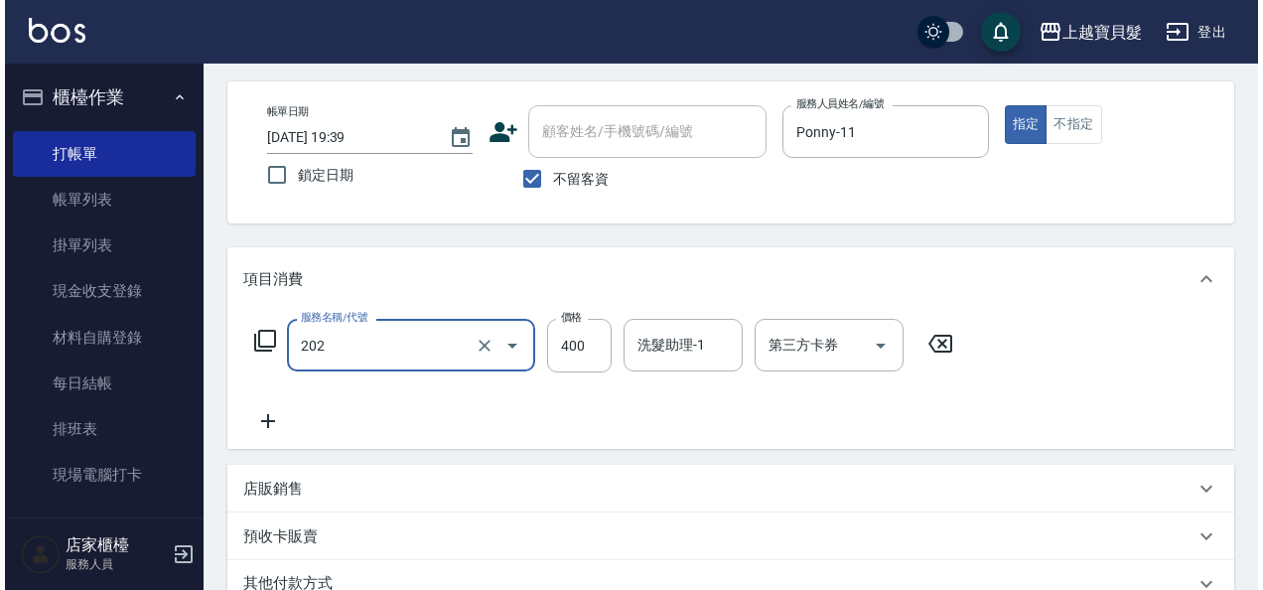
scroll to position [366, 0]
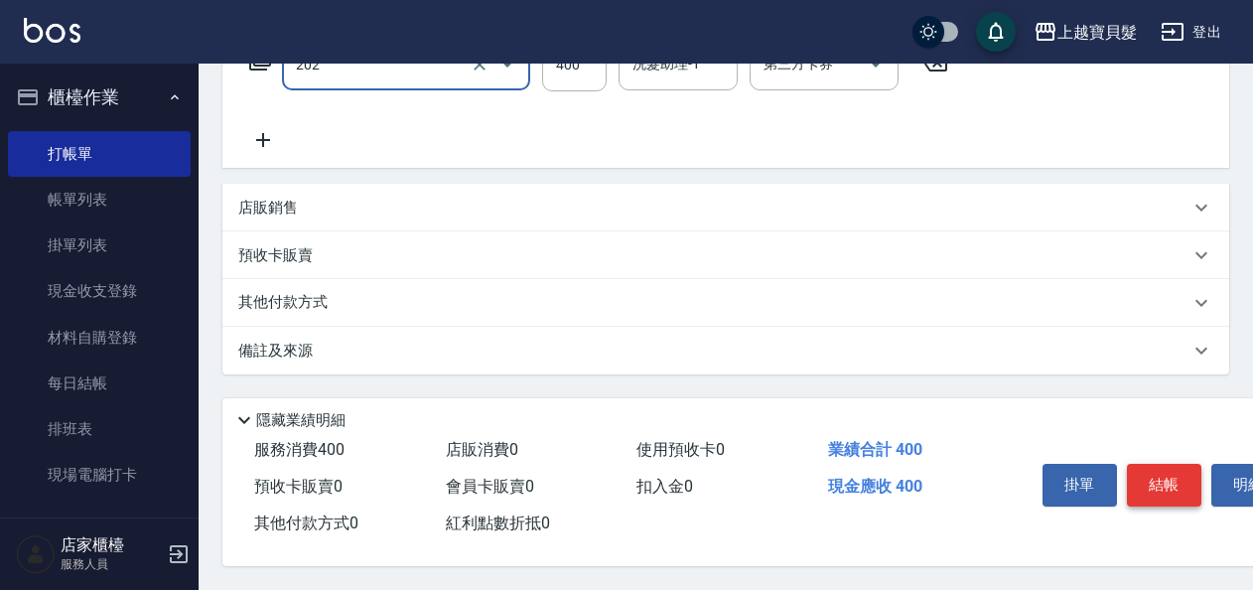
type input "剪髮(202)"
click at [1159, 477] on button "結帳" at bounding box center [1164, 485] width 74 height 42
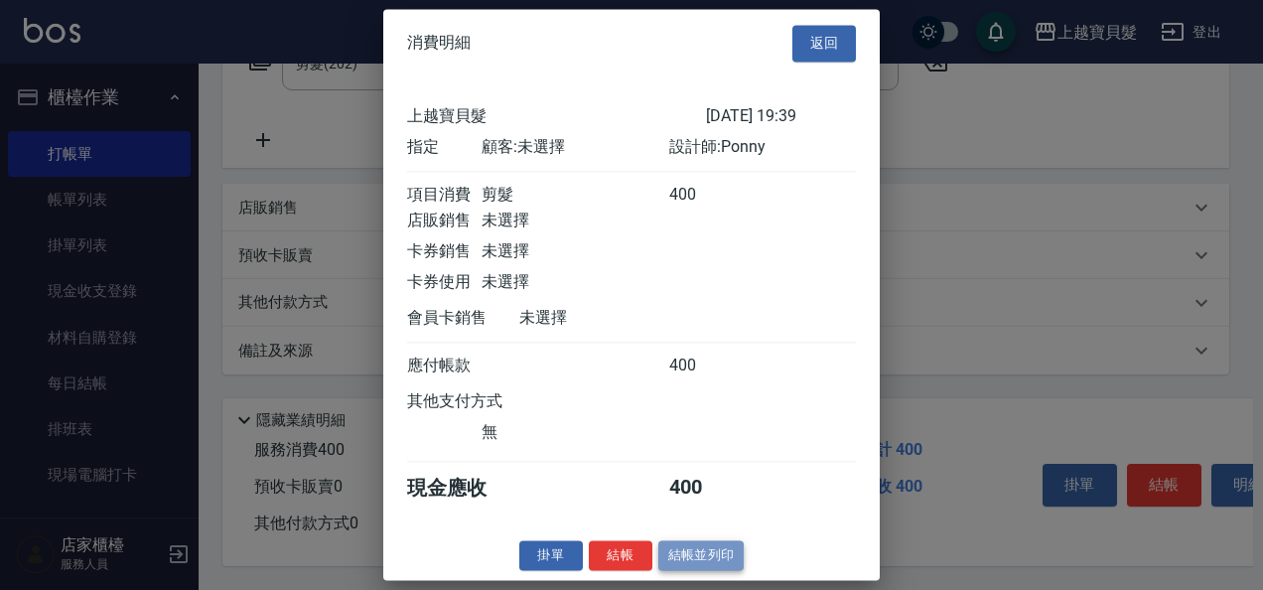
click at [693, 571] on button "結帳並列印" at bounding box center [701, 555] width 86 height 31
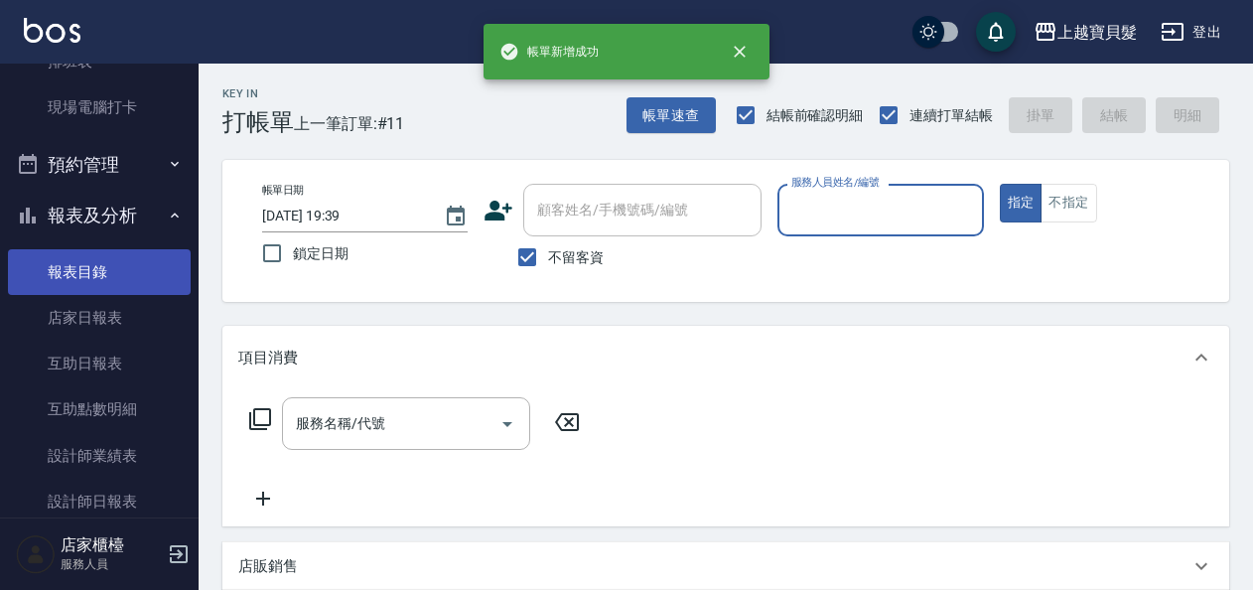
scroll to position [596, 0]
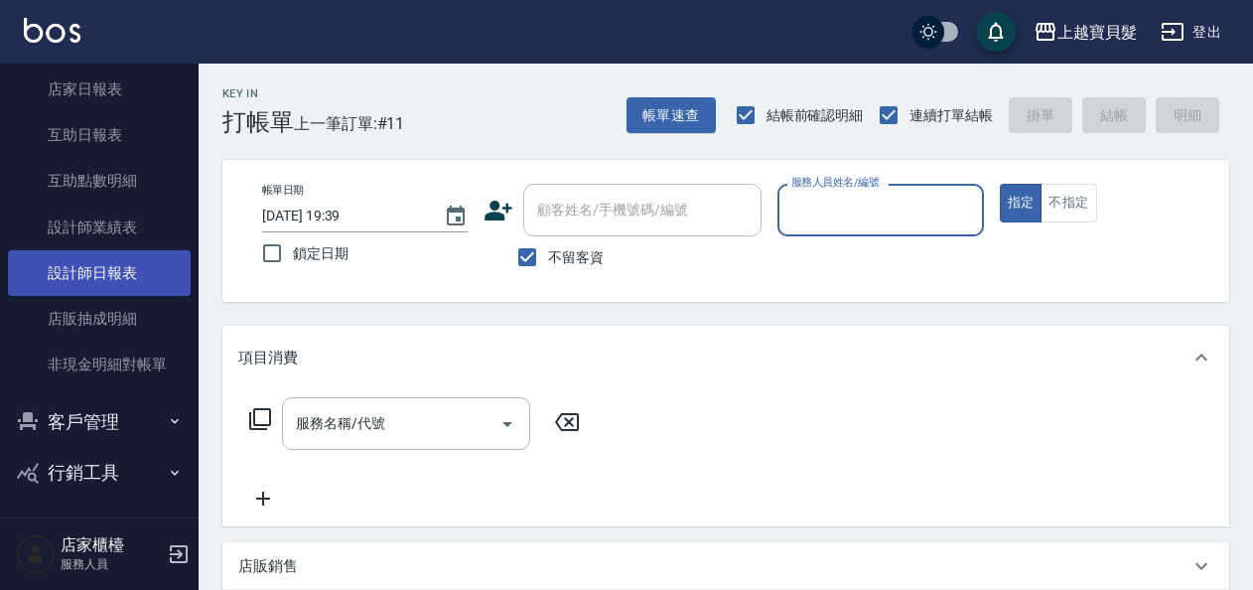
click at [95, 272] on link "設計師日報表" at bounding box center [99, 273] width 183 height 46
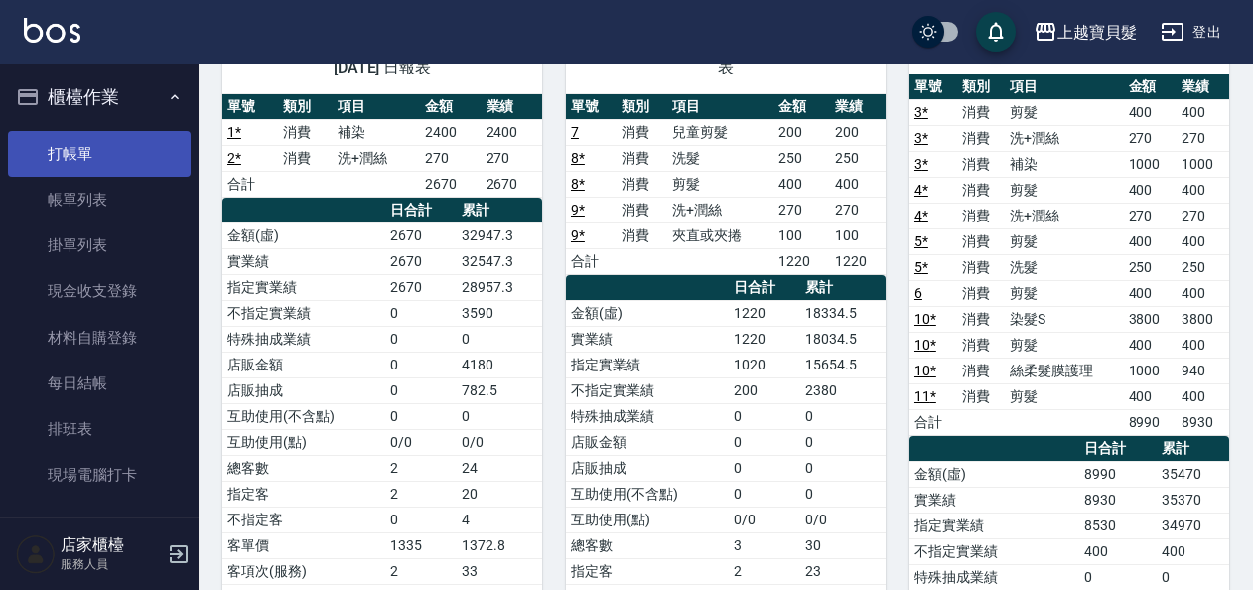
click at [71, 141] on link "打帳單" at bounding box center [99, 154] width 183 height 46
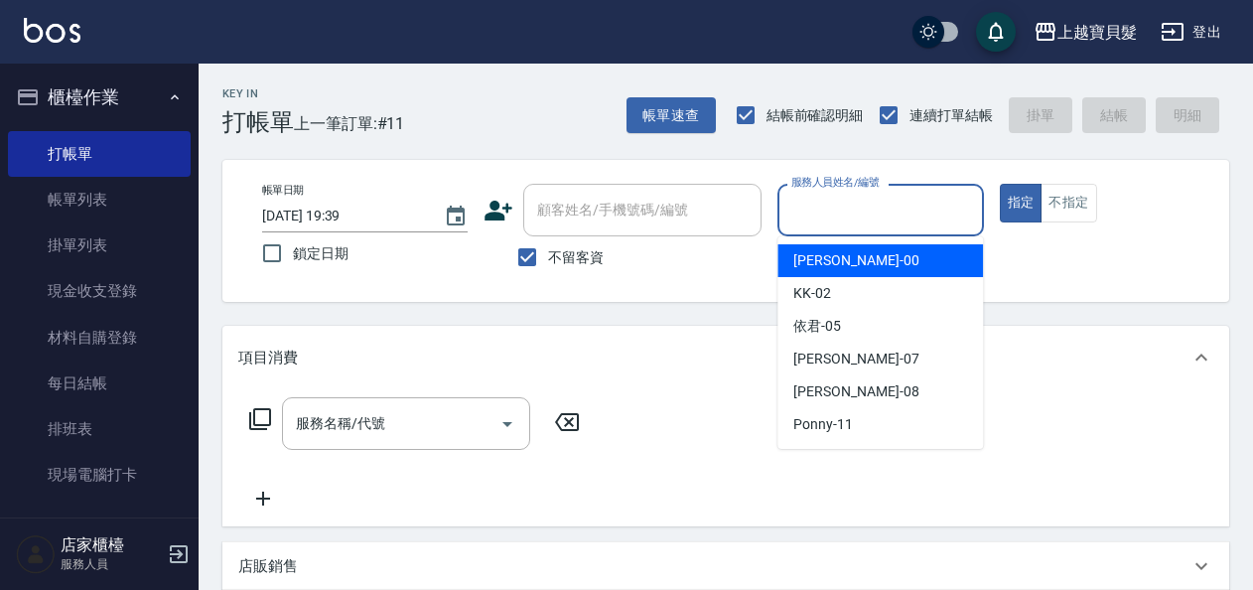
click at [861, 210] on input "服務人員姓名/編號" at bounding box center [880, 210] width 188 height 35
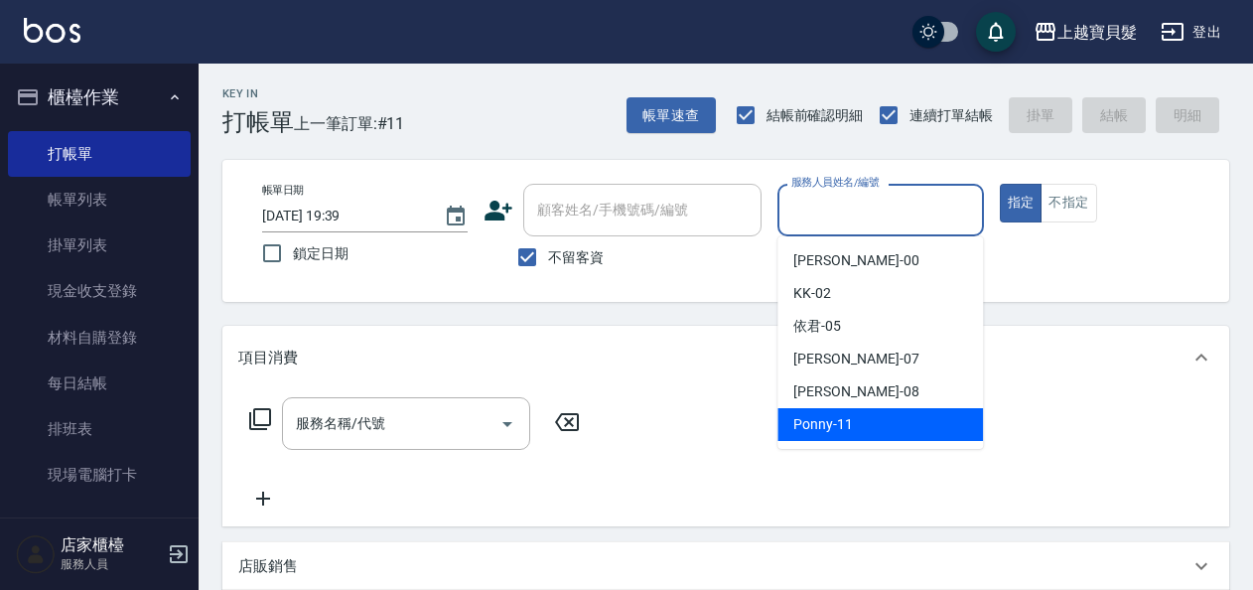
click at [851, 446] on ul "小華 -00 KK -02 依君 -05 [PERSON_NAME] -07 [PERSON_NAME] -08 Ponny -11" at bounding box center [879, 342] width 205 height 212
click at [851, 431] on span "Ponny -11" at bounding box center [823, 424] width 60 height 21
type input "Ponny-11"
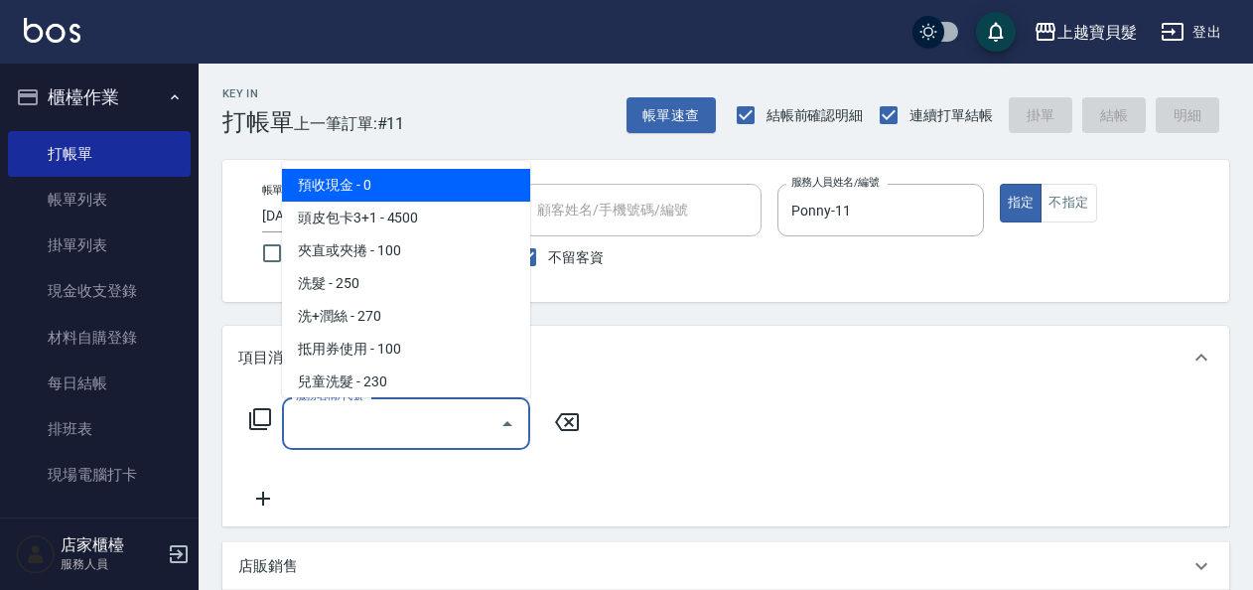
click at [357, 429] on input "服務名稱/代號" at bounding box center [391, 423] width 201 height 35
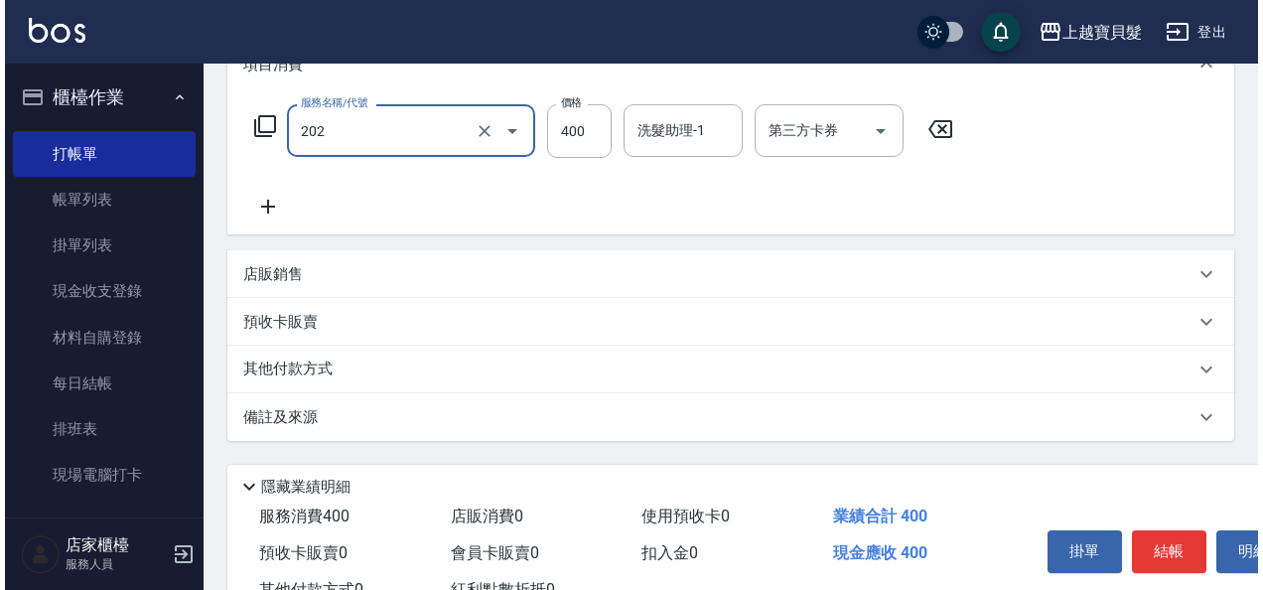
scroll to position [366, 0]
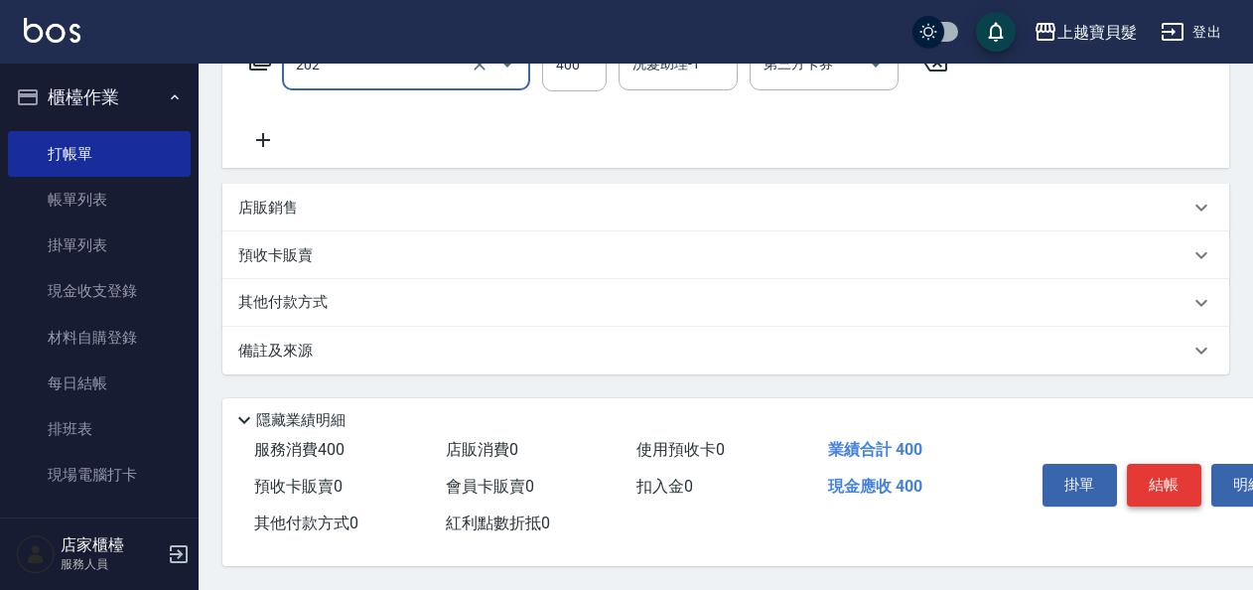
type input "剪髮(202)"
click at [1153, 480] on button "結帳" at bounding box center [1164, 485] width 74 height 42
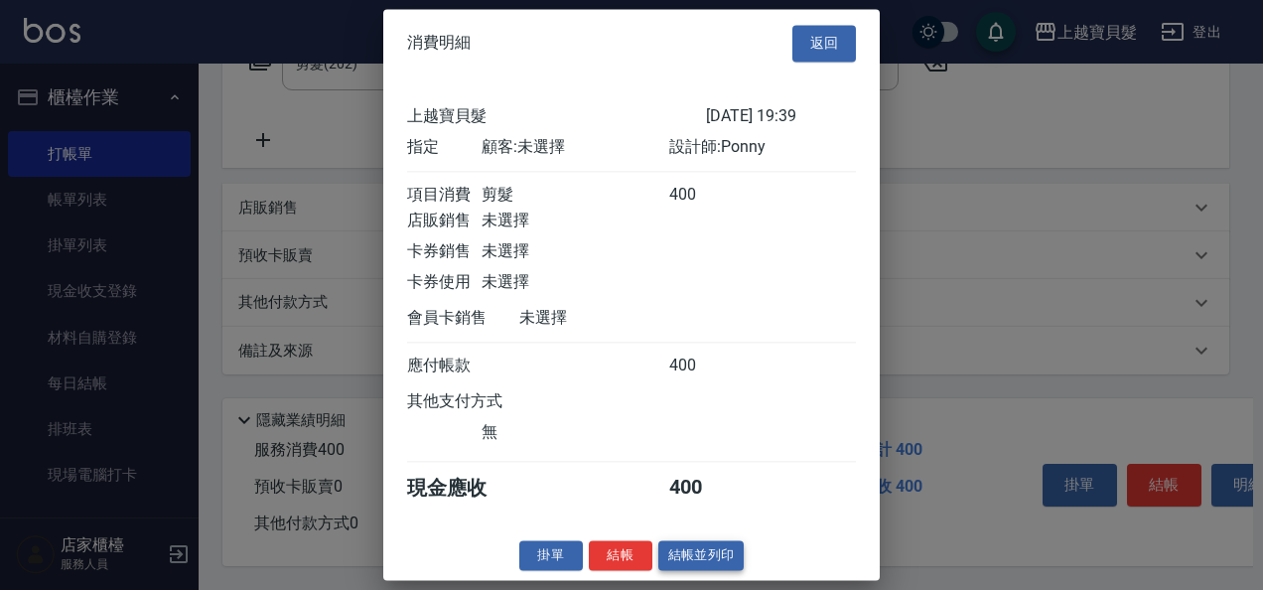
scroll to position [5, 0]
click at [685, 555] on button "結帳並列印" at bounding box center [701, 555] width 86 height 31
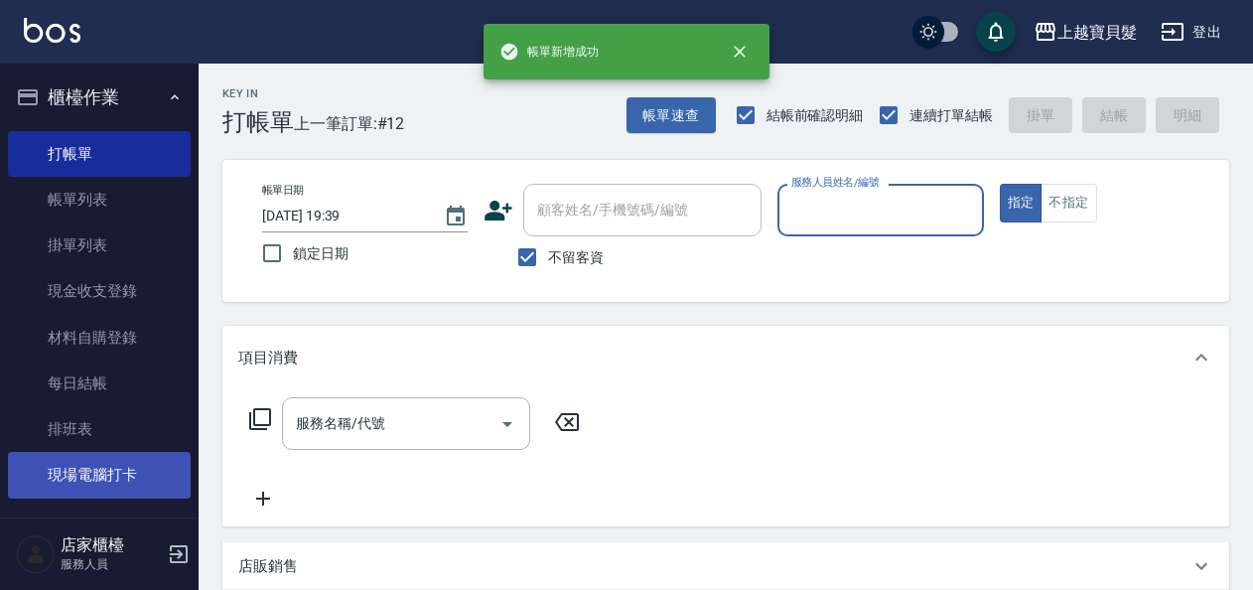
scroll to position [600, 0]
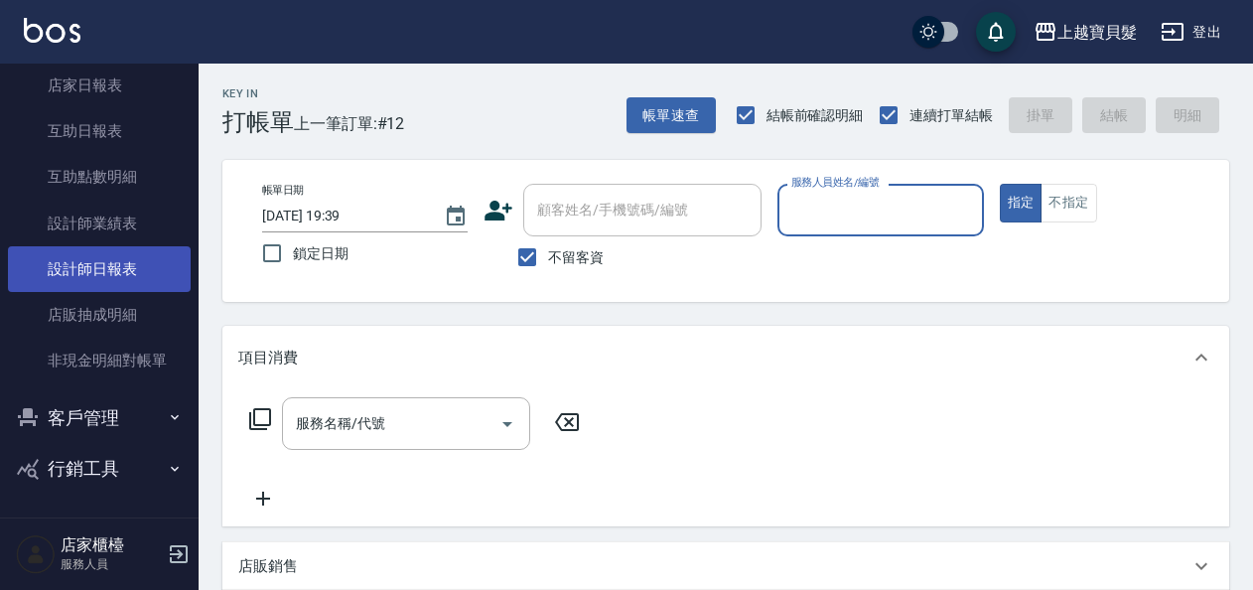
click at [107, 254] on link "設計師日報表" at bounding box center [99, 269] width 183 height 46
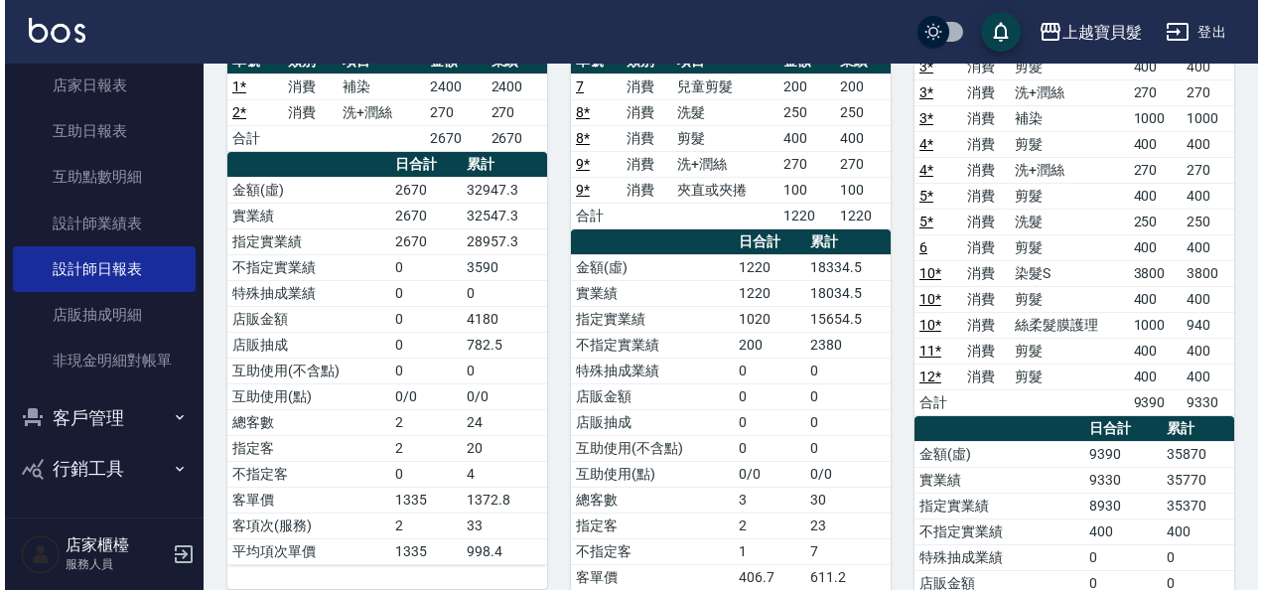
scroll to position [99, 0]
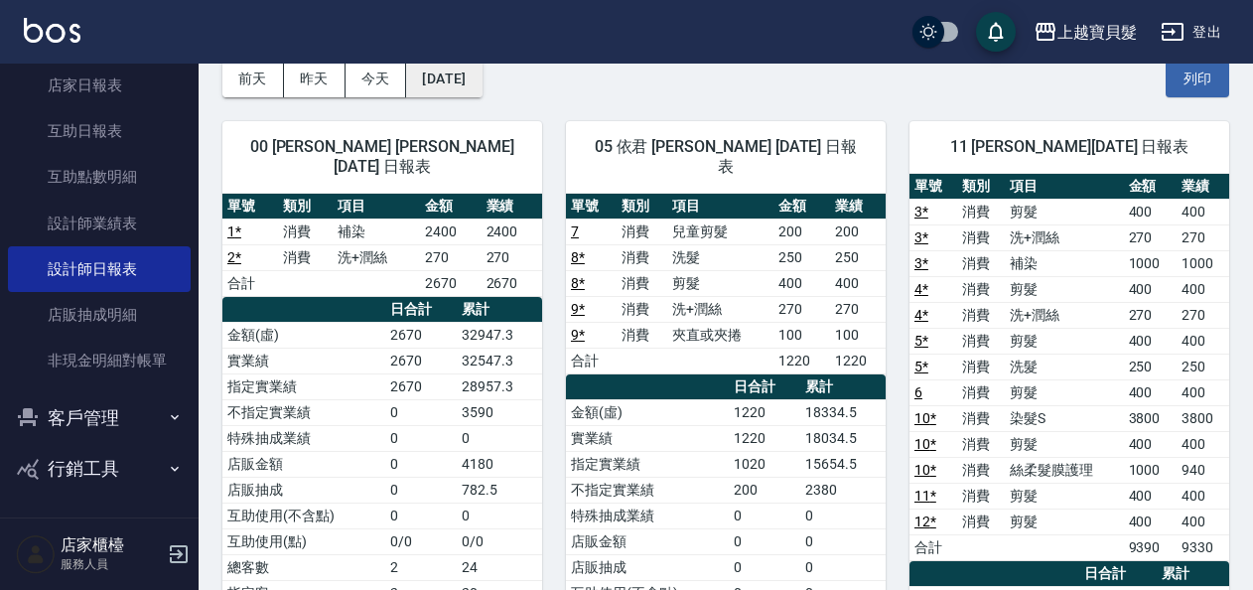
click at [464, 69] on button "[DATE]" at bounding box center [443, 79] width 75 height 37
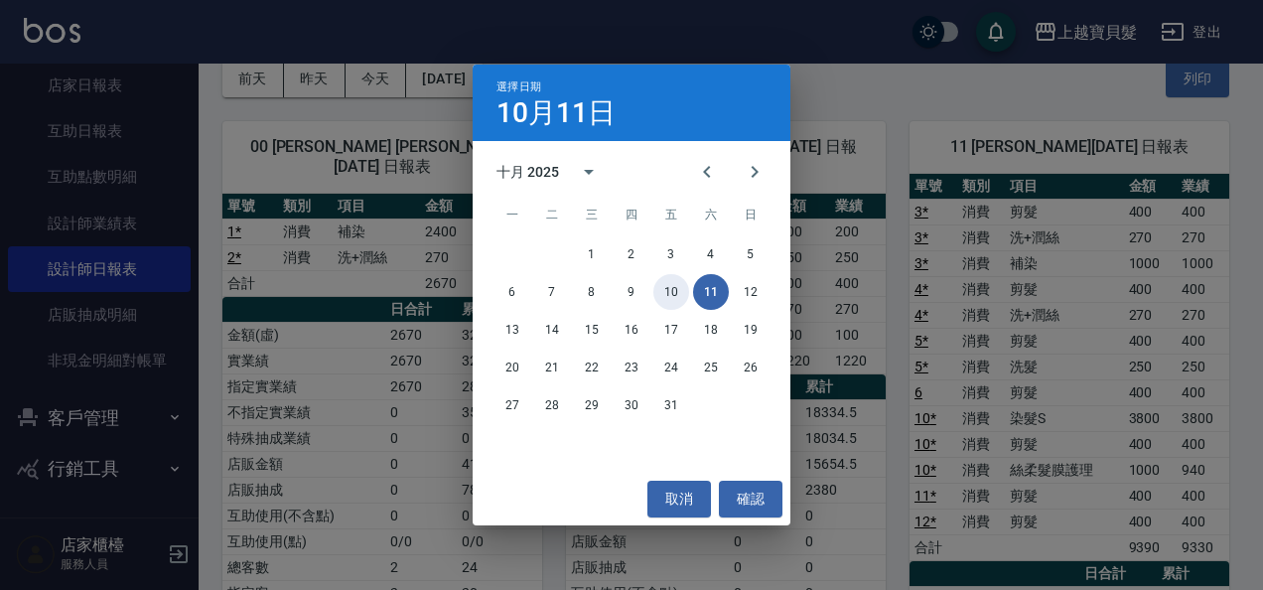
click at [664, 286] on button "10" at bounding box center [671, 292] width 36 height 36
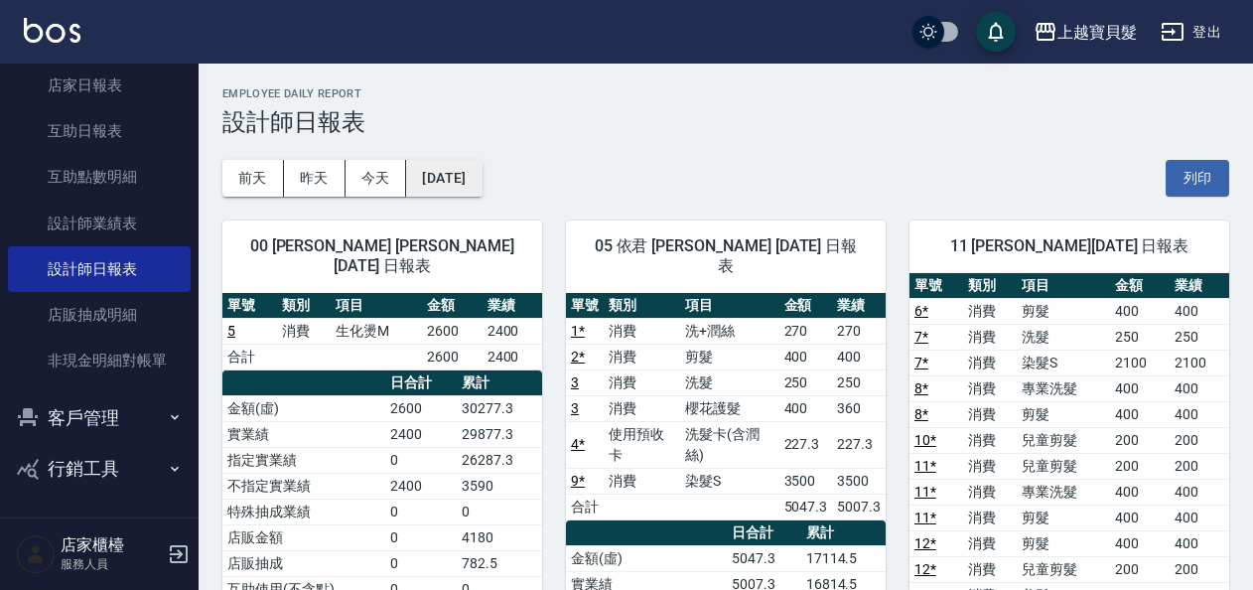
click at [469, 175] on button "[DATE]" at bounding box center [443, 178] width 75 height 37
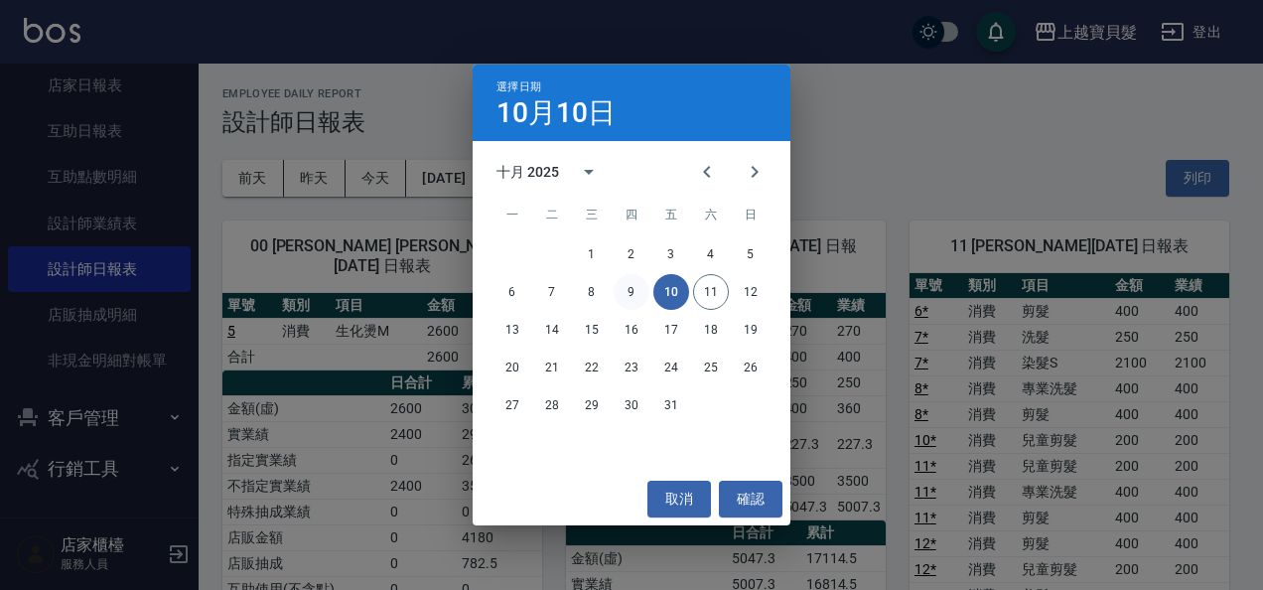
click at [629, 292] on button "9" at bounding box center [631, 292] width 36 height 36
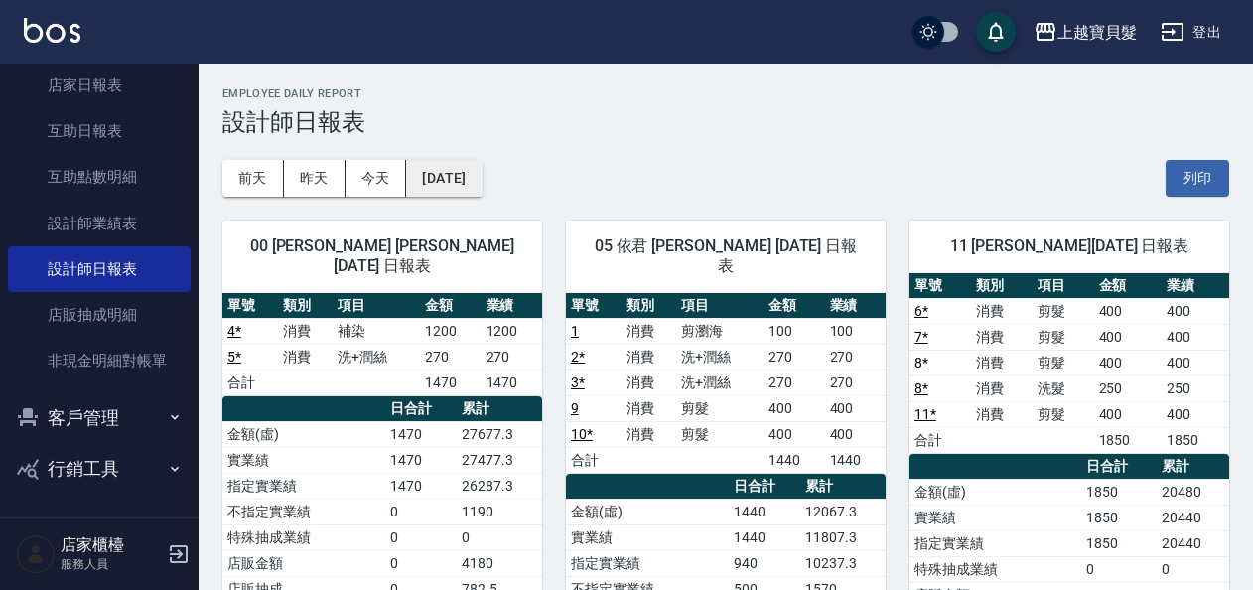
click at [476, 169] on button "[DATE]" at bounding box center [443, 178] width 75 height 37
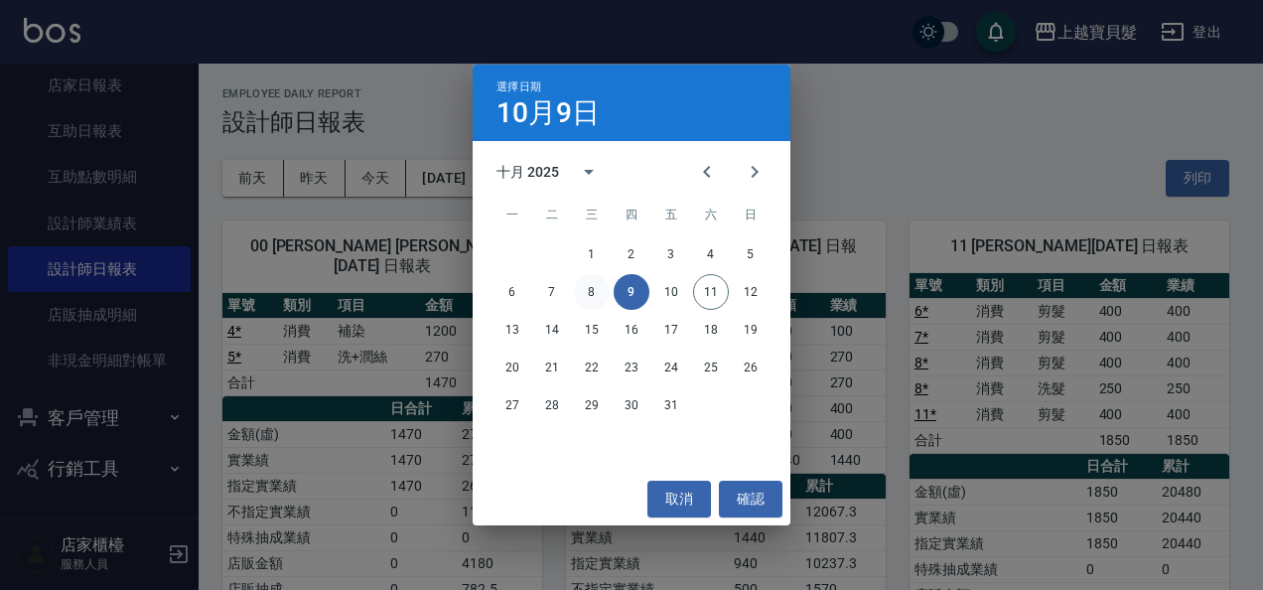
click at [594, 290] on button "8" at bounding box center [592, 292] width 36 height 36
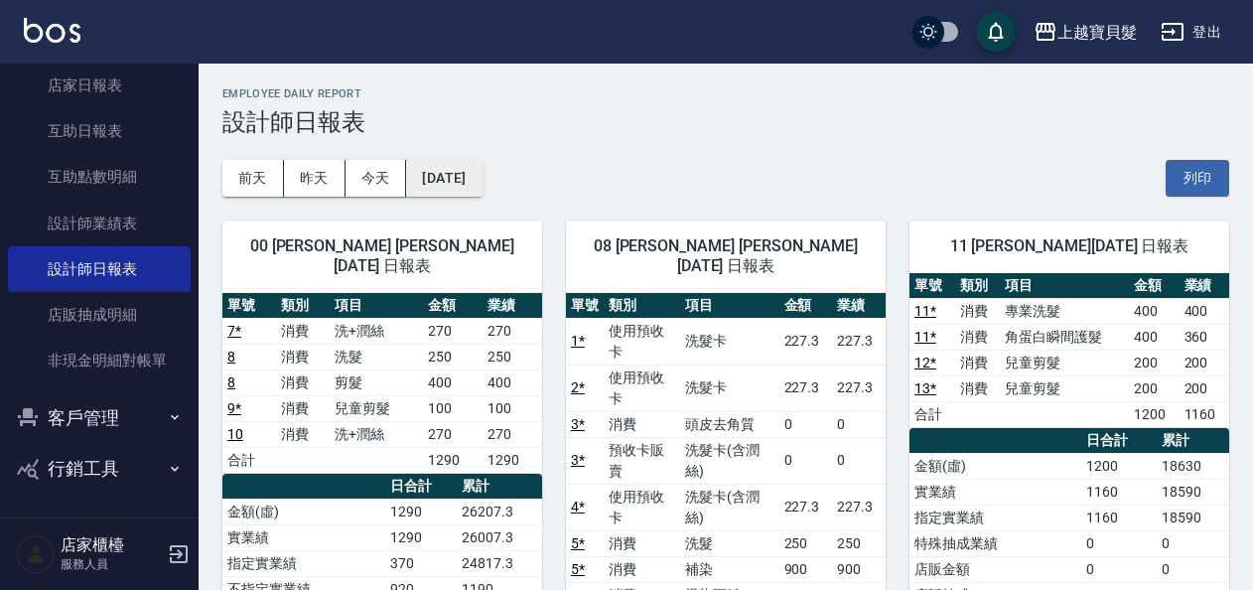
click at [481, 188] on button "[DATE]" at bounding box center [443, 178] width 75 height 37
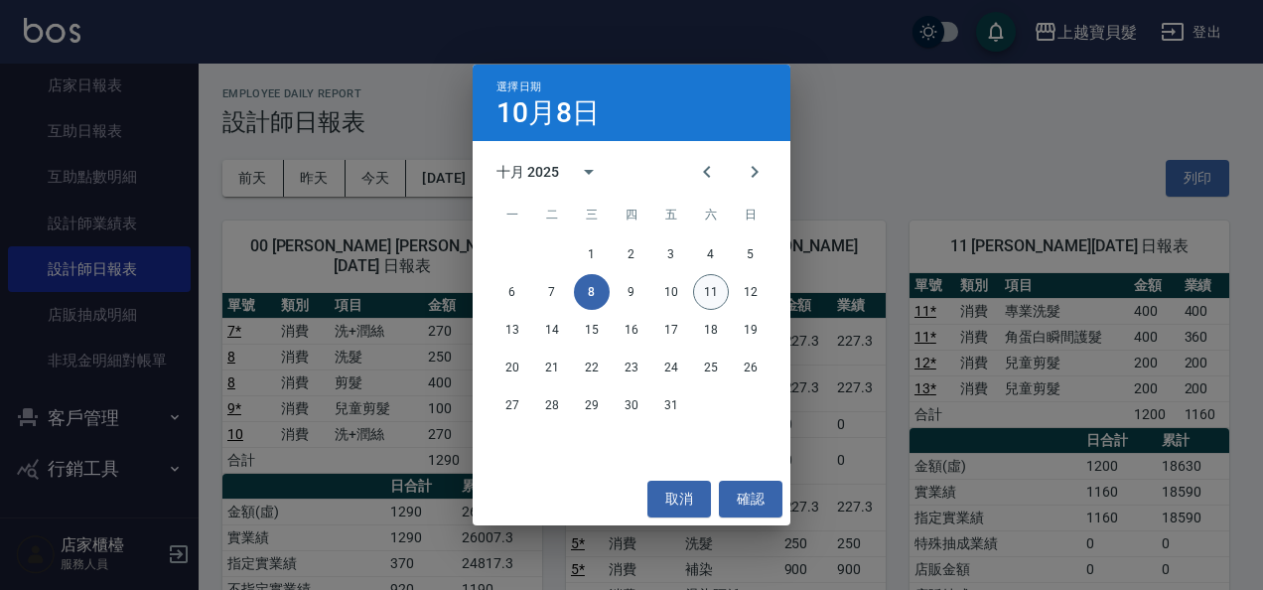
click at [719, 289] on button "11" at bounding box center [711, 292] width 36 height 36
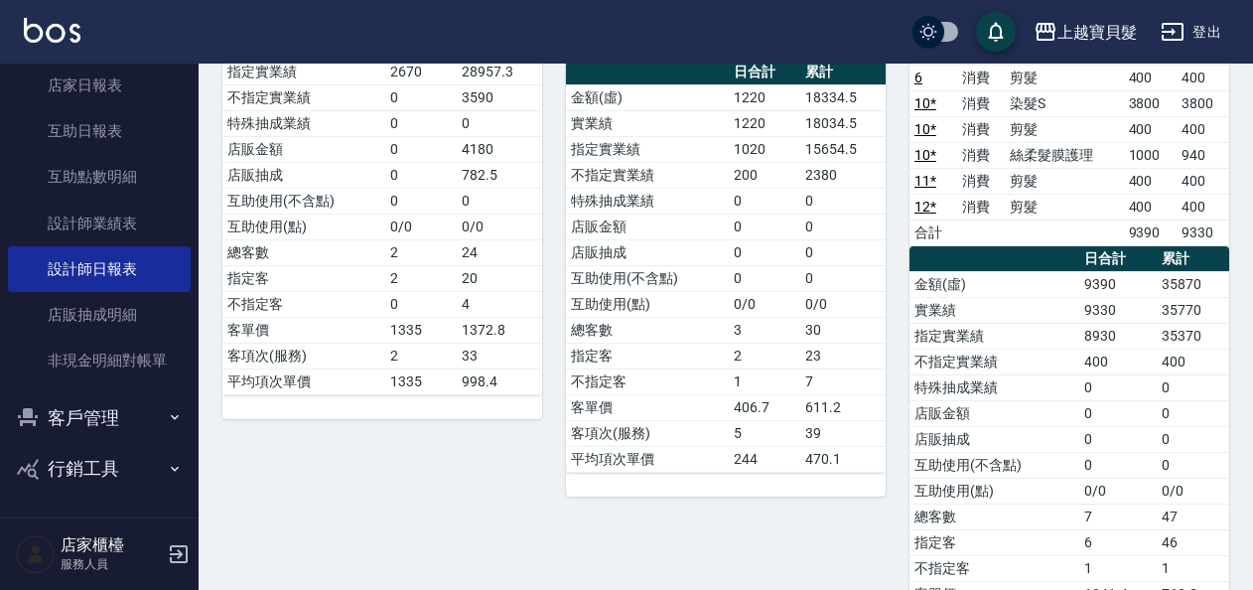
scroll to position [421, 0]
